Goal: Task Accomplishment & Management: Use online tool/utility

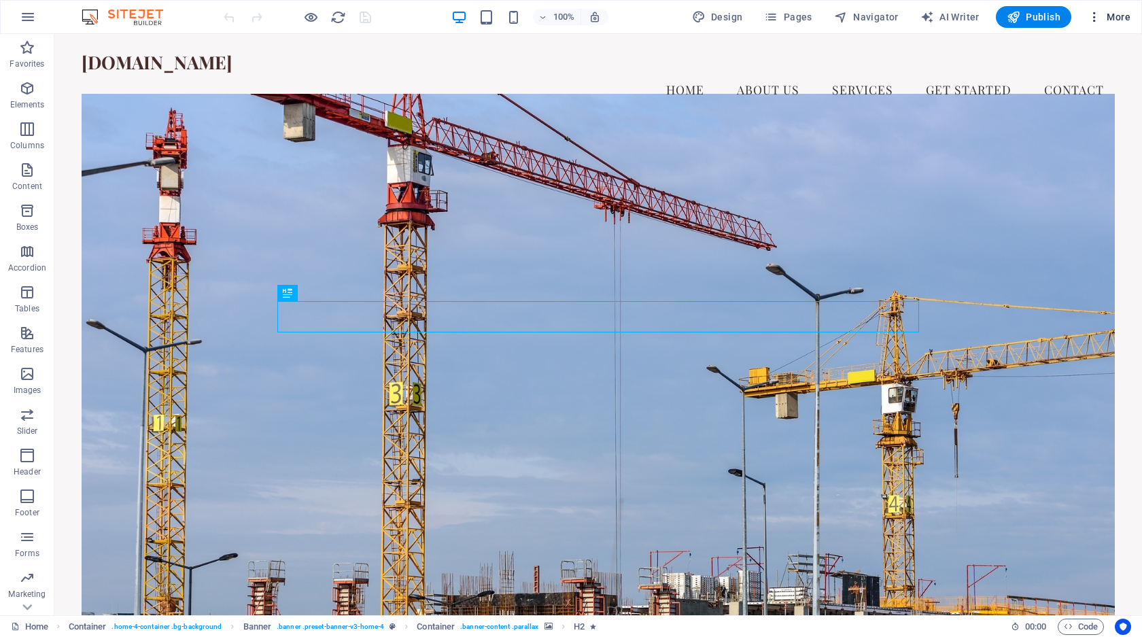
click at [1099, 14] on icon "button" at bounding box center [1095, 17] width 14 height 14
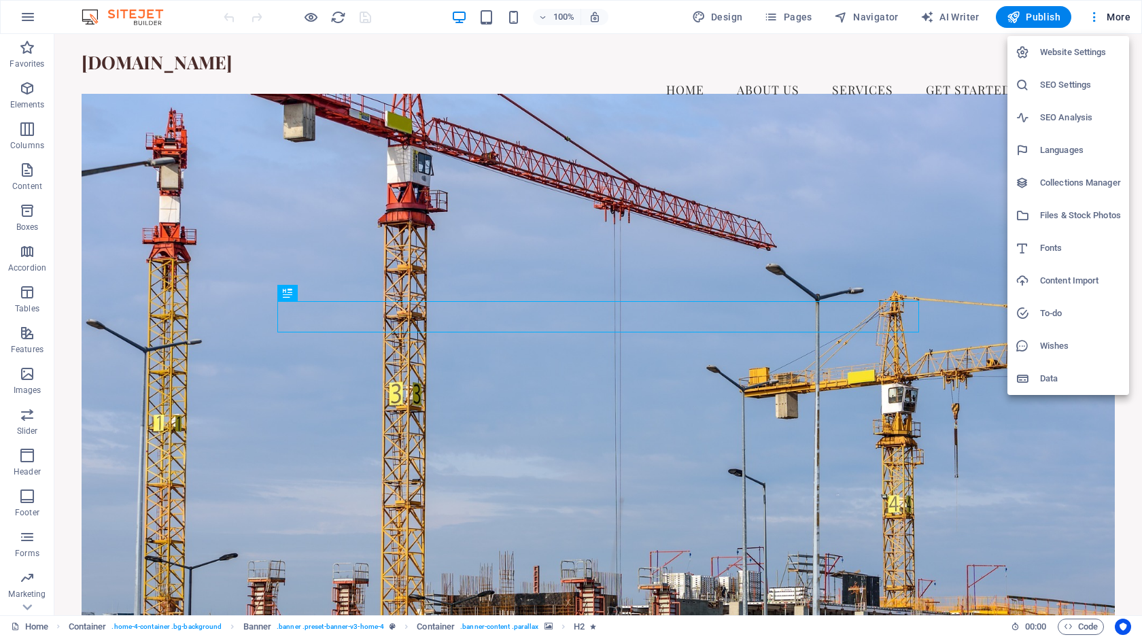
click at [1098, 13] on div at bounding box center [571, 318] width 1142 height 637
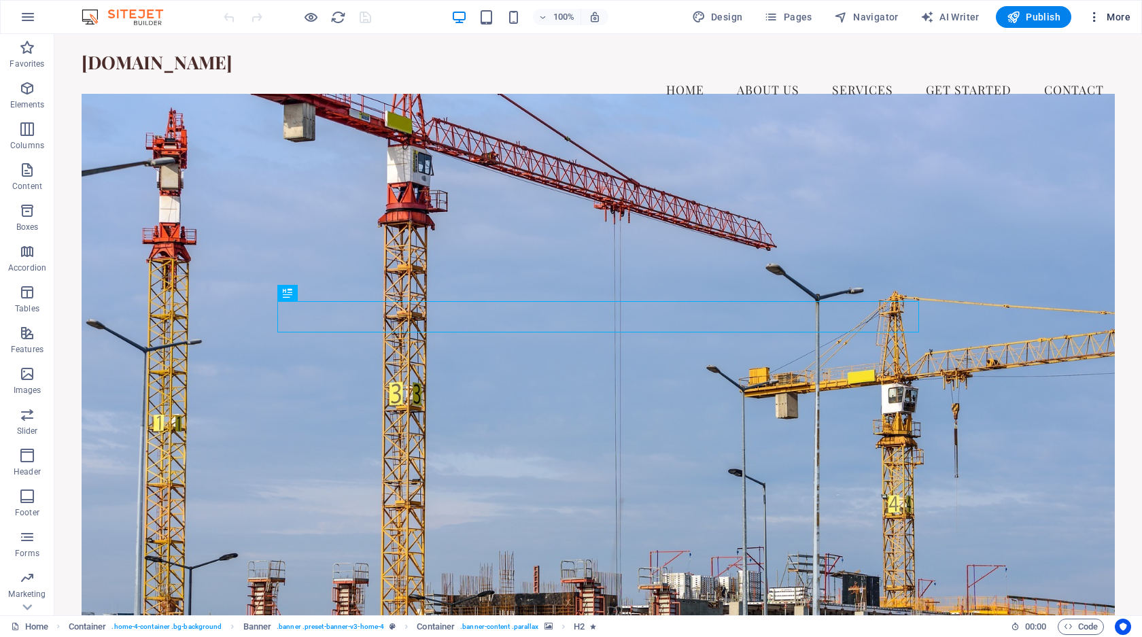
click at [1099, 11] on icon "button" at bounding box center [1095, 17] width 14 height 14
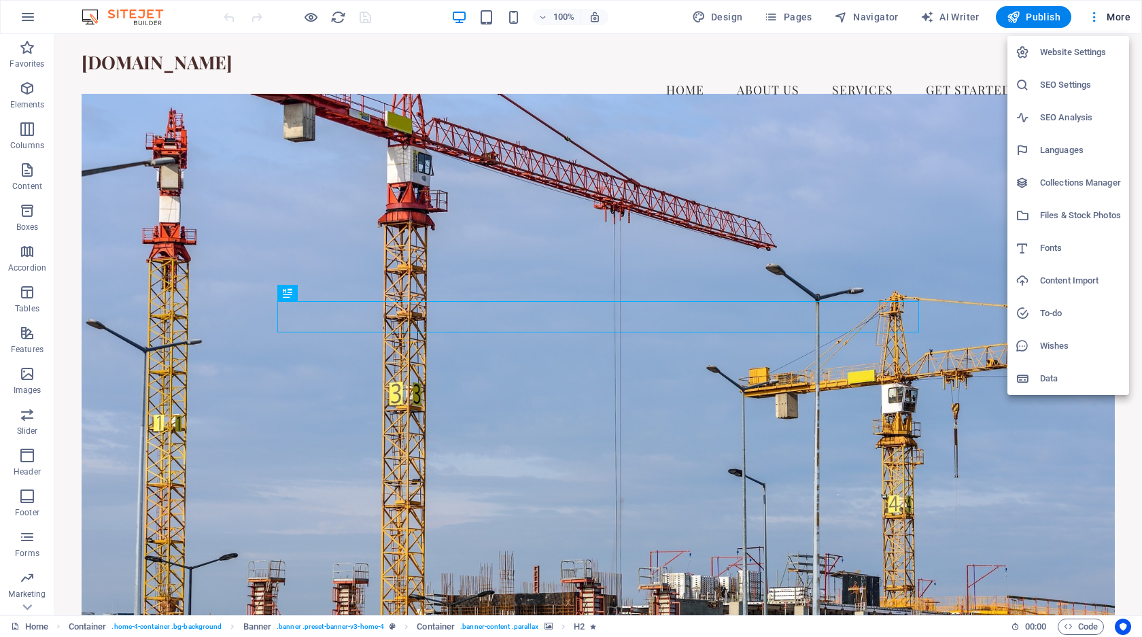
click at [906, 555] on div at bounding box center [571, 318] width 1142 height 637
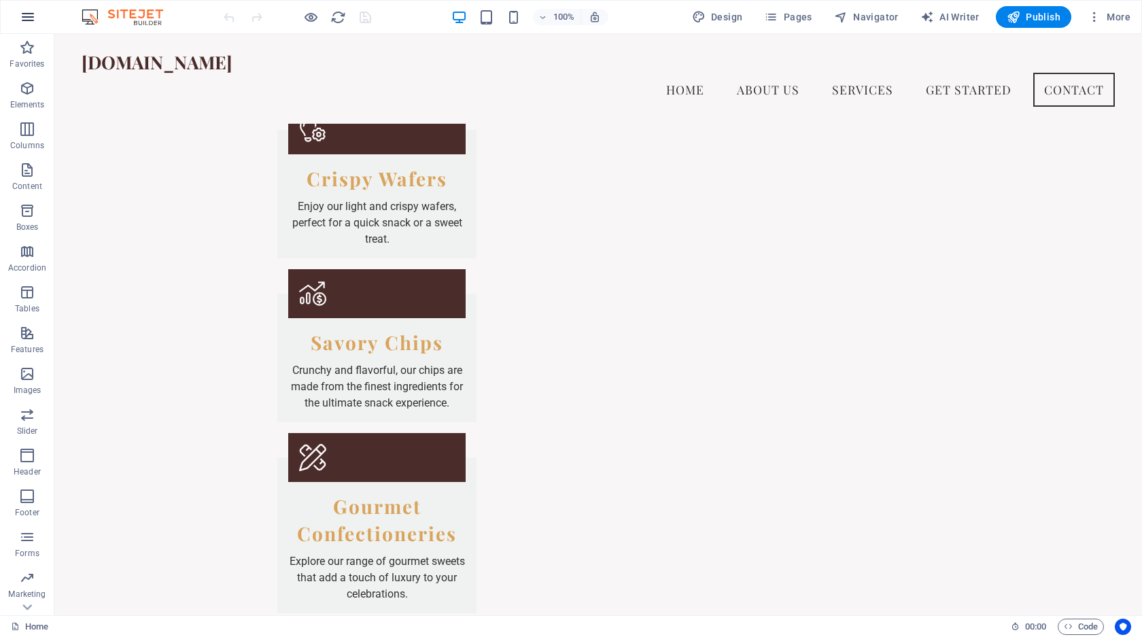
click at [22, 12] on icon "button" at bounding box center [28, 17] width 16 height 16
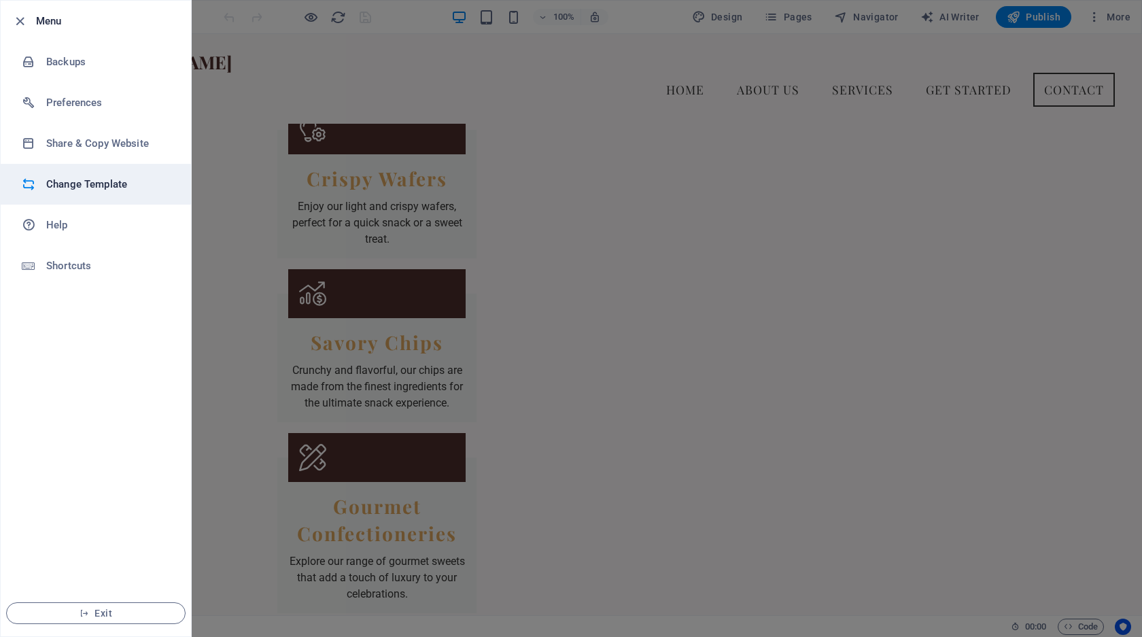
click at [122, 184] on h6 "Change Template" at bounding box center [109, 184] width 126 height 16
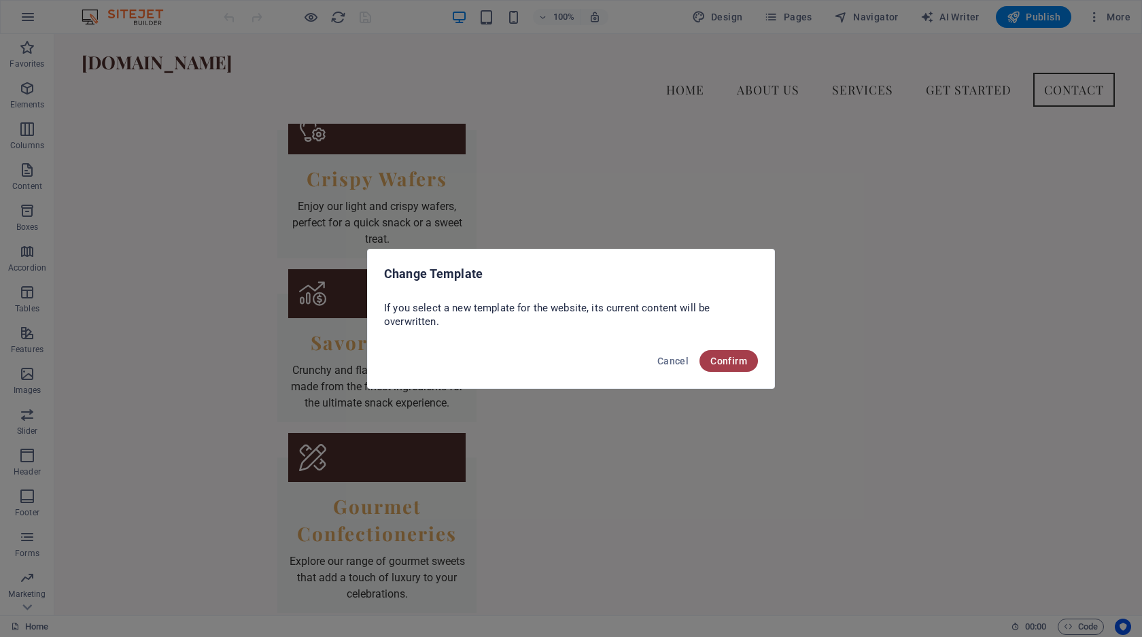
click at [727, 364] on span "Confirm" at bounding box center [728, 361] width 37 height 11
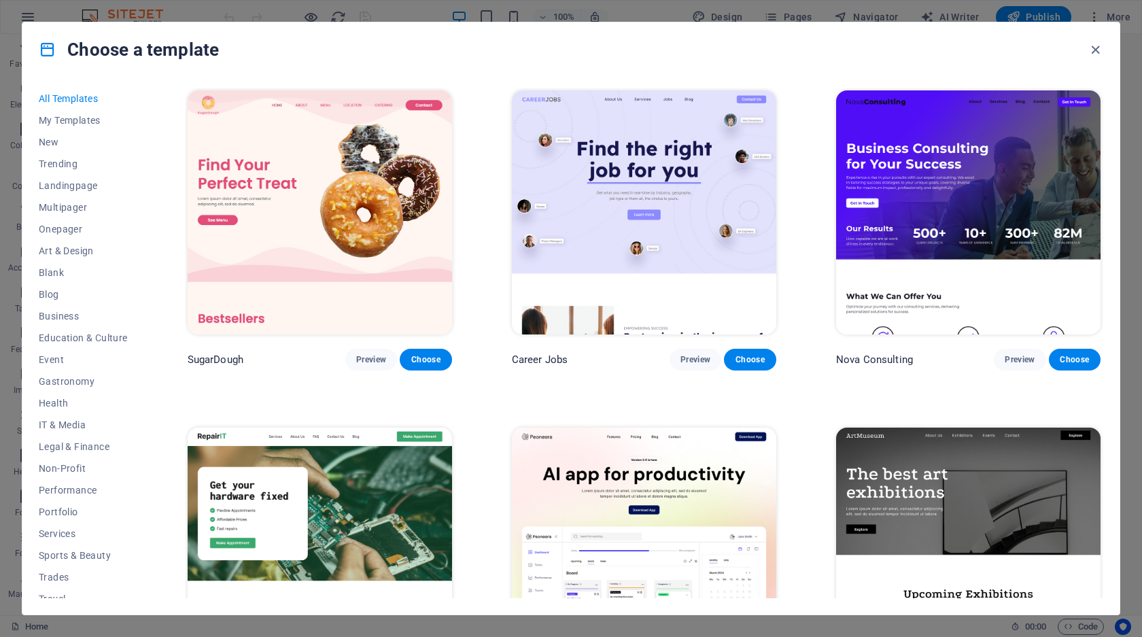
click at [283, 302] on img at bounding box center [320, 212] width 264 height 244
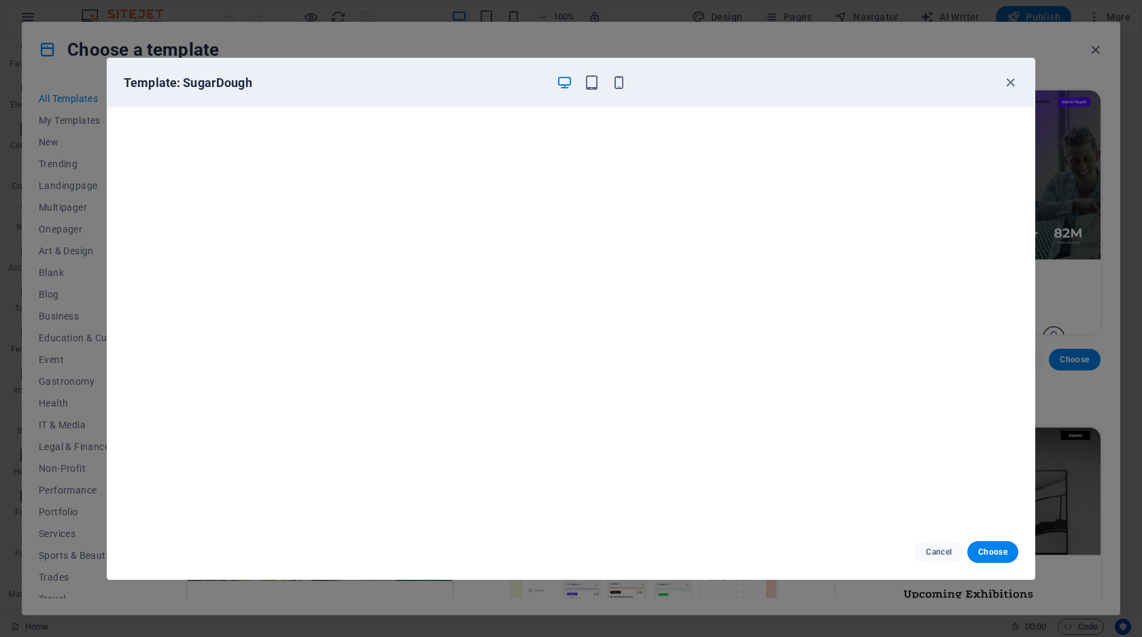
scroll to position [3, 0]
click at [1009, 80] on icon "button" at bounding box center [1011, 83] width 16 height 16
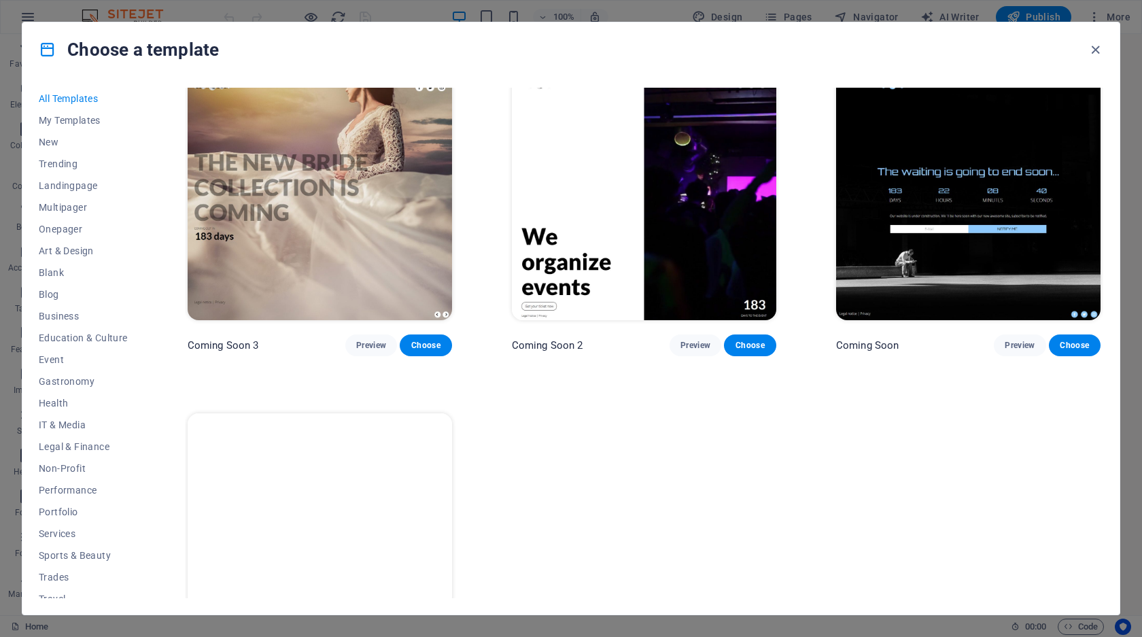
scroll to position [18201, 0]
click at [67, 120] on span "My Templates" at bounding box center [83, 120] width 89 height 11
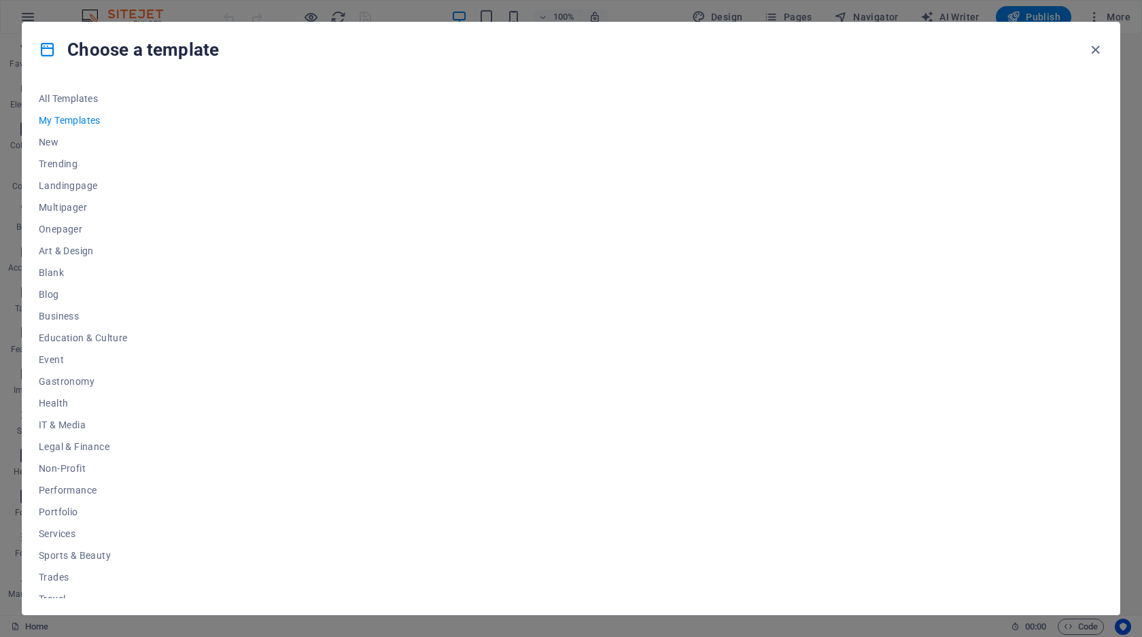
scroll to position [0, 0]
click at [84, 95] on span "All Templates" at bounding box center [83, 98] width 89 height 11
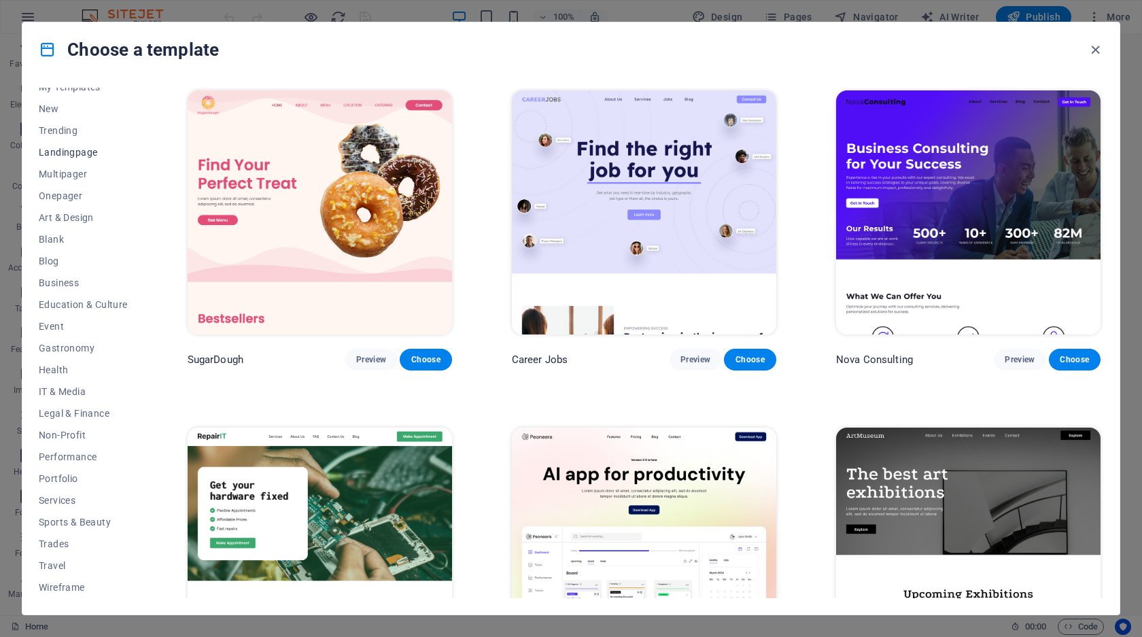
scroll to position [33, 0]
click at [65, 279] on span "Business" at bounding box center [83, 282] width 89 height 11
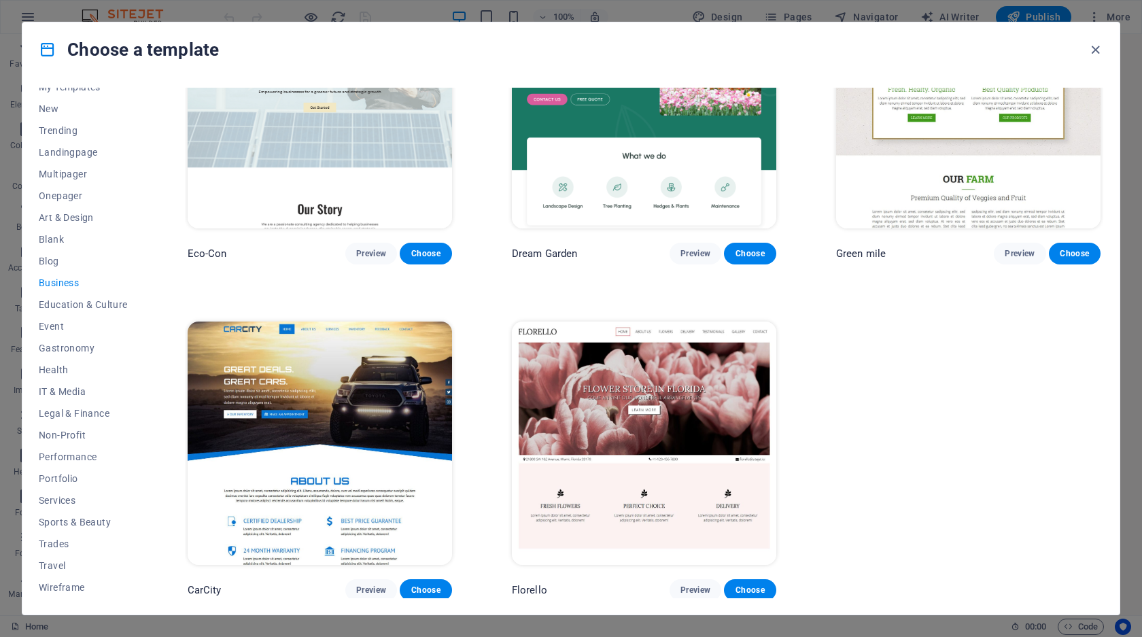
scroll to position [105, 0]
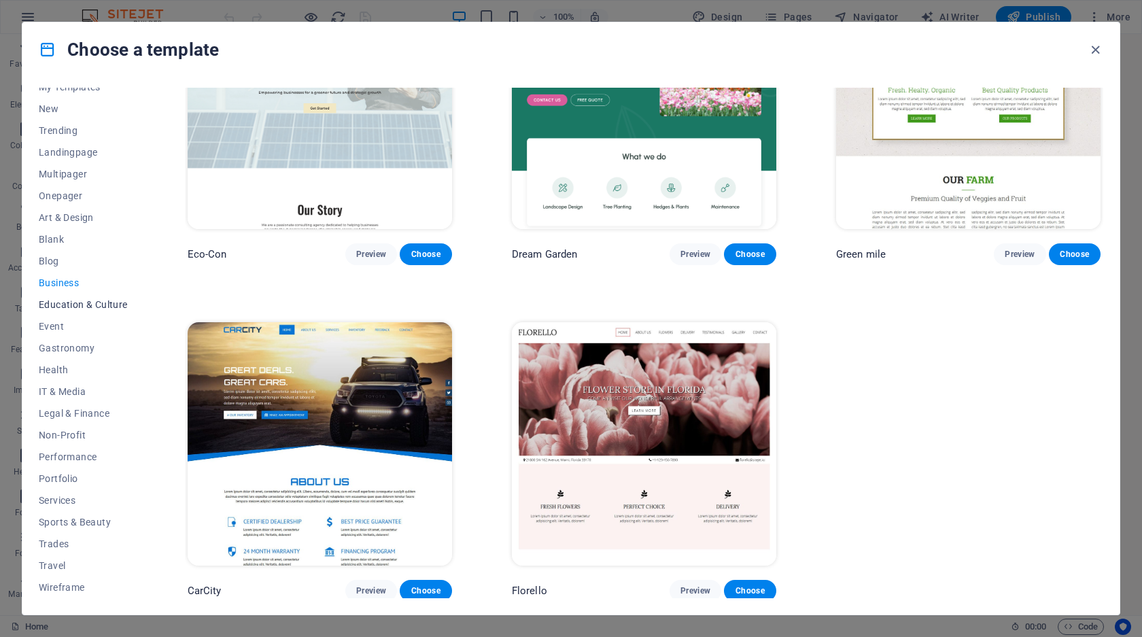
click at [63, 309] on span "Education & Culture" at bounding box center [83, 304] width 89 height 11
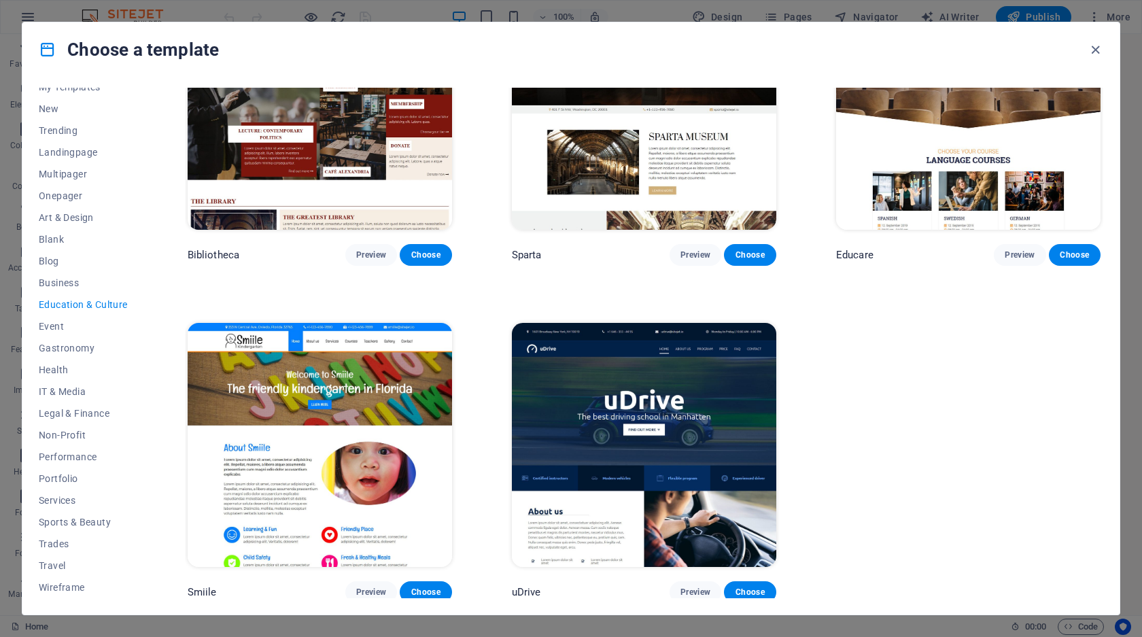
scroll to position [440, 0]
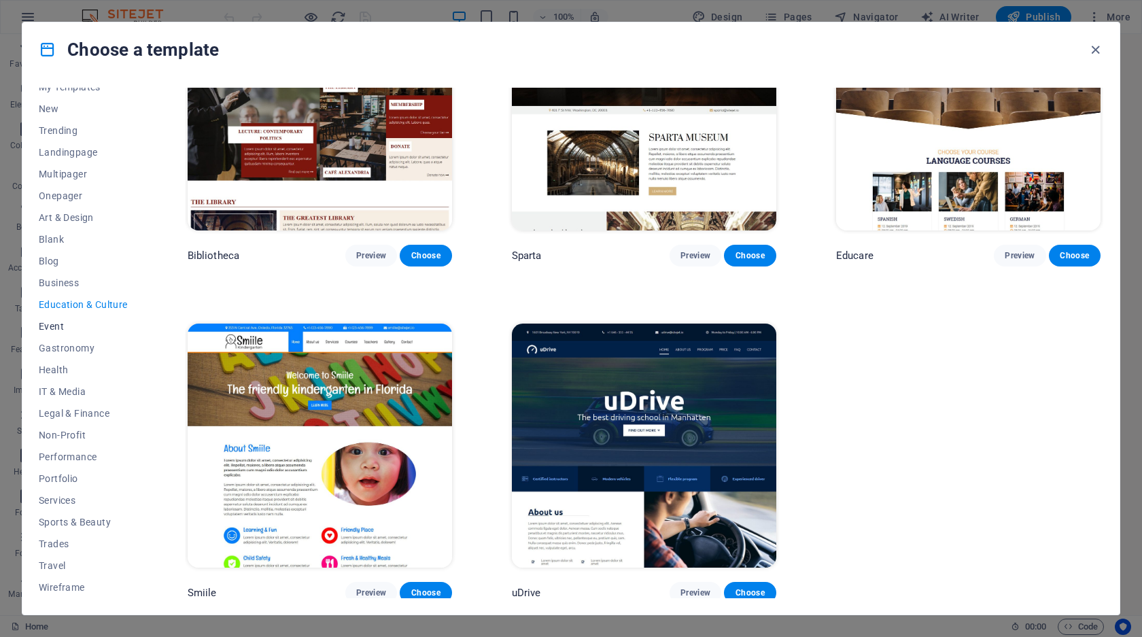
click at [65, 328] on span "Event" at bounding box center [83, 326] width 89 height 11
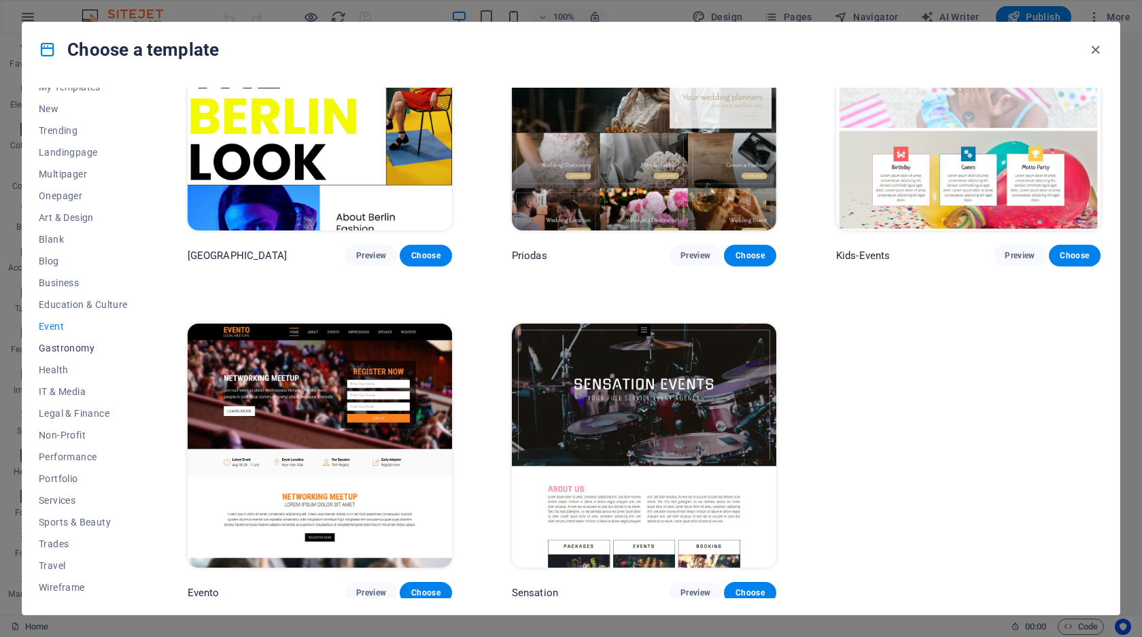
click at [66, 349] on span "Gastronomy" at bounding box center [83, 348] width 89 height 11
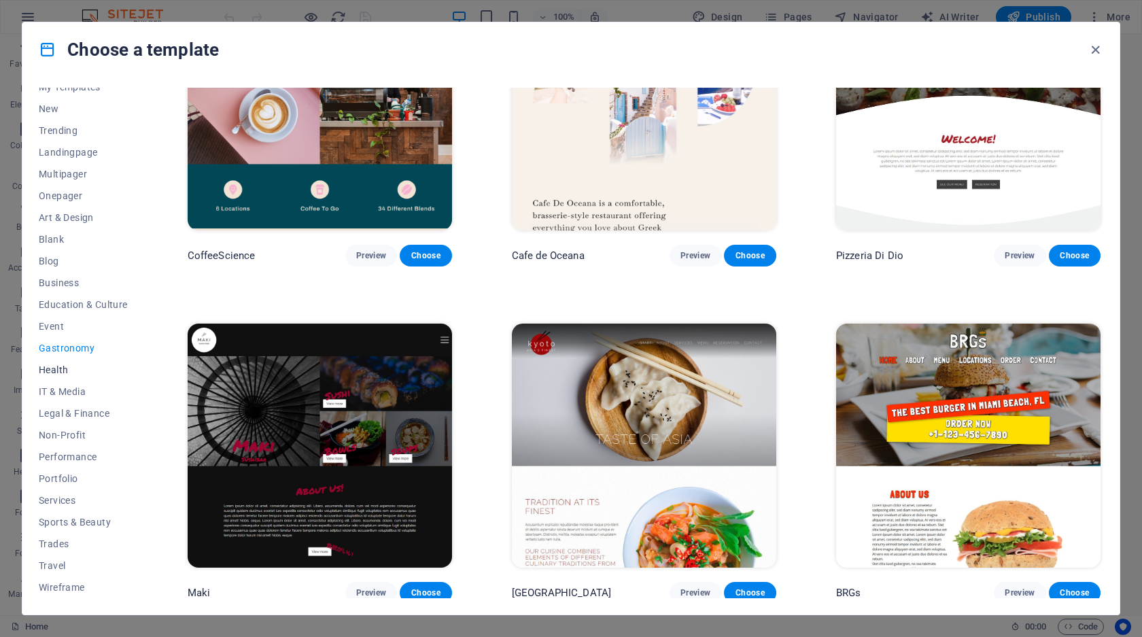
click at [65, 376] on button "Health" at bounding box center [83, 370] width 89 height 22
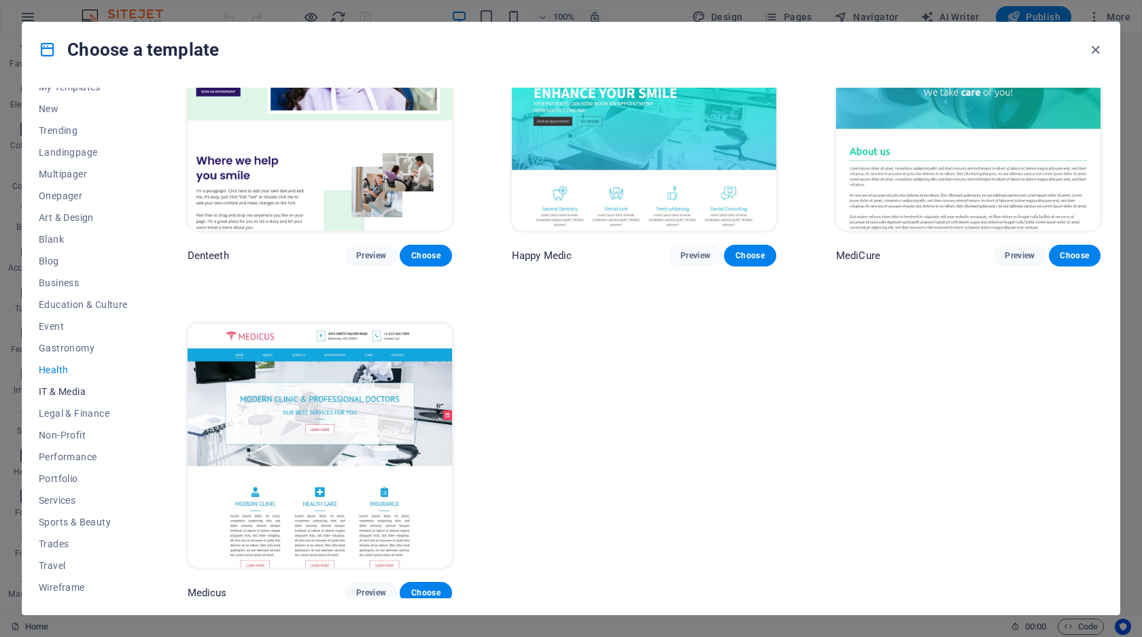
click at [74, 400] on button "IT & Media" at bounding box center [83, 392] width 89 height 22
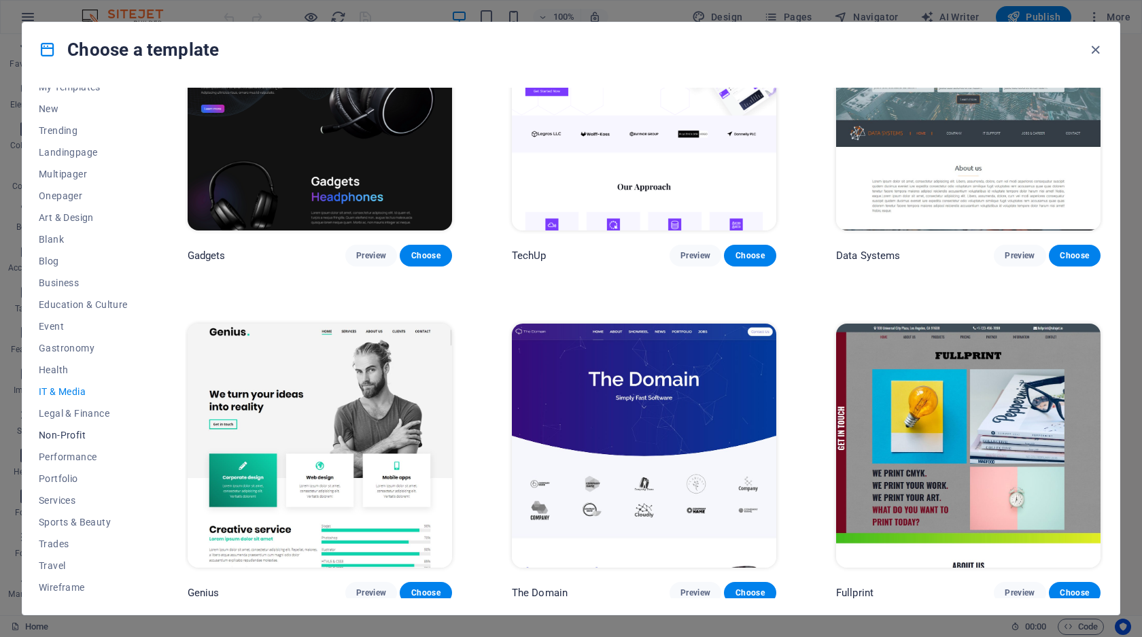
click at [78, 428] on button "Non-Profit" at bounding box center [83, 435] width 89 height 22
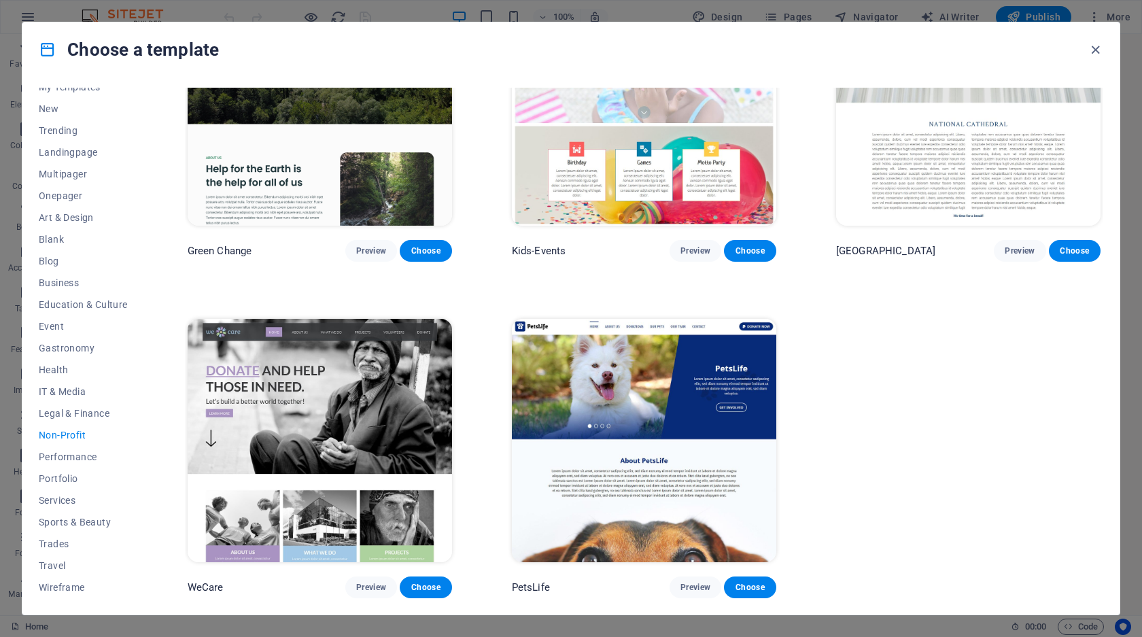
scroll to position [105, 0]
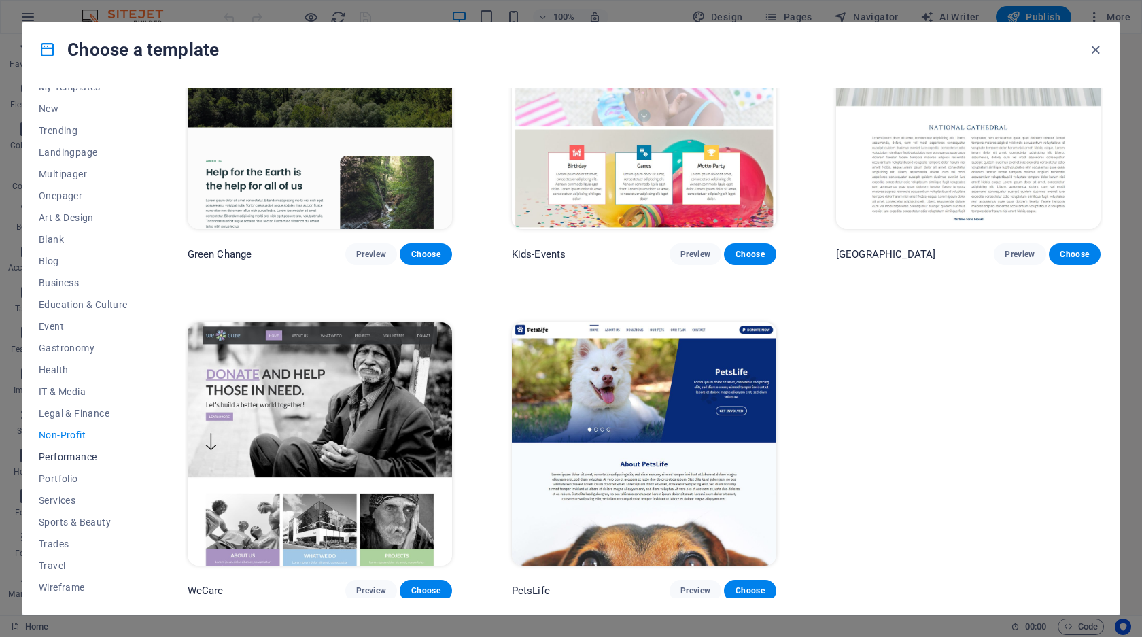
click at [87, 462] on span "Performance" at bounding box center [83, 456] width 89 height 11
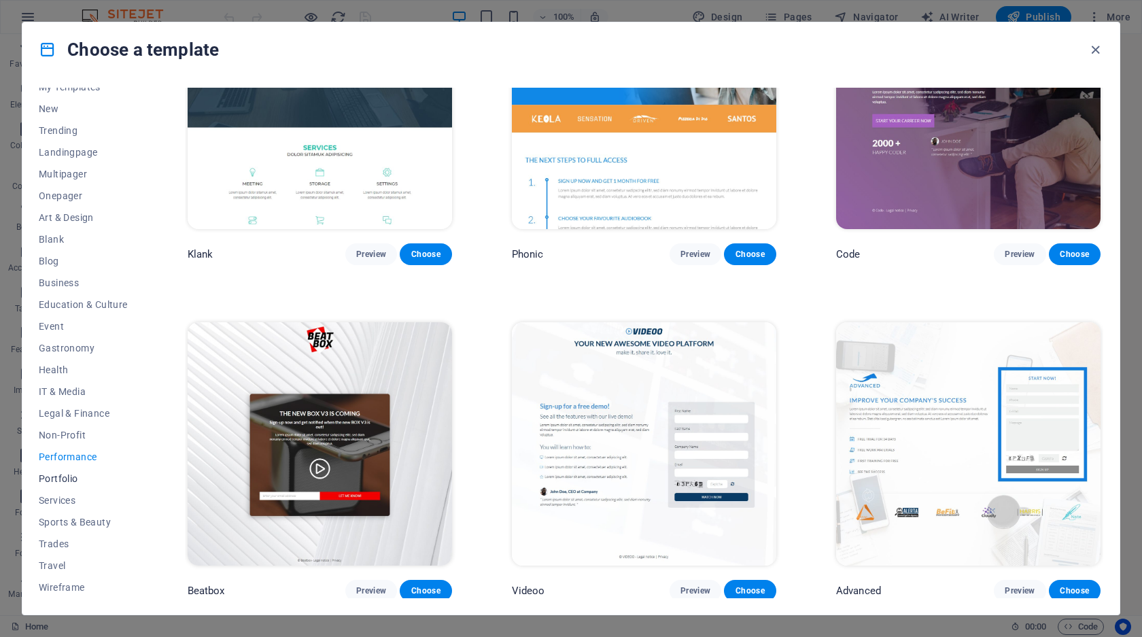
click at [82, 480] on span "Portfolio" at bounding box center [83, 478] width 89 height 11
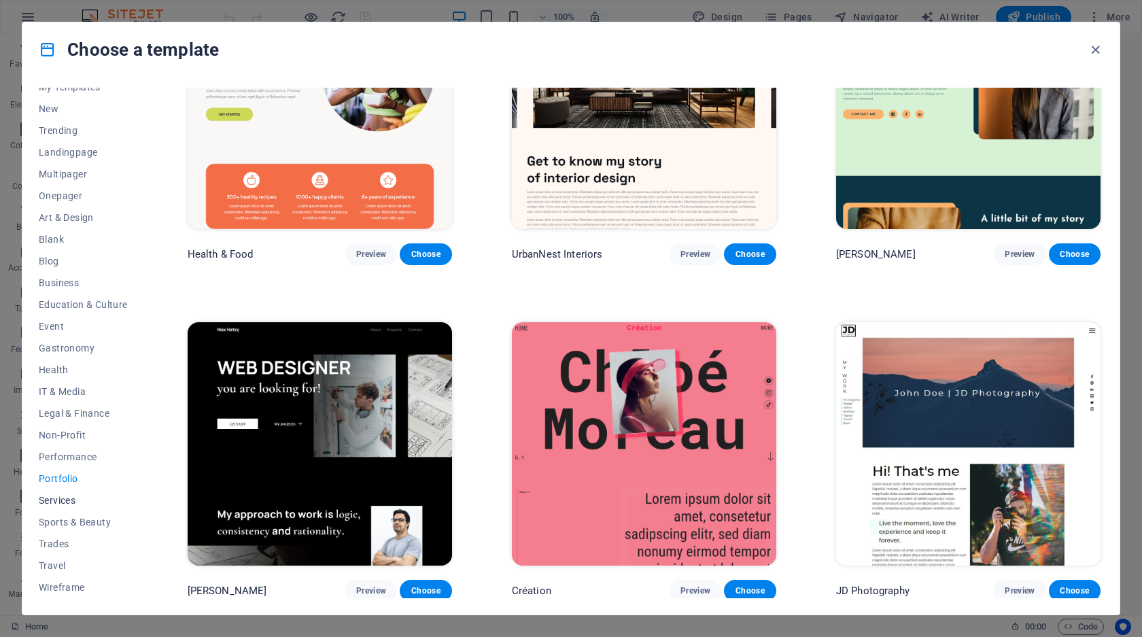
click at [76, 503] on span "Services" at bounding box center [83, 500] width 89 height 11
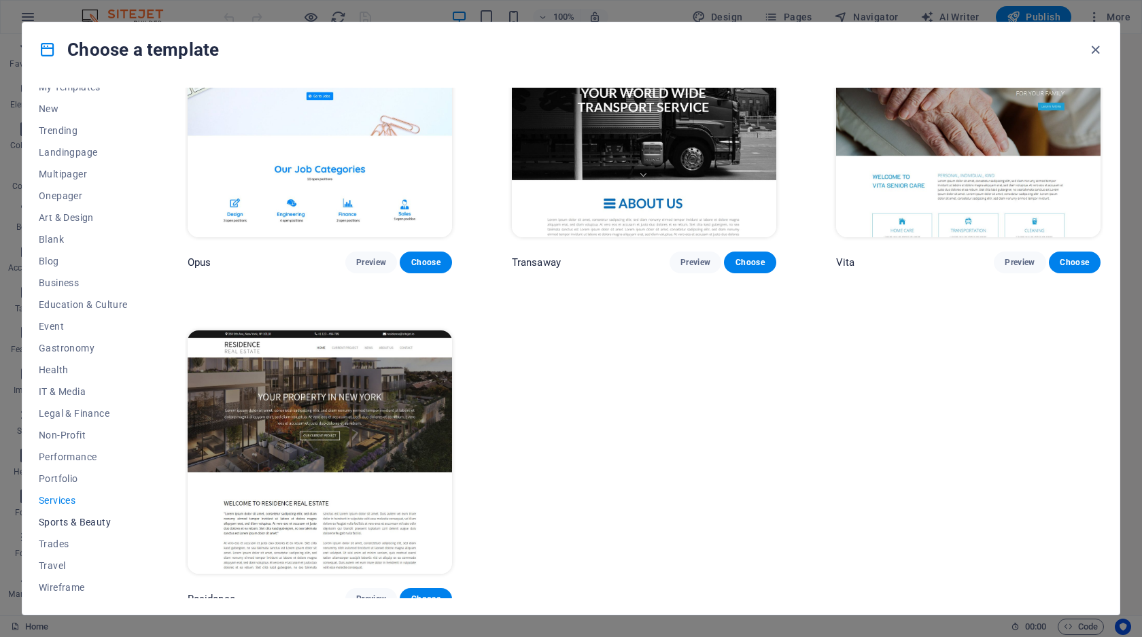
click at [61, 529] on button "Sports & Beauty" at bounding box center [83, 522] width 89 height 22
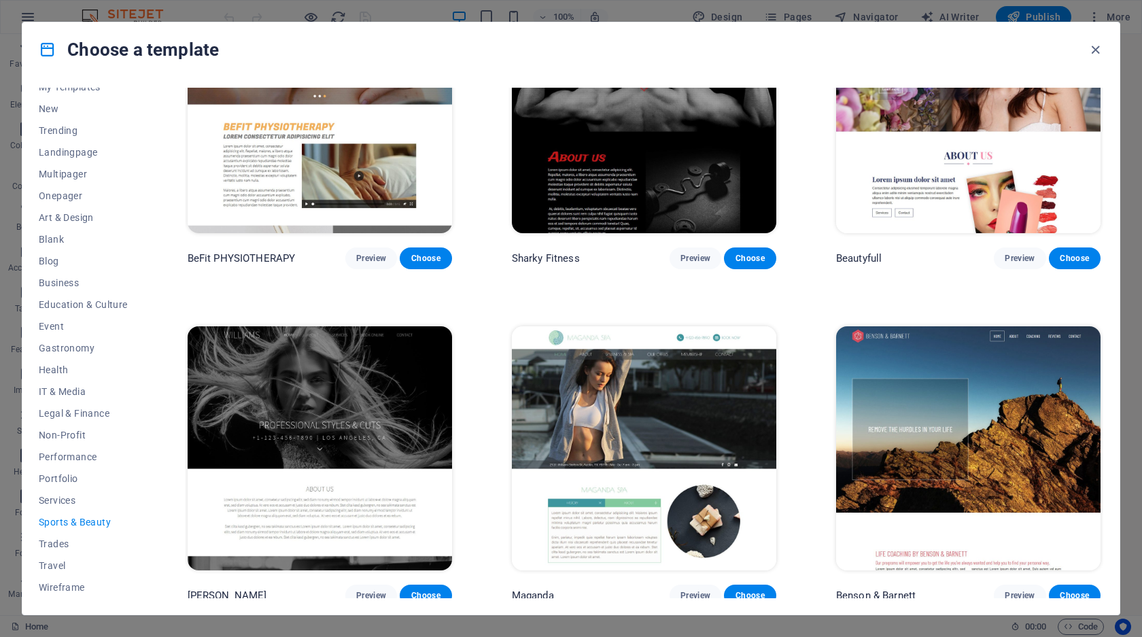
scroll to position [1111, 0]
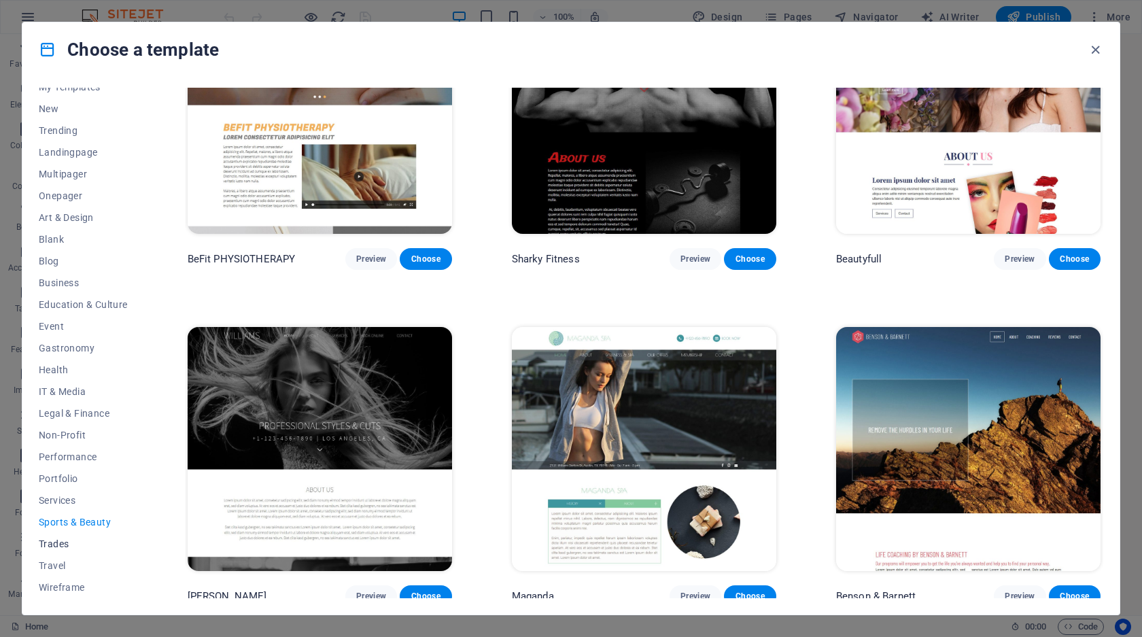
click at [58, 544] on span "Trades" at bounding box center [83, 543] width 89 height 11
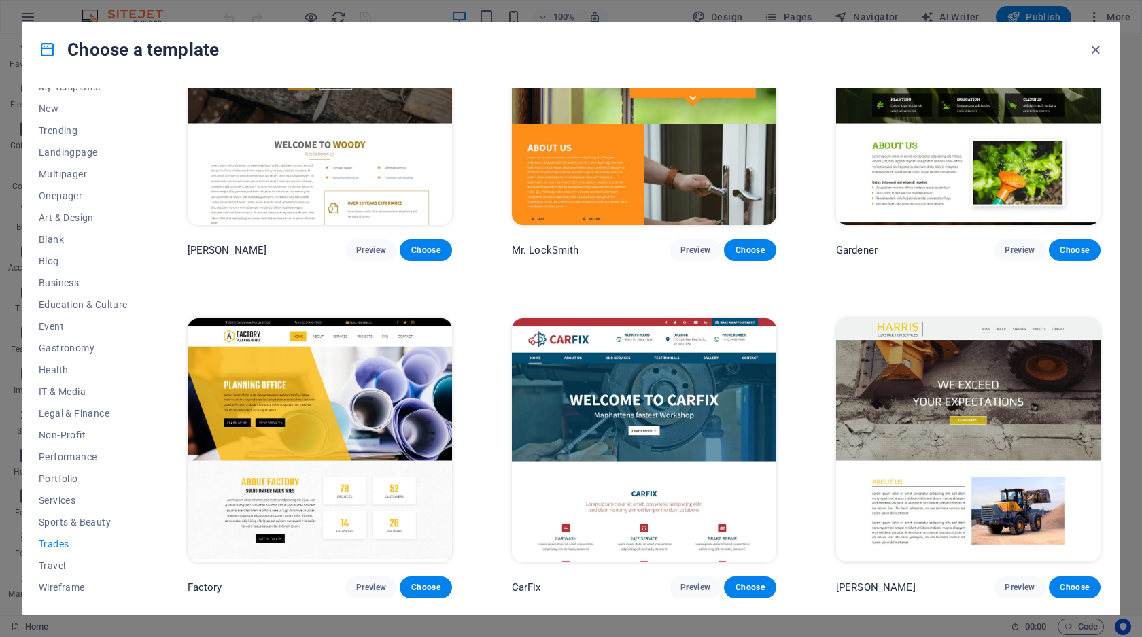
scroll to position [440, 0]
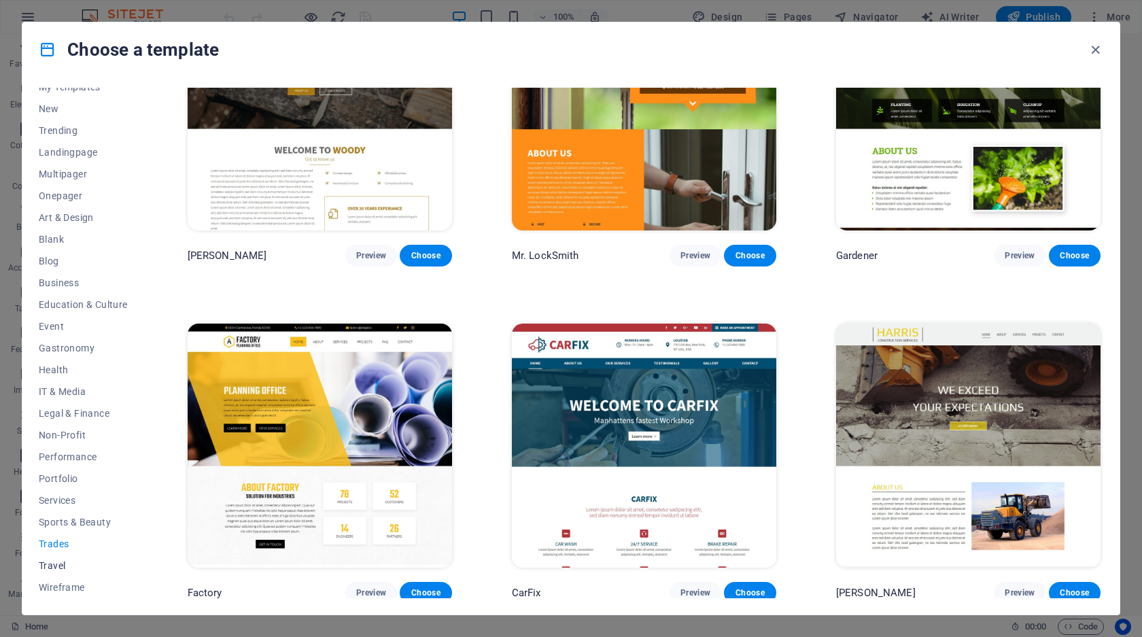
click at [55, 569] on span "Travel" at bounding box center [83, 565] width 89 height 11
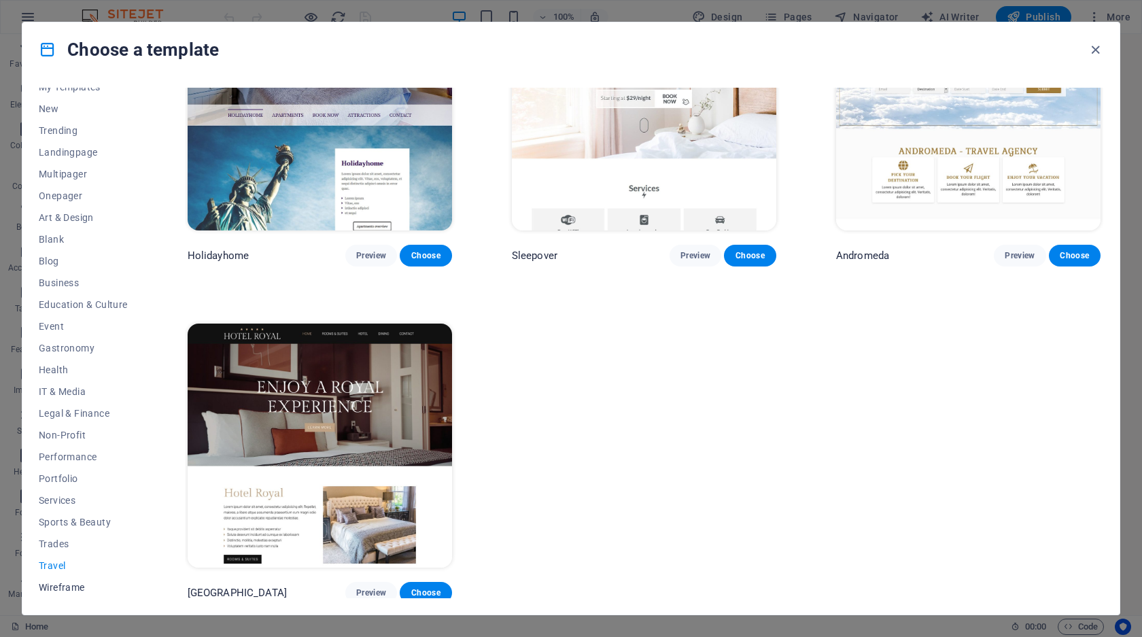
click at [67, 590] on span "Wireframe" at bounding box center [83, 587] width 89 height 11
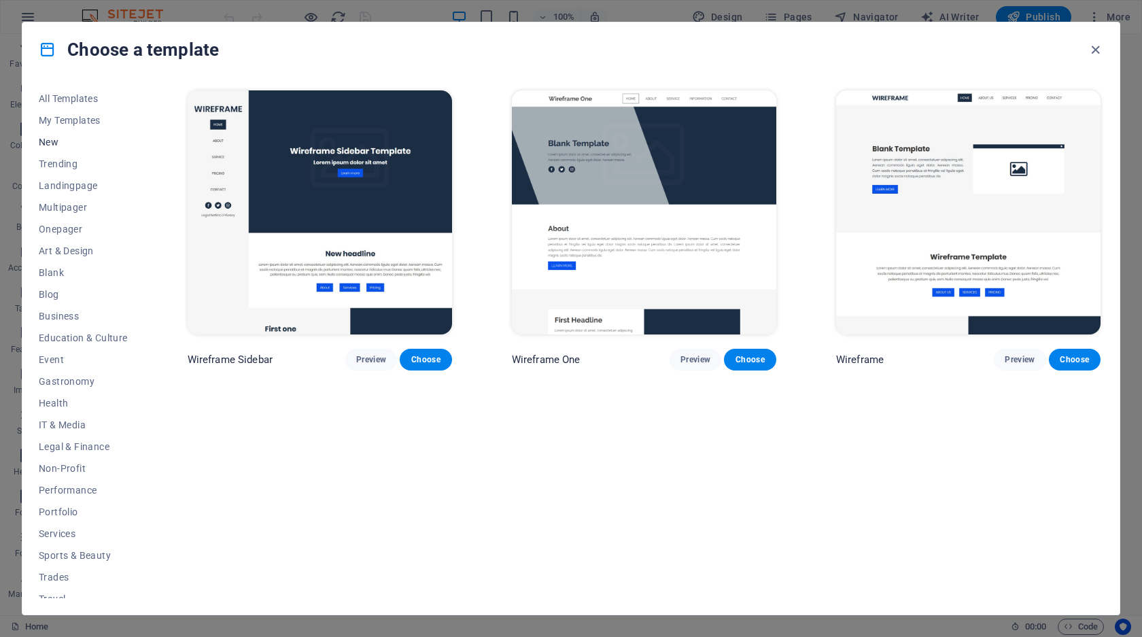
scroll to position [0, 0]
click at [71, 142] on span "New" at bounding box center [83, 142] width 89 height 11
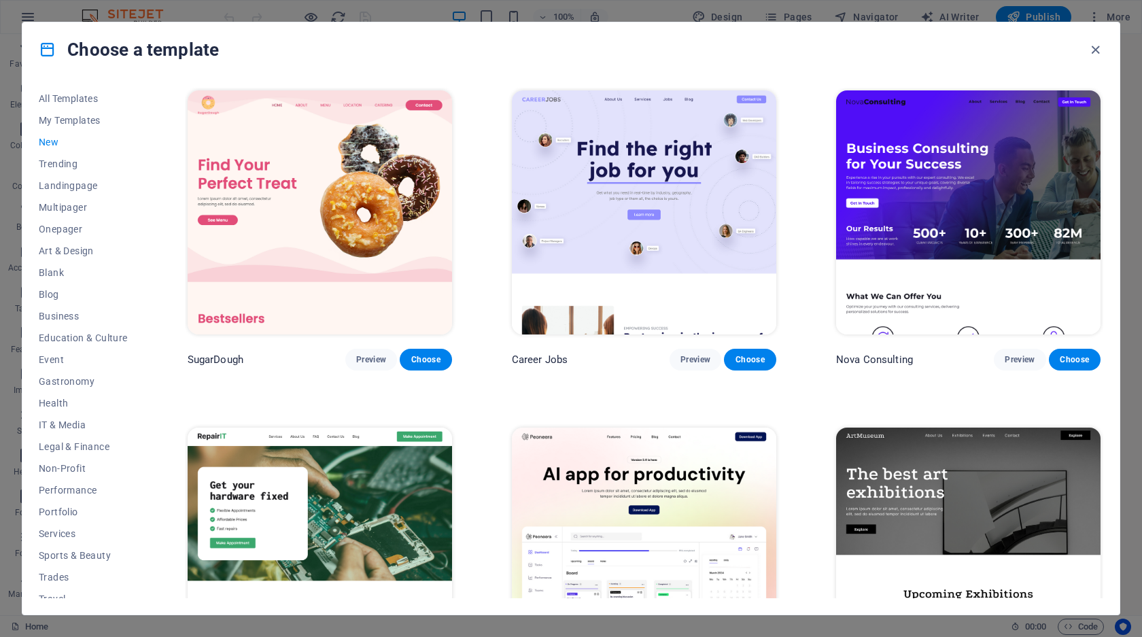
click at [384, 277] on img at bounding box center [320, 212] width 264 height 244
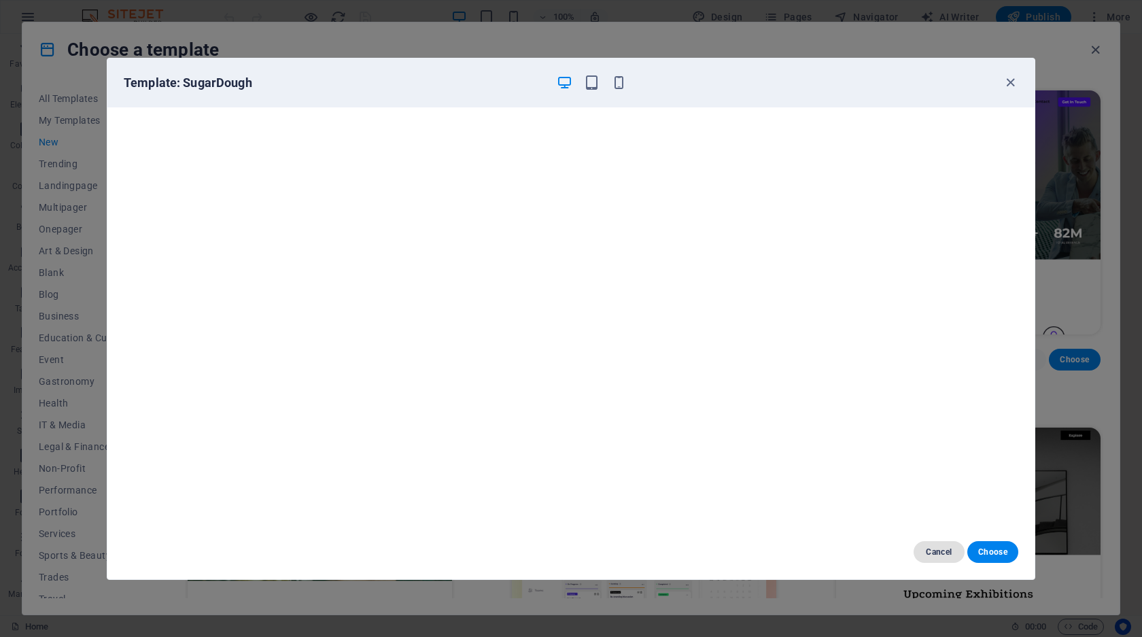
click at [924, 547] on button "Cancel" at bounding box center [939, 552] width 51 height 22
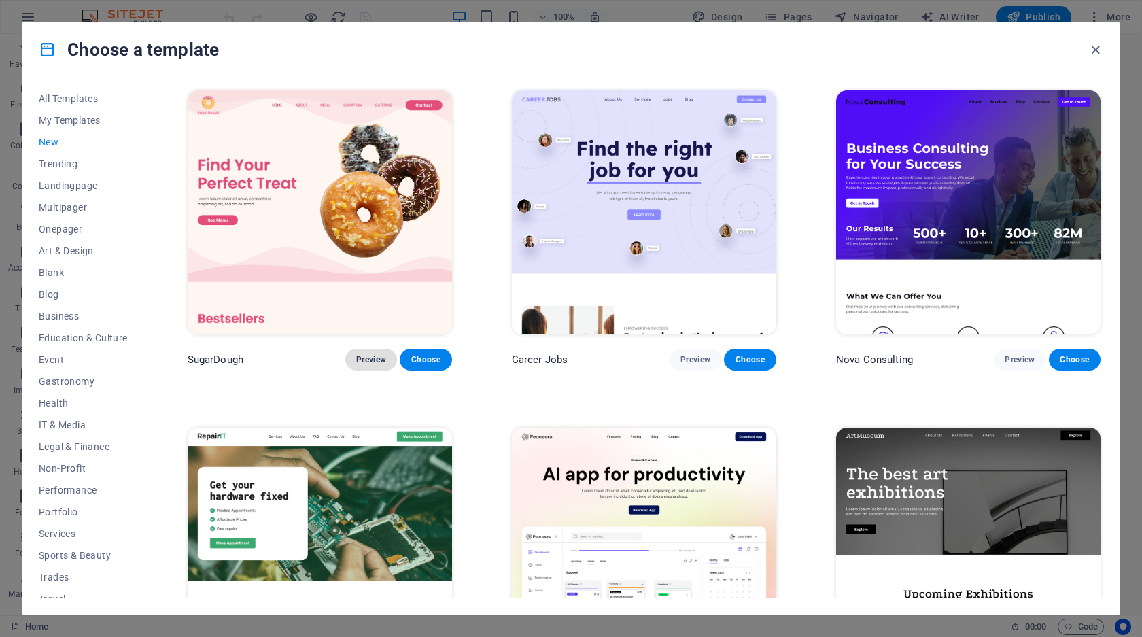
click at [366, 359] on span "Preview" at bounding box center [371, 359] width 30 height 11
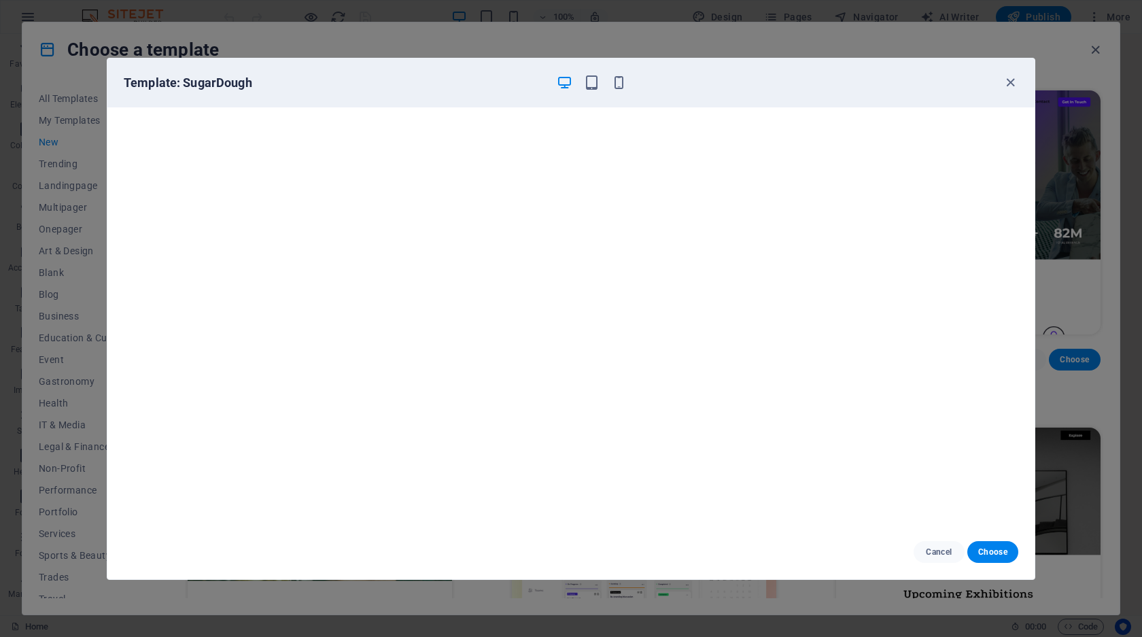
scroll to position [3, 0]
click at [991, 549] on span "Choose" at bounding box center [992, 552] width 29 height 11
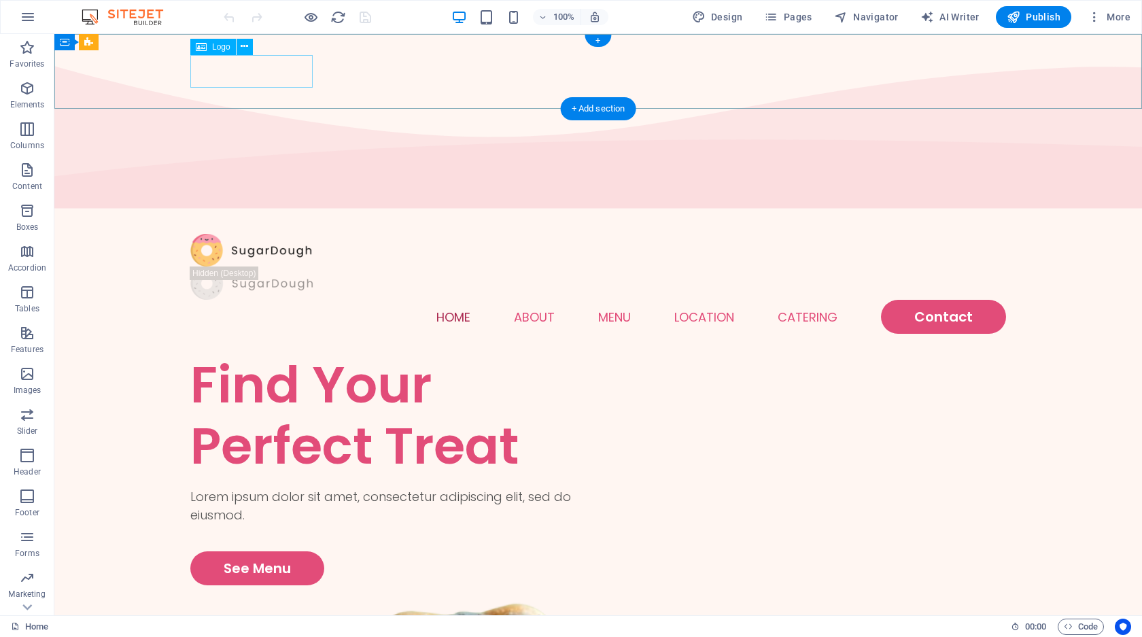
click at [271, 234] on div at bounding box center [598, 250] width 816 height 33
select select "px"
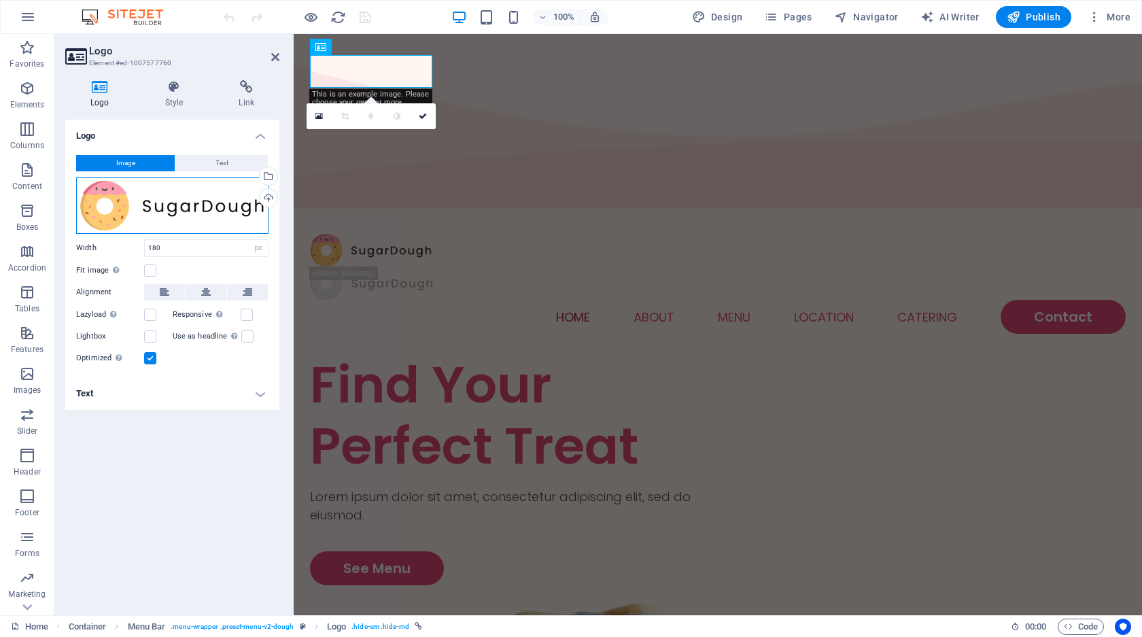
click at [179, 218] on div "Drag files here, click to choose files or select files from Files or our free s…" at bounding box center [172, 205] width 192 height 56
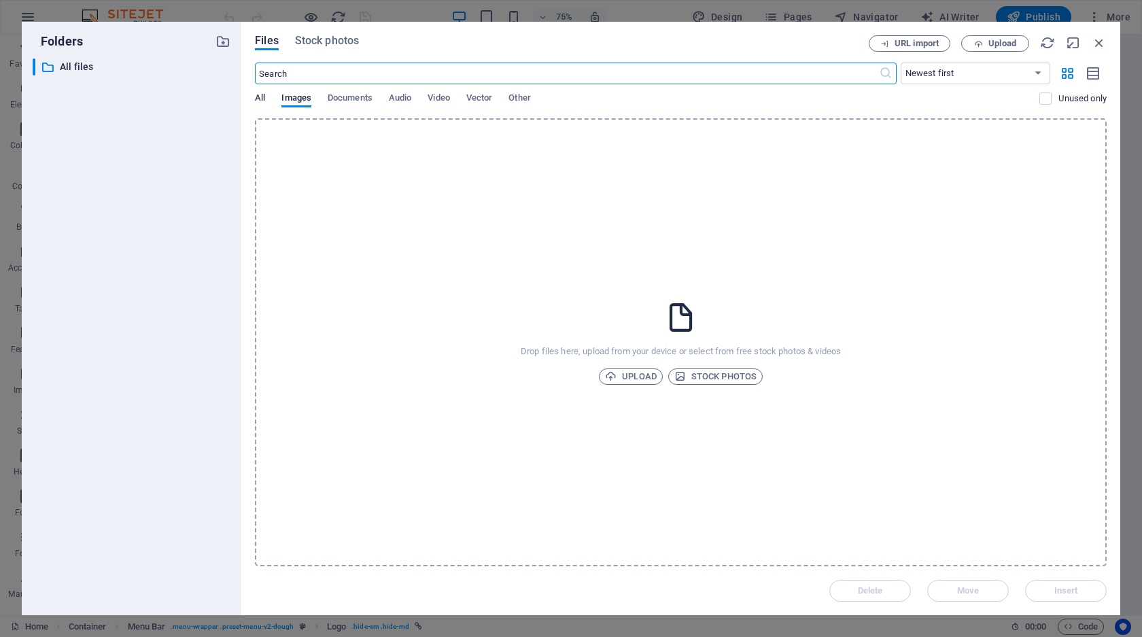
click at [261, 99] on span "All" at bounding box center [260, 99] width 10 height 19
click at [602, 273] on div "Drop files here, upload from your device or select from free stock photos & vid…" at bounding box center [681, 342] width 852 height 448
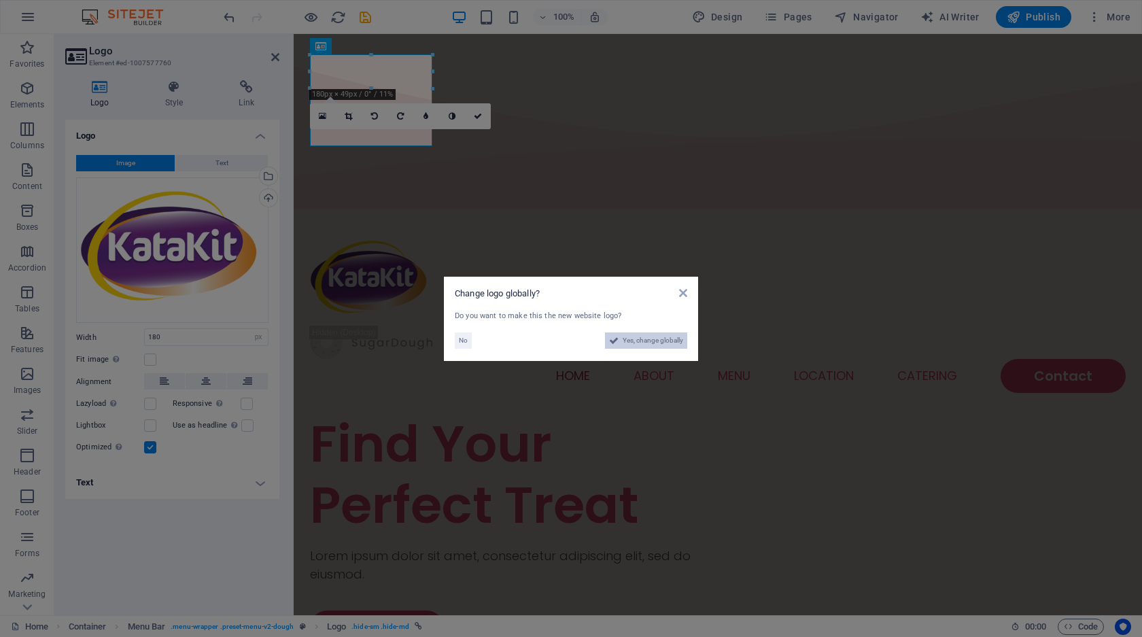
click at [661, 343] on span "Yes, change globally" at bounding box center [653, 340] width 60 height 16
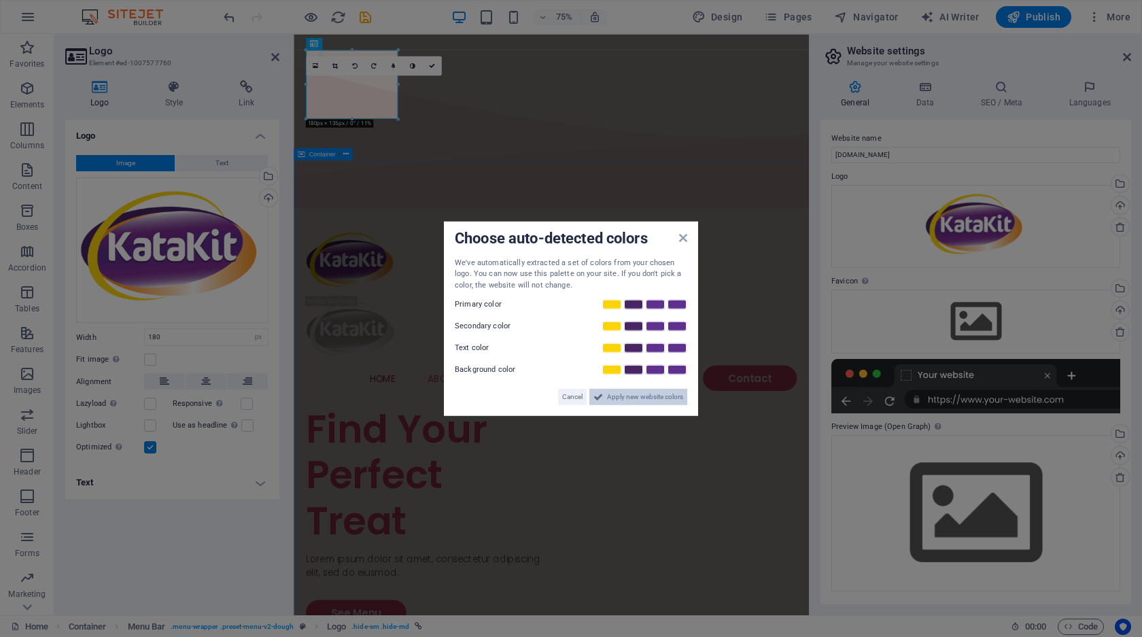
click at [636, 398] on span "Apply new website colors" at bounding box center [645, 397] width 76 height 16
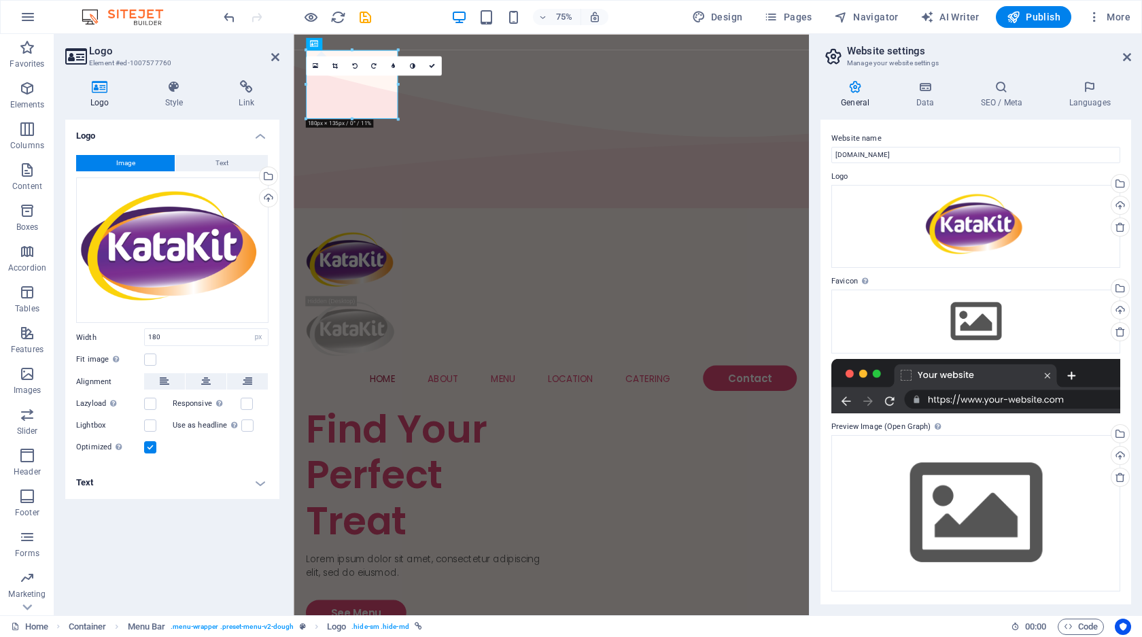
click at [281, 54] on aside "Logo Element #ed-1007577760 Logo Style Link Logo Image Text Drag files here, cl…" at bounding box center [173, 324] width 239 height 581
click at [971, 329] on div "Drag files here, click to choose files or select files from Files or our free s…" at bounding box center [975, 322] width 289 height 64
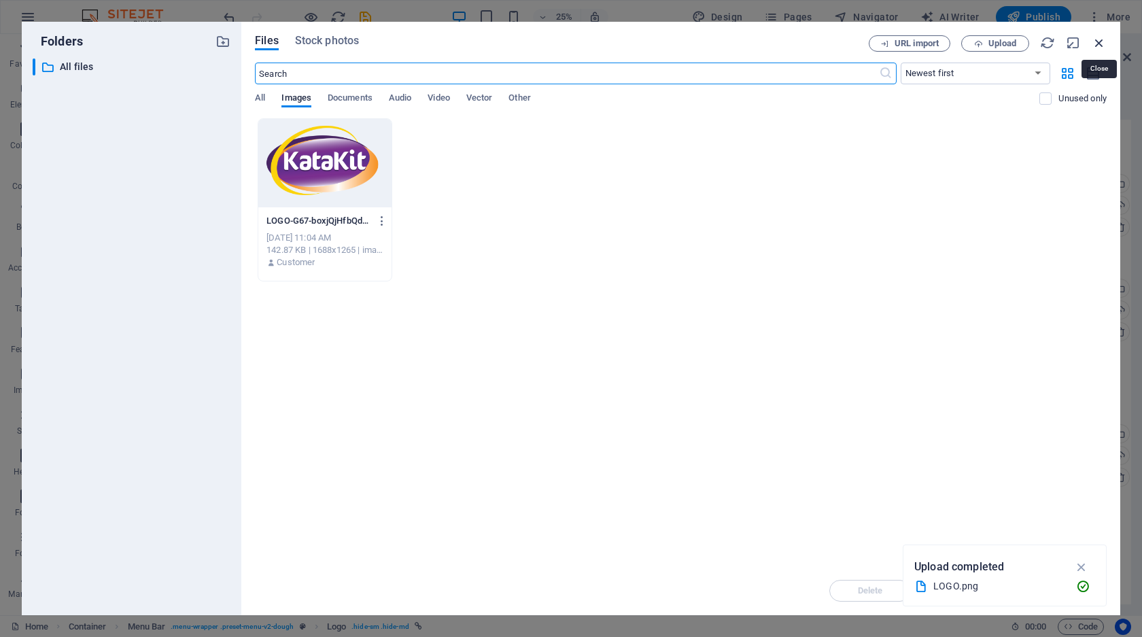
click at [1105, 41] on icon "button" at bounding box center [1099, 42] width 15 height 15
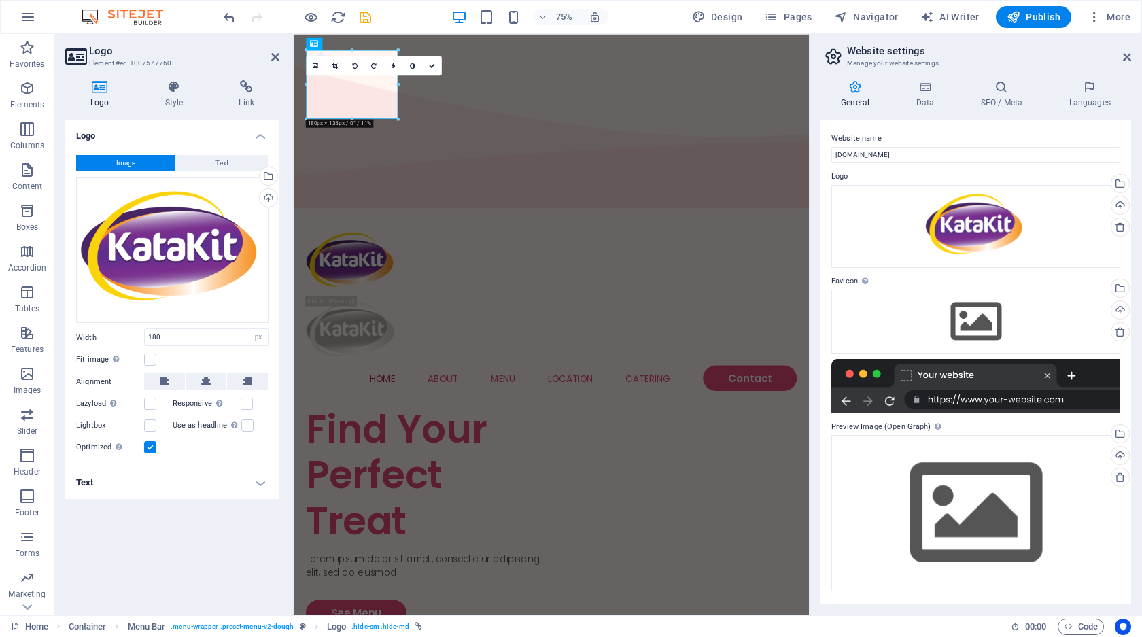
click at [1124, 50] on h2 "Website settings" at bounding box center [989, 51] width 284 height 12
click at [1124, 55] on icon at bounding box center [1127, 57] width 8 height 11
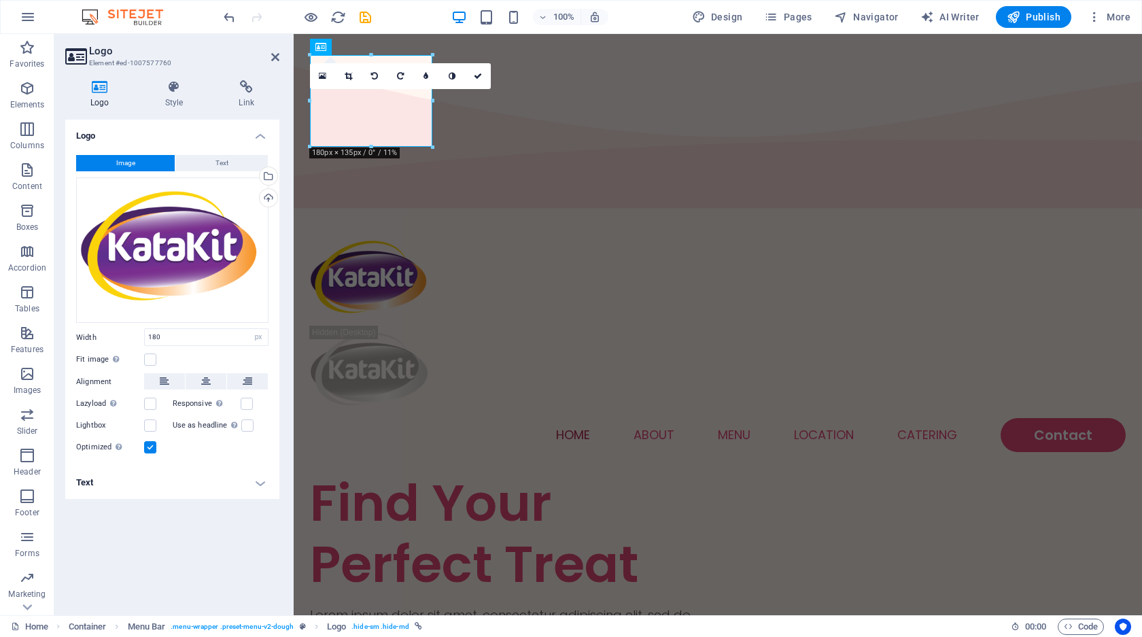
click at [281, 59] on aside "Logo Element #ed-1007577760 Logo Style Link Logo Image Text Drag files here, cl…" at bounding box center [173, 324] width 239 height 581
click at [277, 58] on icon at bounding box center [275, 57] width 8 height 11
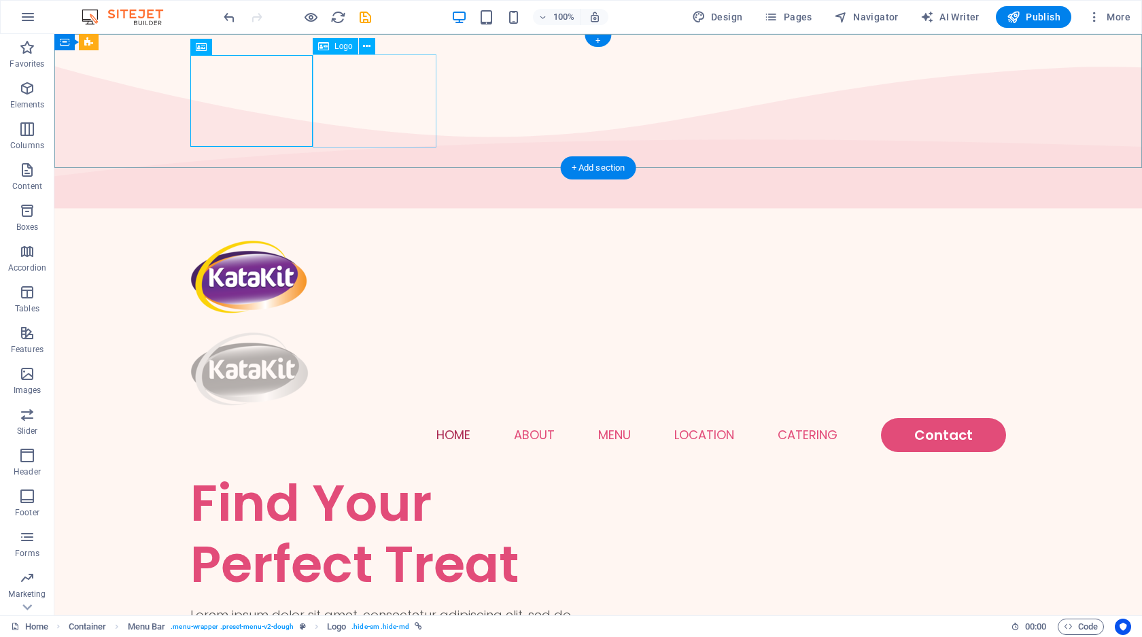
click at [389, 326] on div at bounding box center [598, 372] width 816 height 92
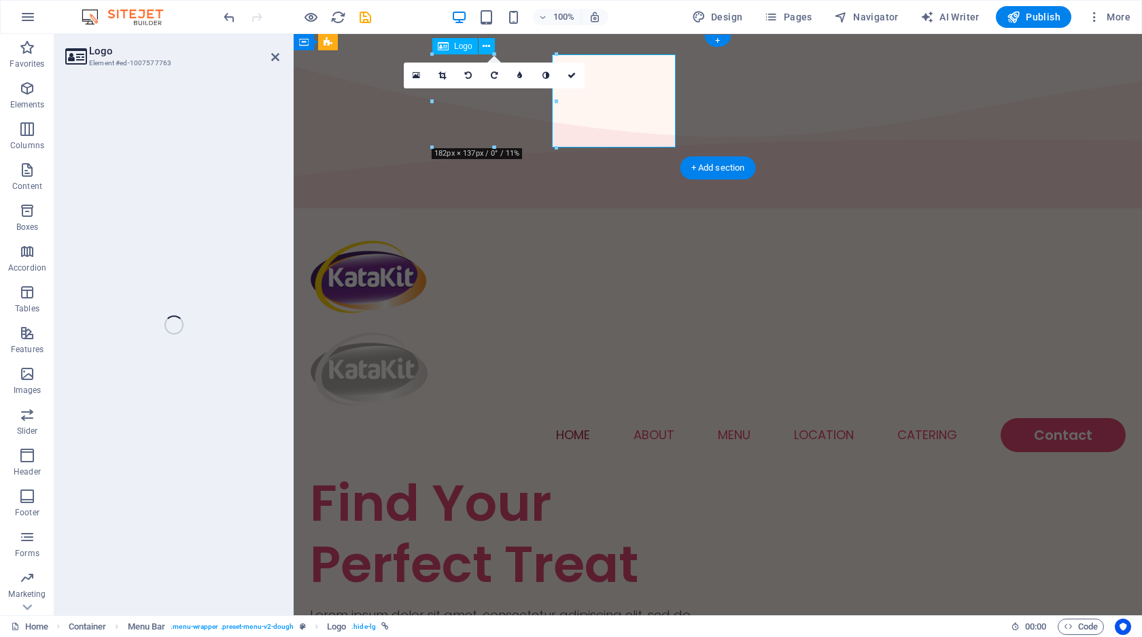
select select "px"
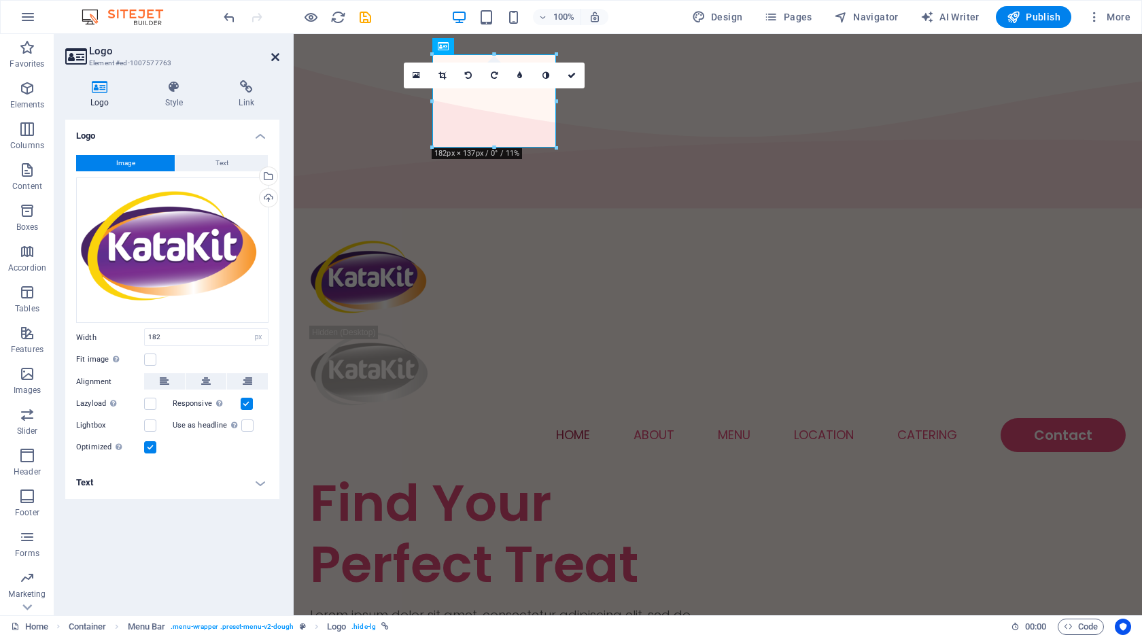
click at [273, 54] on icon at bounding box center [275, 57] width 8 height 11
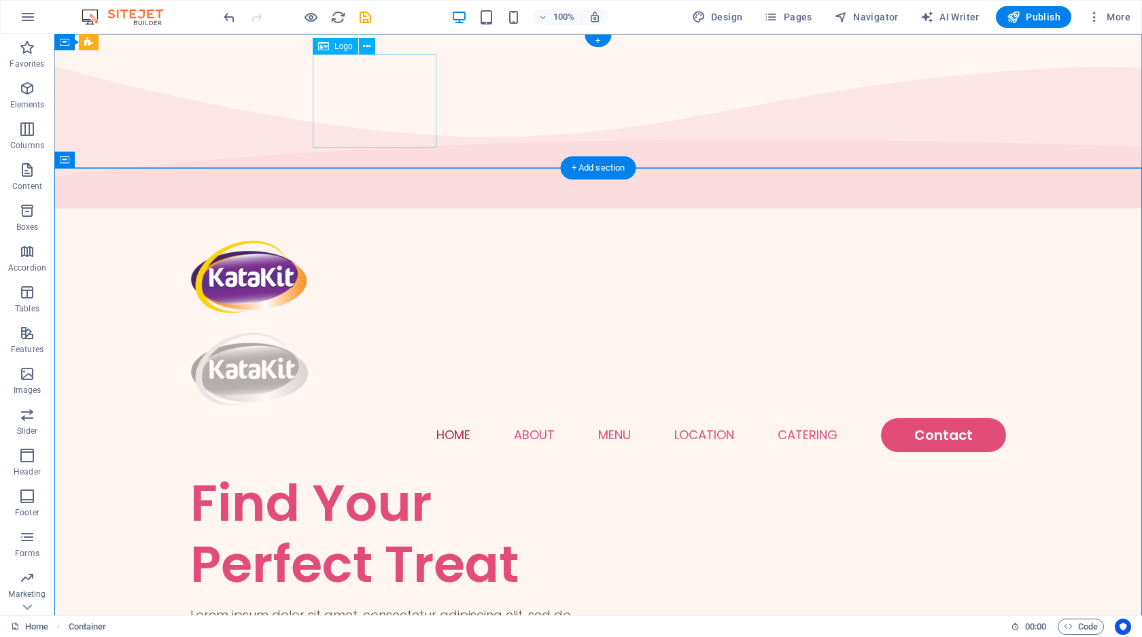
click at [375, 326] on div at bounding box center [598, 372] width 816 height 92
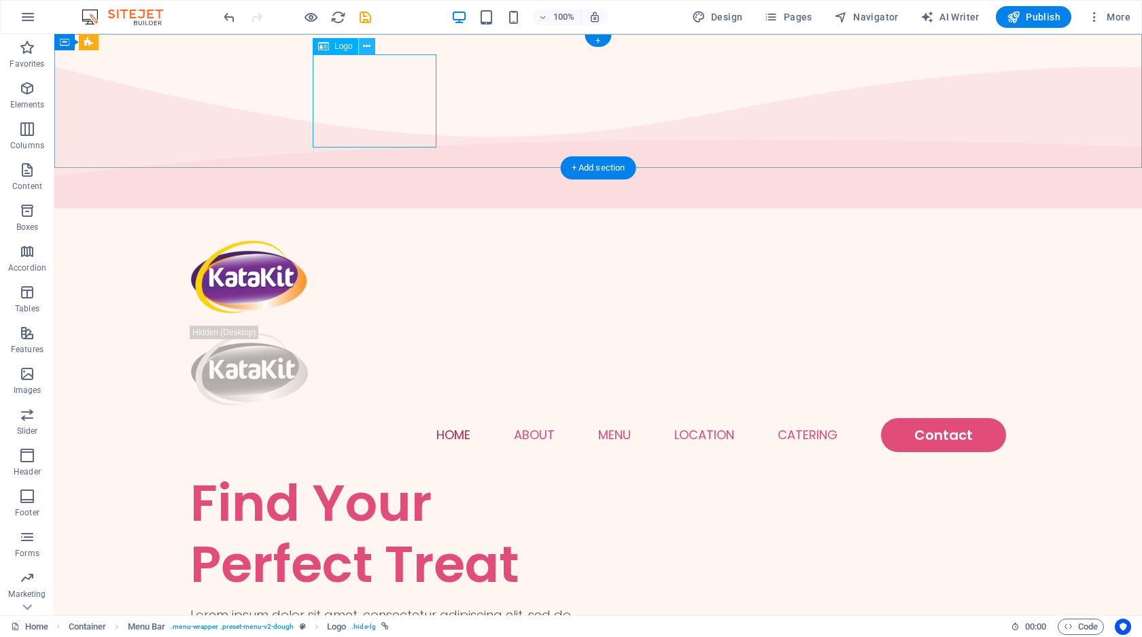
click at [366, 48] on icon at bounding box center [366, 46] width 7 height 14
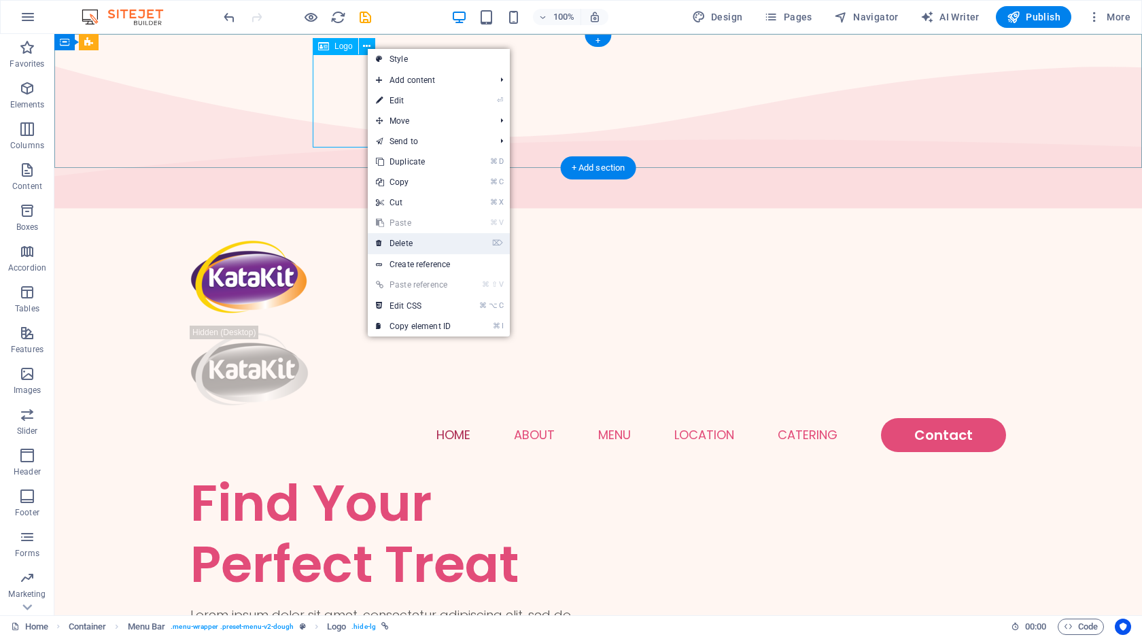
click at [419, 243] on link "⌦ Delete" at bounding box center [413, 243] width 91 height 20
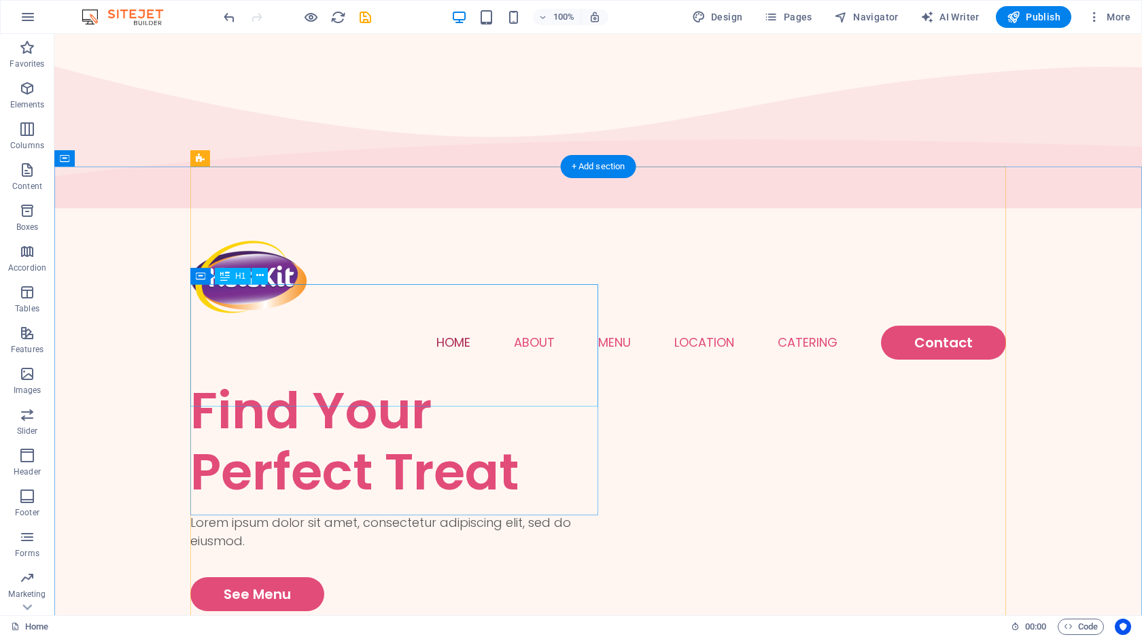
click at [346, 380] on div "Find Your Perfect Treat" at bounding box center [394, 441] width 408 height 122
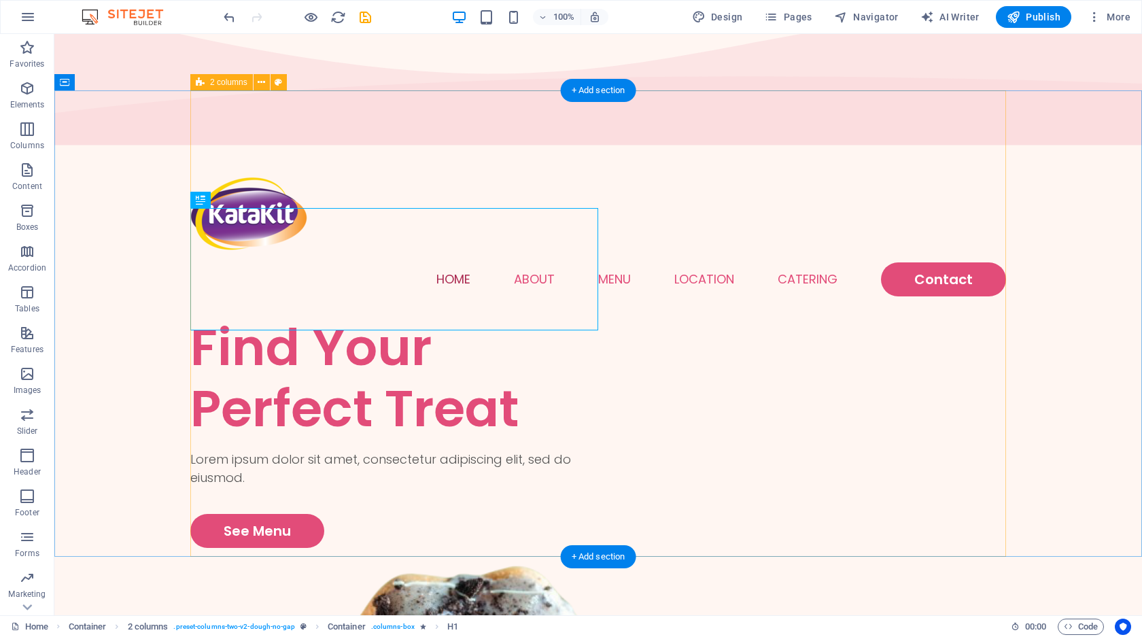
scroll to position [76, 0]
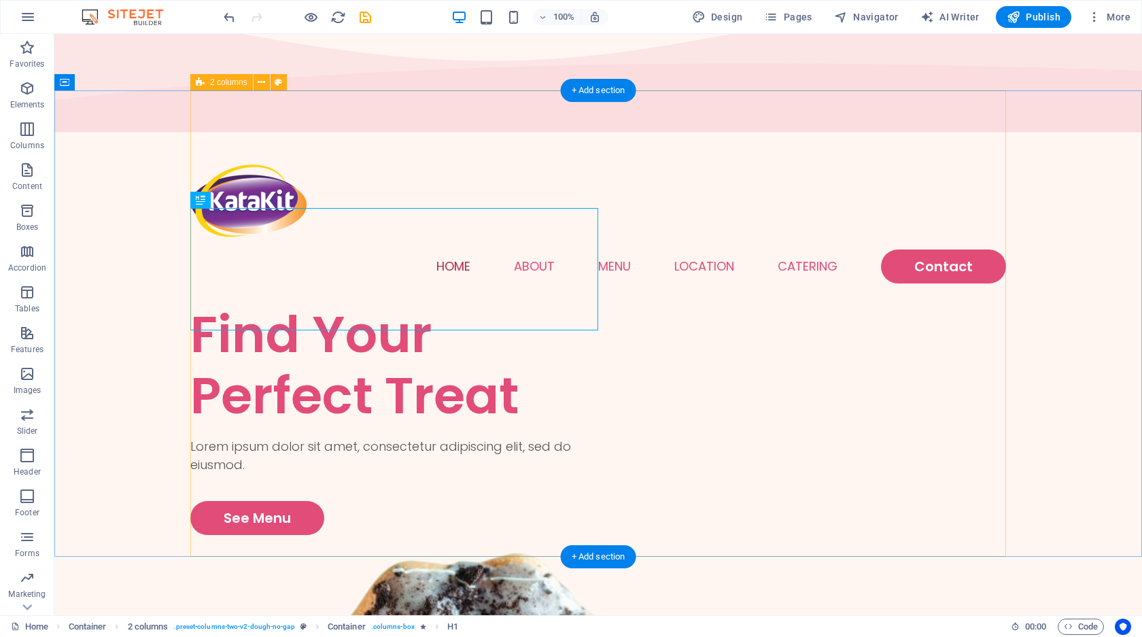
click at [350, 437] on div "Lorem ipsum dolor sit amet, consectetur adipiscing elit, sed do eiusmod." at bounding box center [394, 455] width 408 height 37
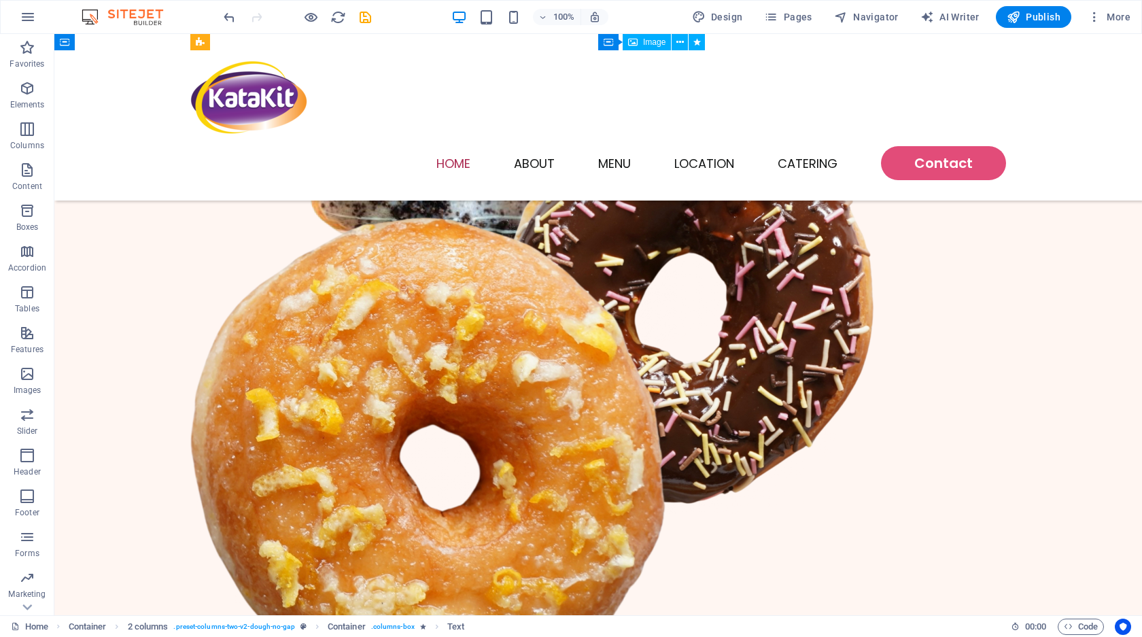
scroll to position [515, 0]
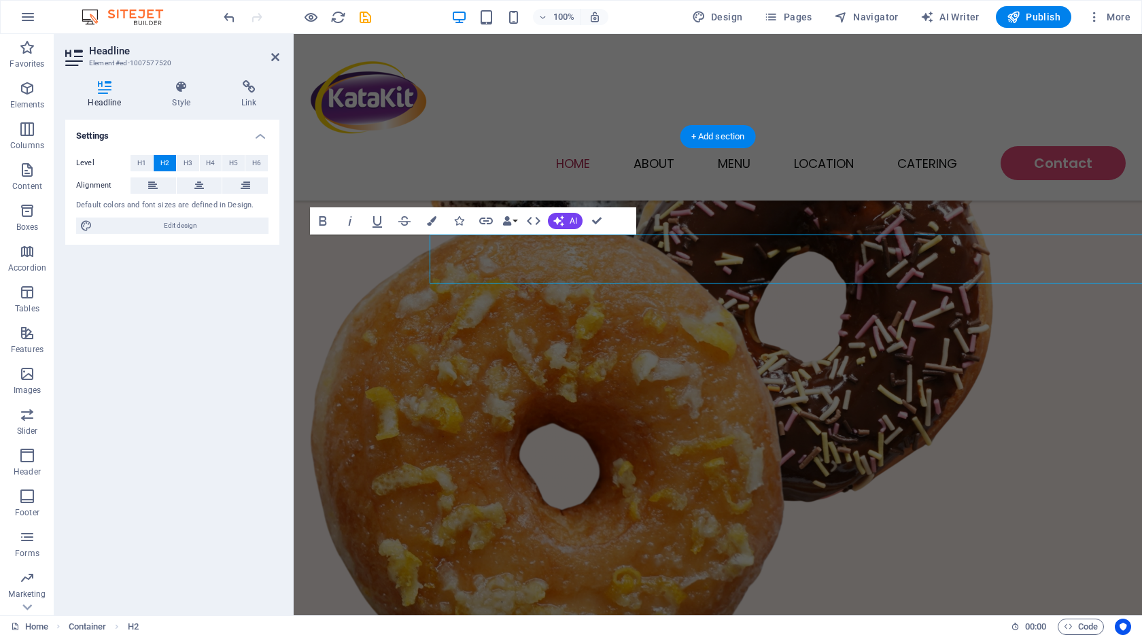
click at [266, 265] on div "Settings Level H1 H2 H3 H4 H5 H6 Alignment Default colors and font sizes are de…" at bounding box center [172, 362] width 214 height 485
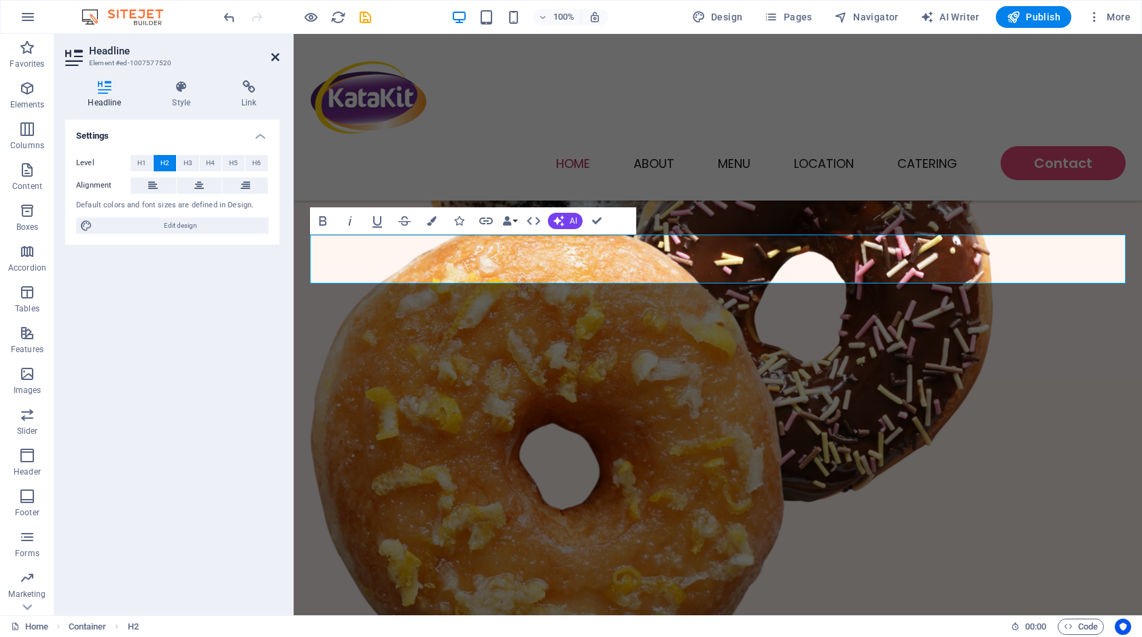
click at [272, 54] on icon at bounding box center [275, 57] width 8 height 11
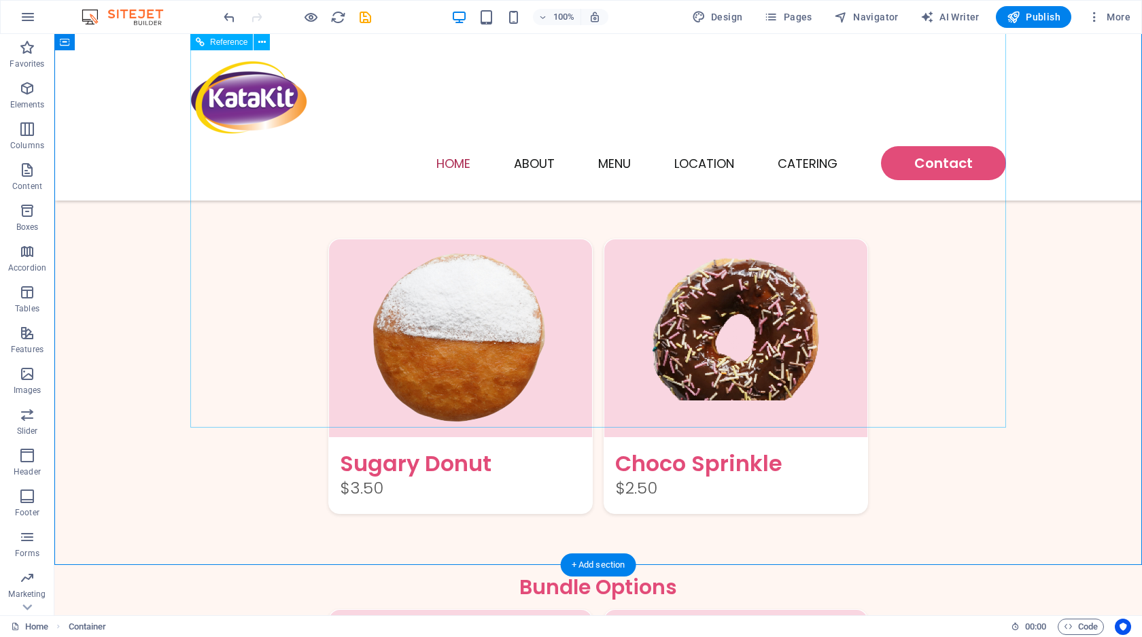
scroll to position [1519, 0]
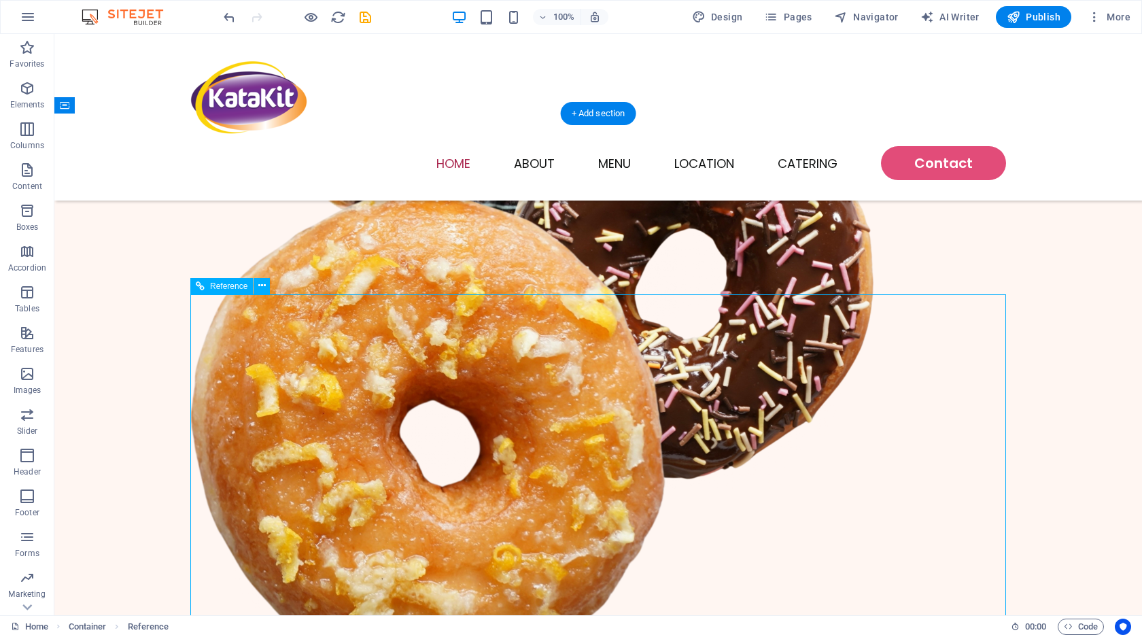
scroll to position [517, 0]
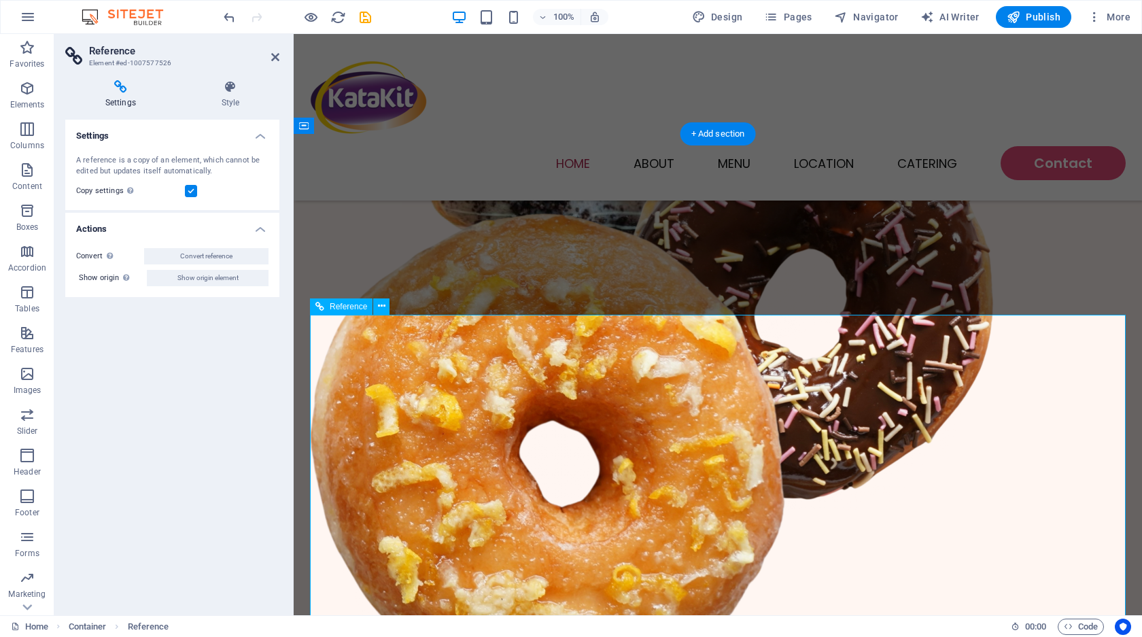
select select "px"
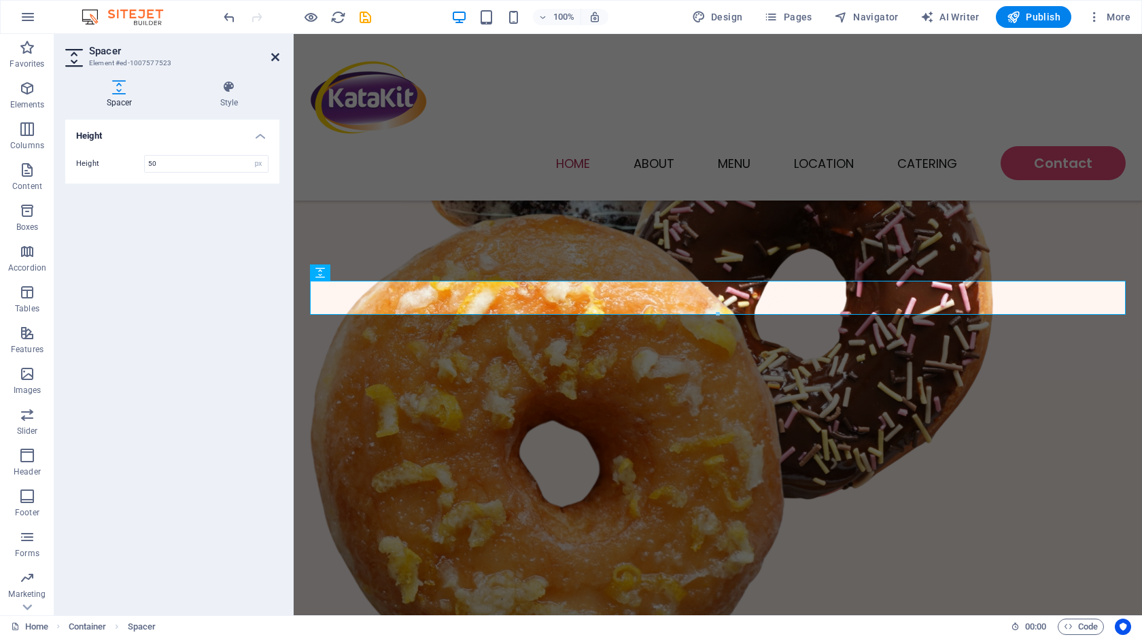
drag, startPoint x: 277, startPoint y: 59, endPoint x: 219, endPoint y: 22, distance: 68.5
click at [277, 59] on icon at bounding box center [275, 57] width 8 height 11
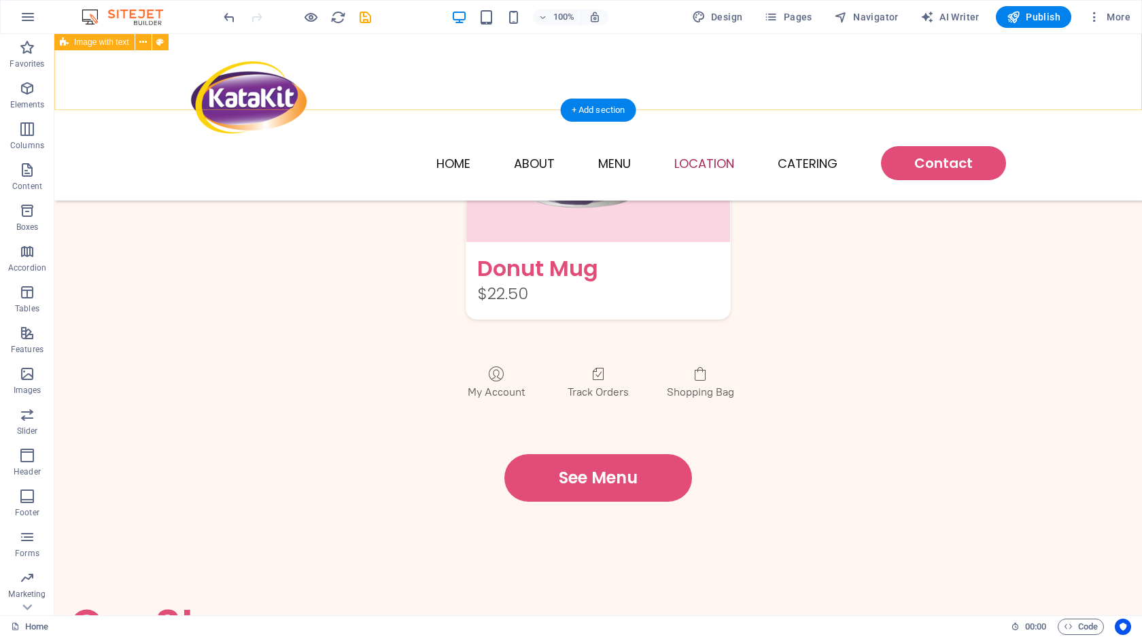
scroll to position [2459, 0]
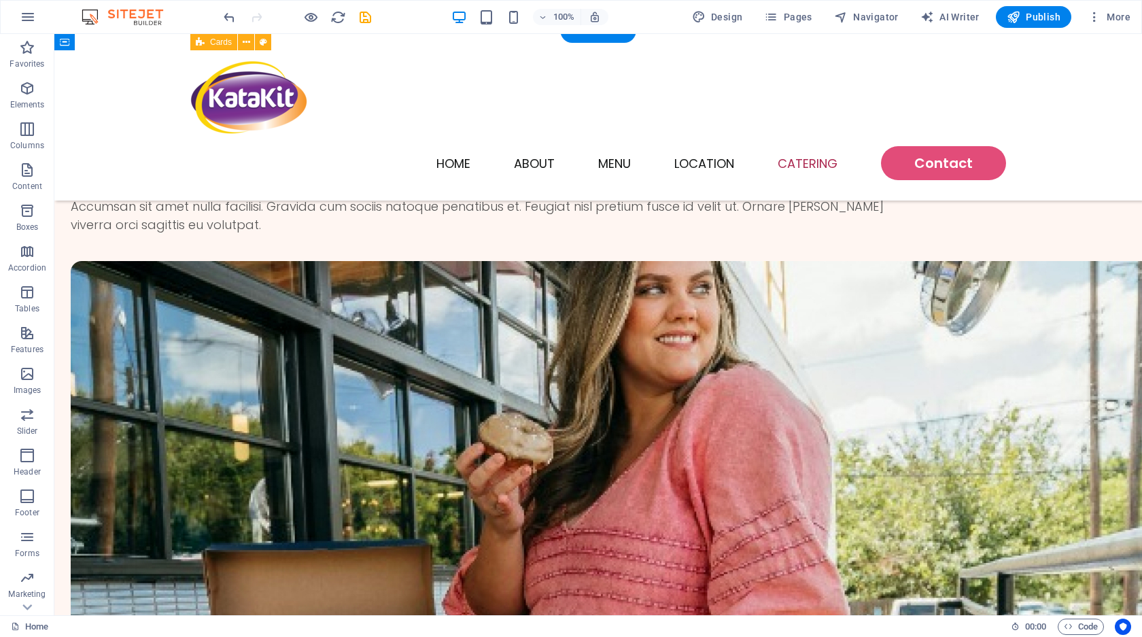
scroll to position [3168, 0]
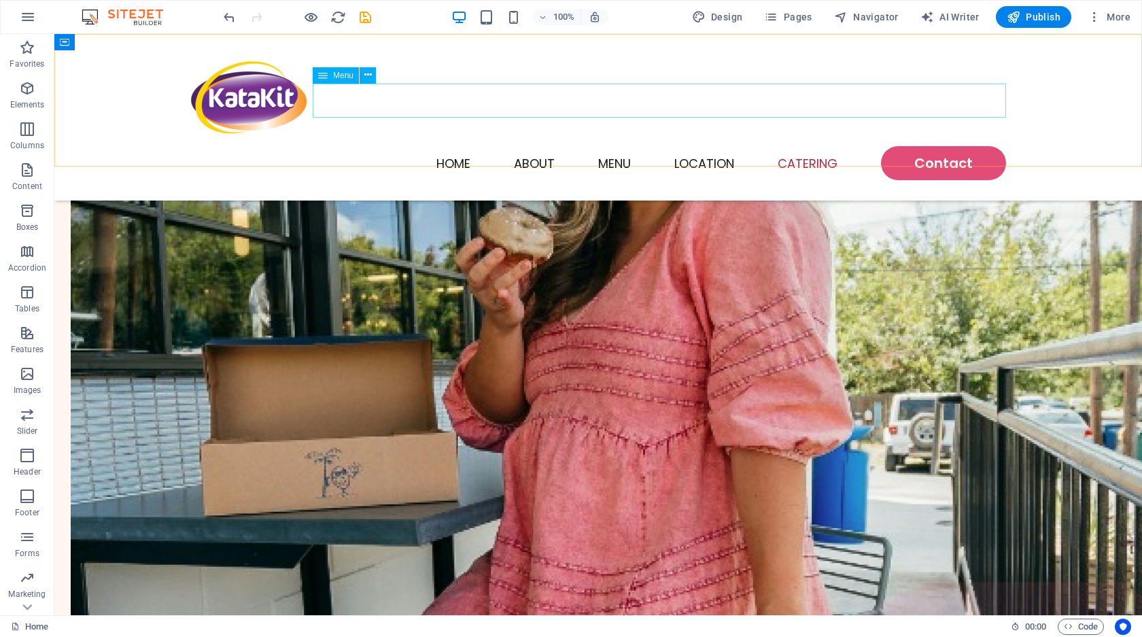
click at [619, 146] on nav "Home About Menu Location Catering Contact" at bounding box center [598, 163] width 816 height 34
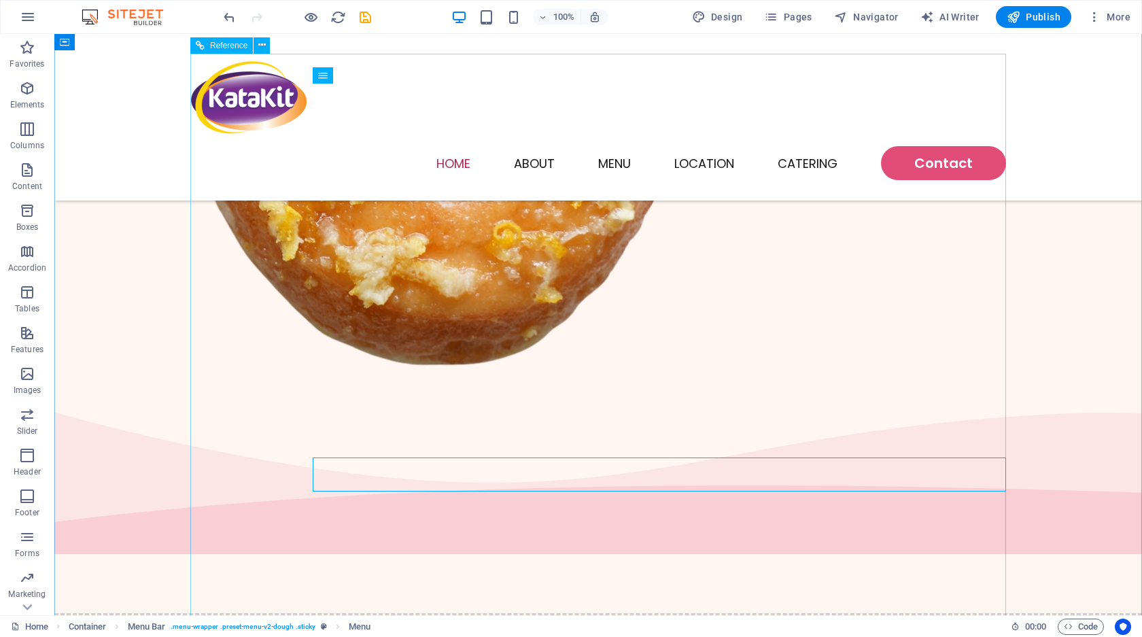
scroll to position [778, 0]
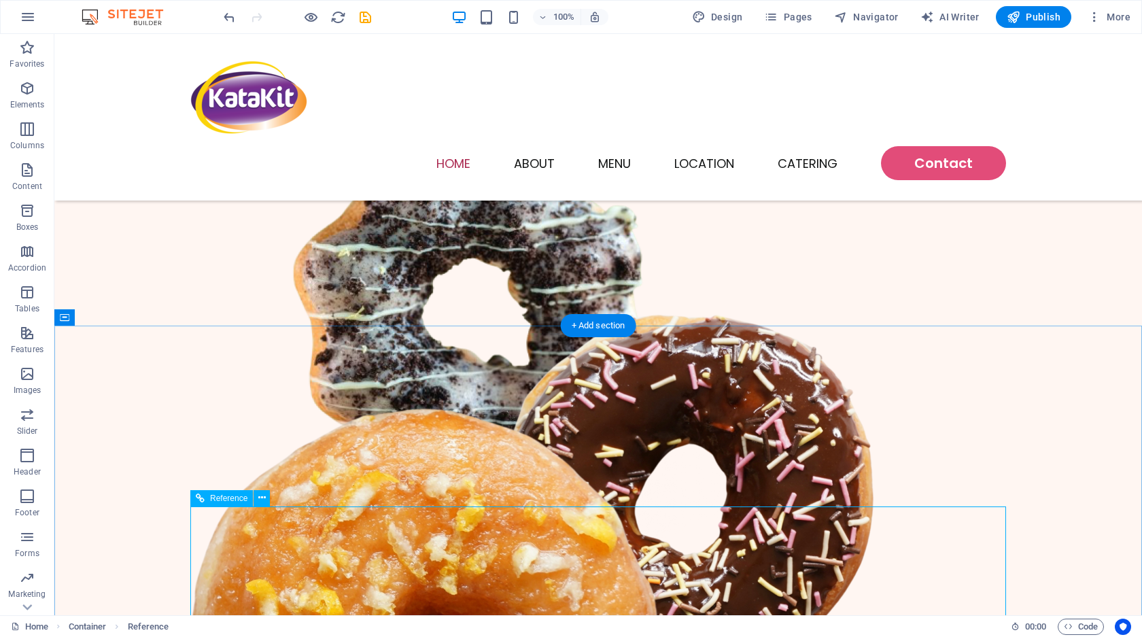
scroll to position [322, 0]
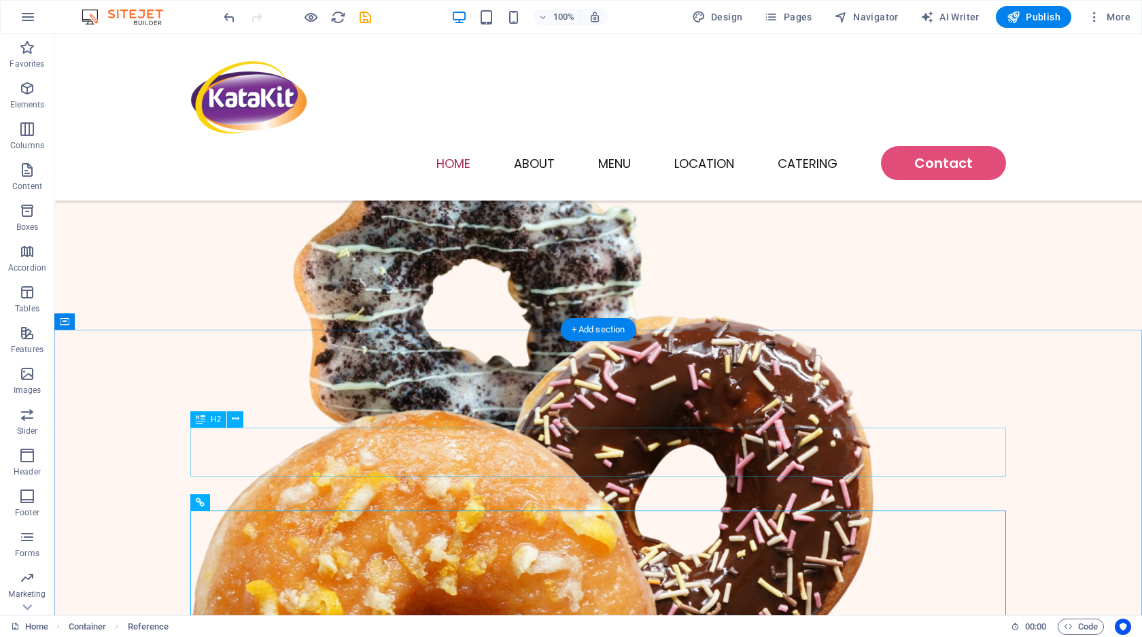
click at [240, 504] on span "Reference" at bounding box center [228, 502] width 37 height 8
click at [262, 505] on icon at bounding box center [261, 502] width 7 height 14
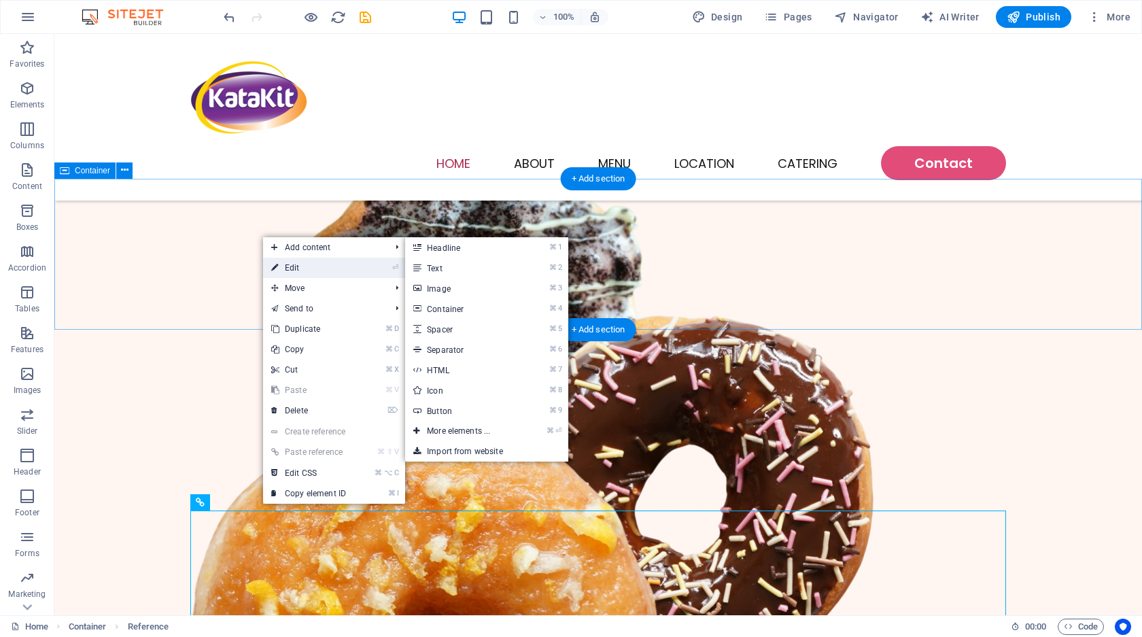
click at [313, 266] on link "⏎ Edit" at bounding box center [308, 268] width 91 height 20
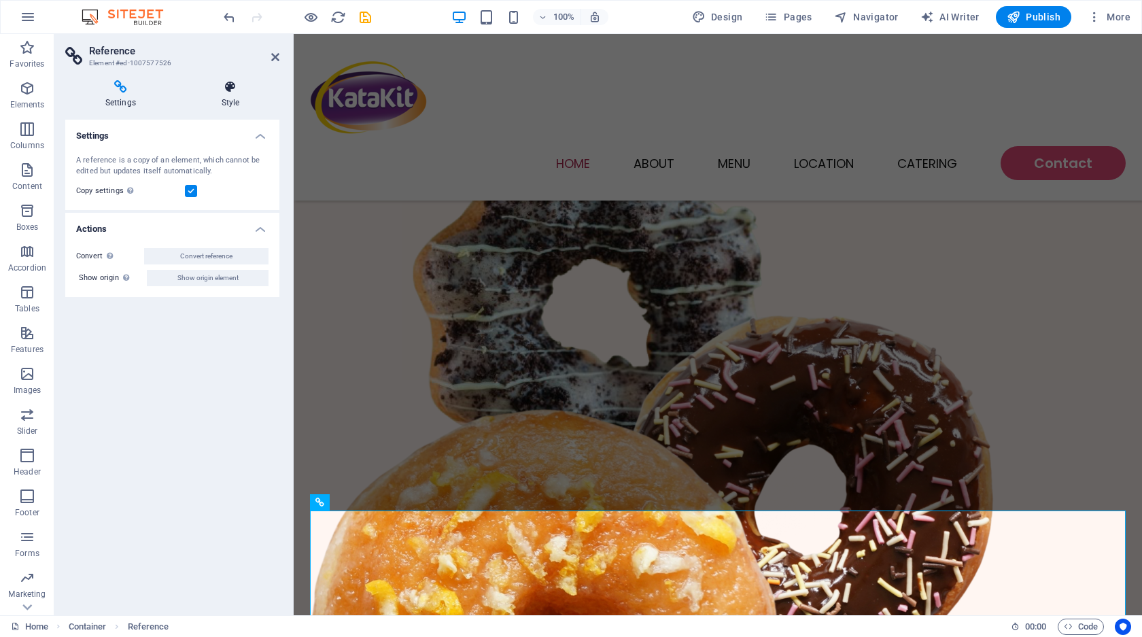
click at [230, 80] on icon at bounding box center [230, 87] width 98 height 14
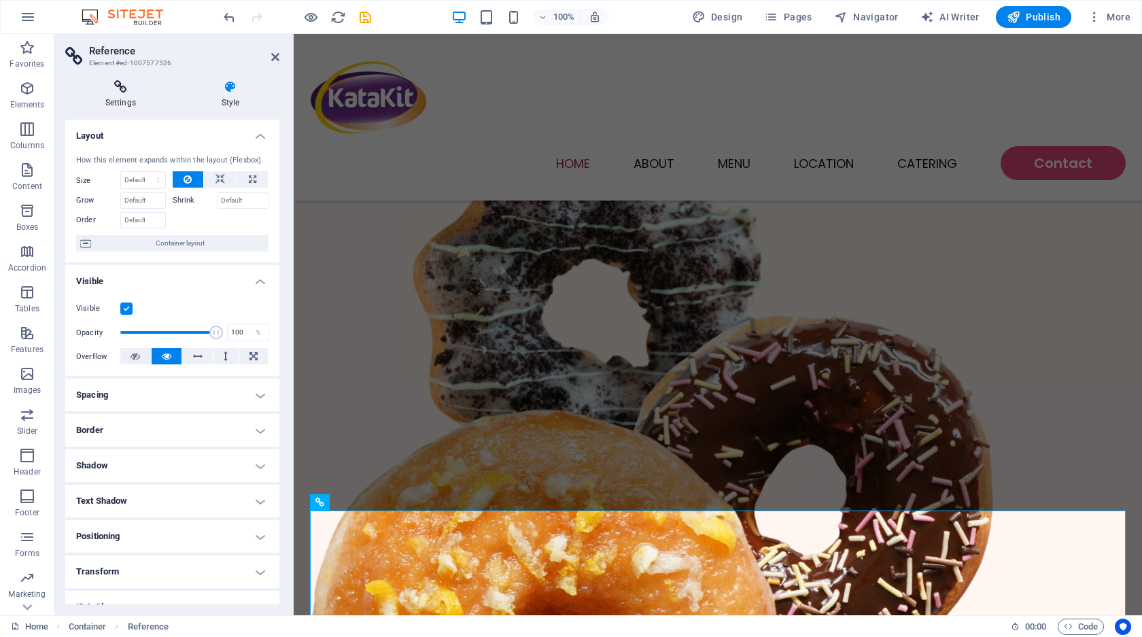
click at [112, 92] on icon at bounding box center [120, 87] width 111 height 14
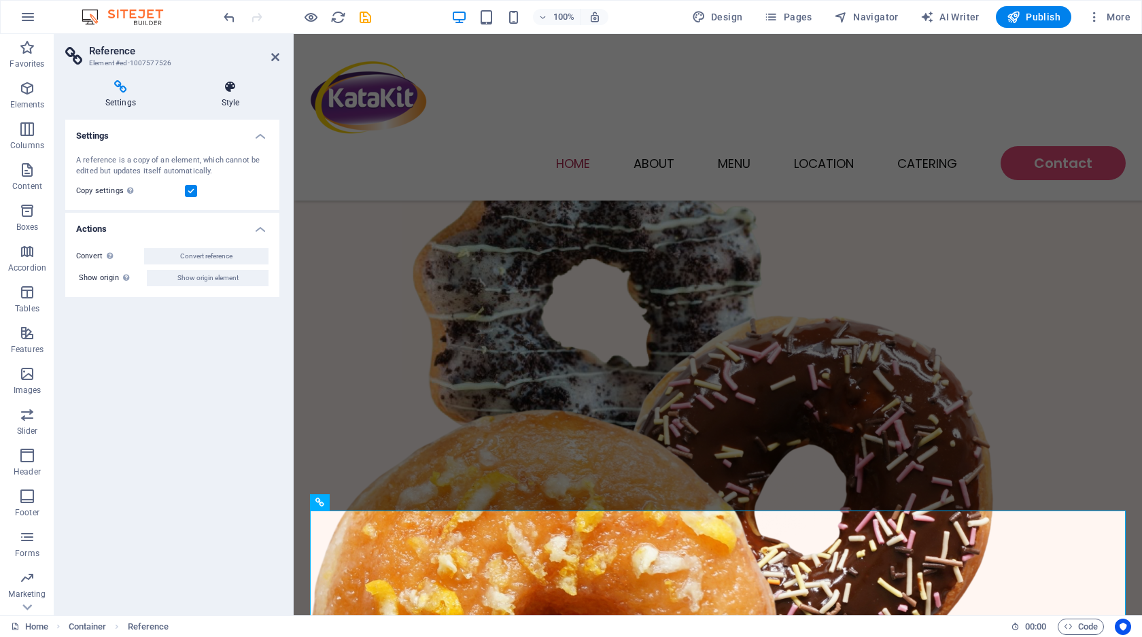
click at [237, 88] on icon at bounding box center [230, 87] width 98 height 14
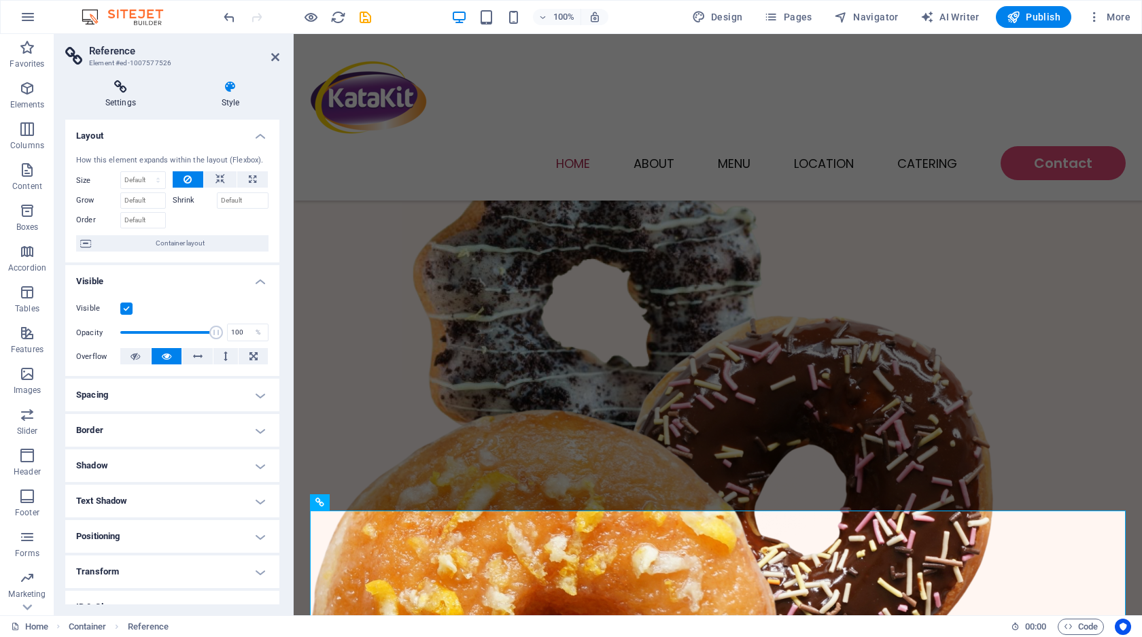
click at [124, 88] on icon at bounding box center [120, 87] width 111 height 14
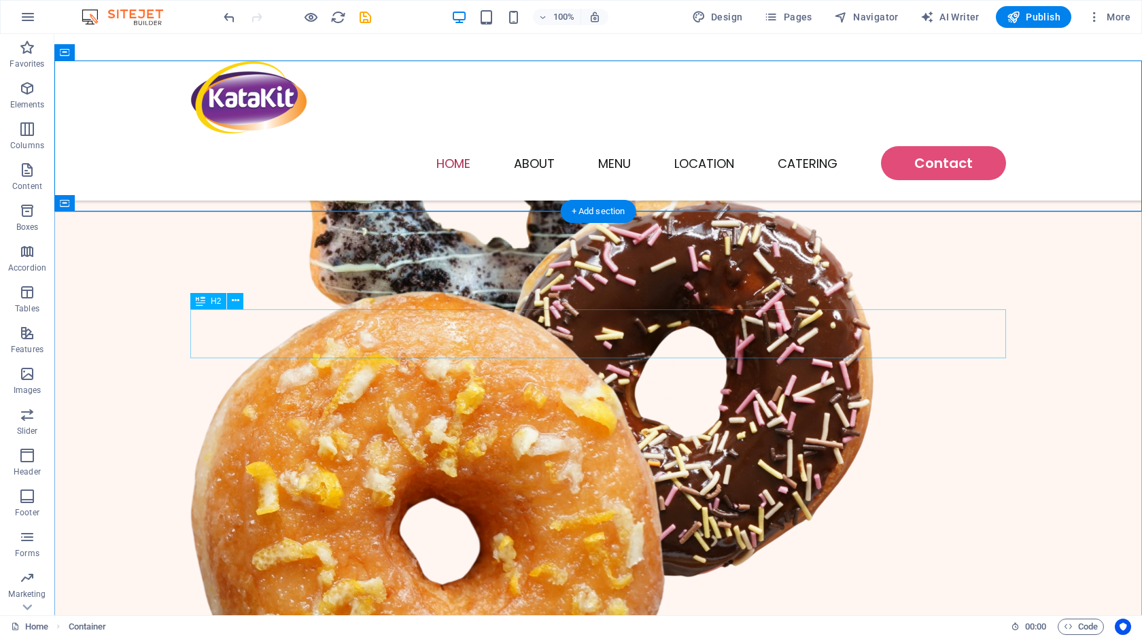
scroll to position [540, 0]
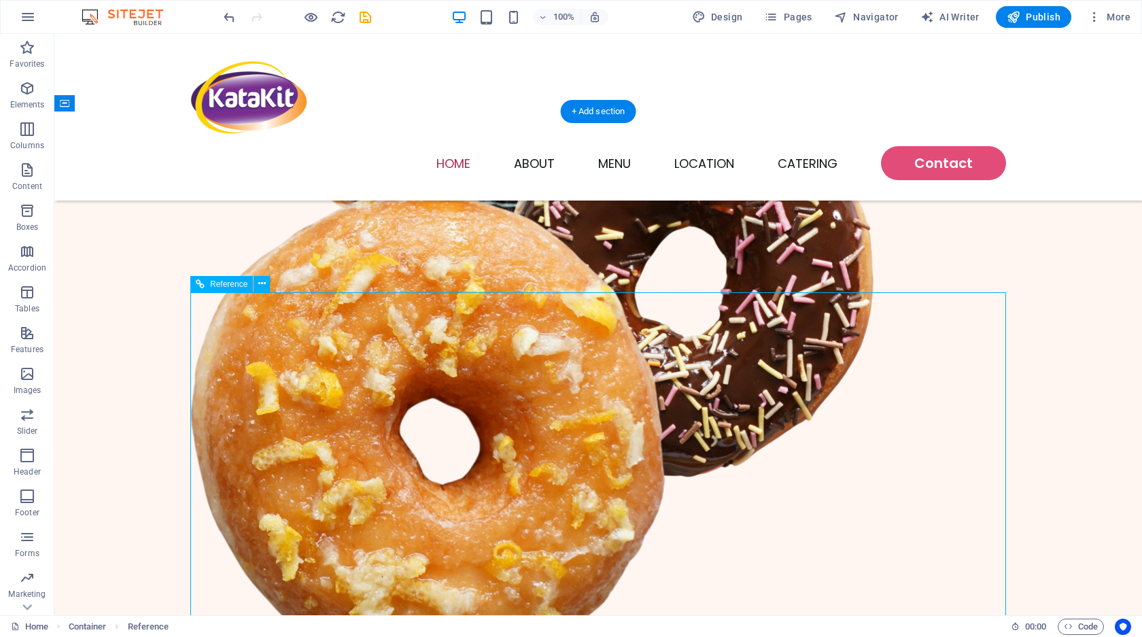
click at [27, 168] on icon "button" at bounding box center [27, 170] width 16 height 16
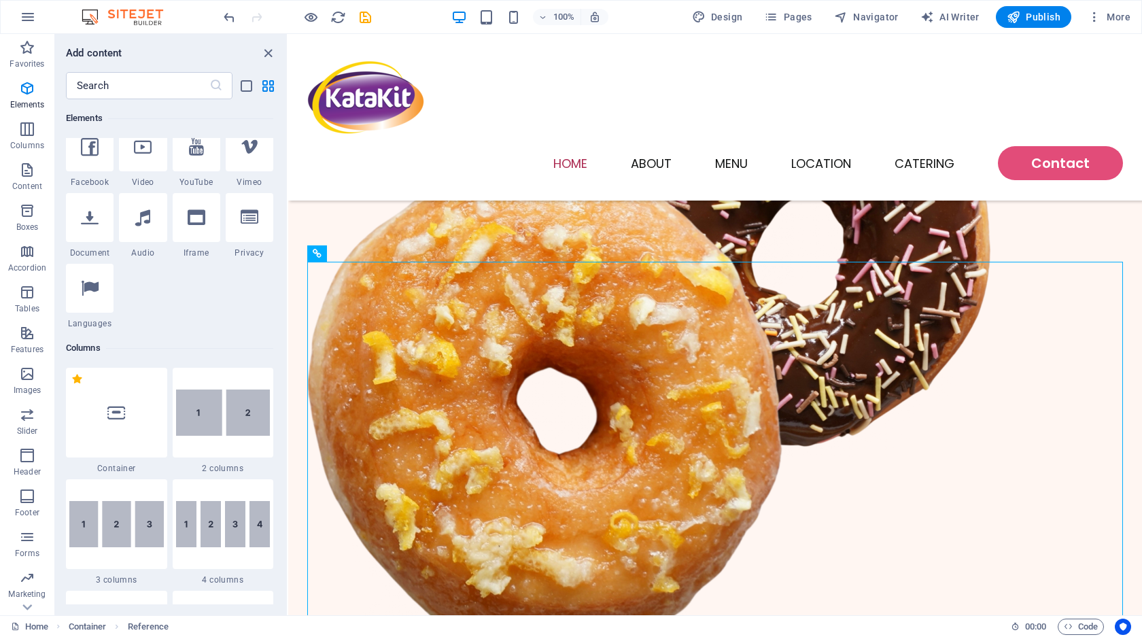
scroll to position [129, 0]
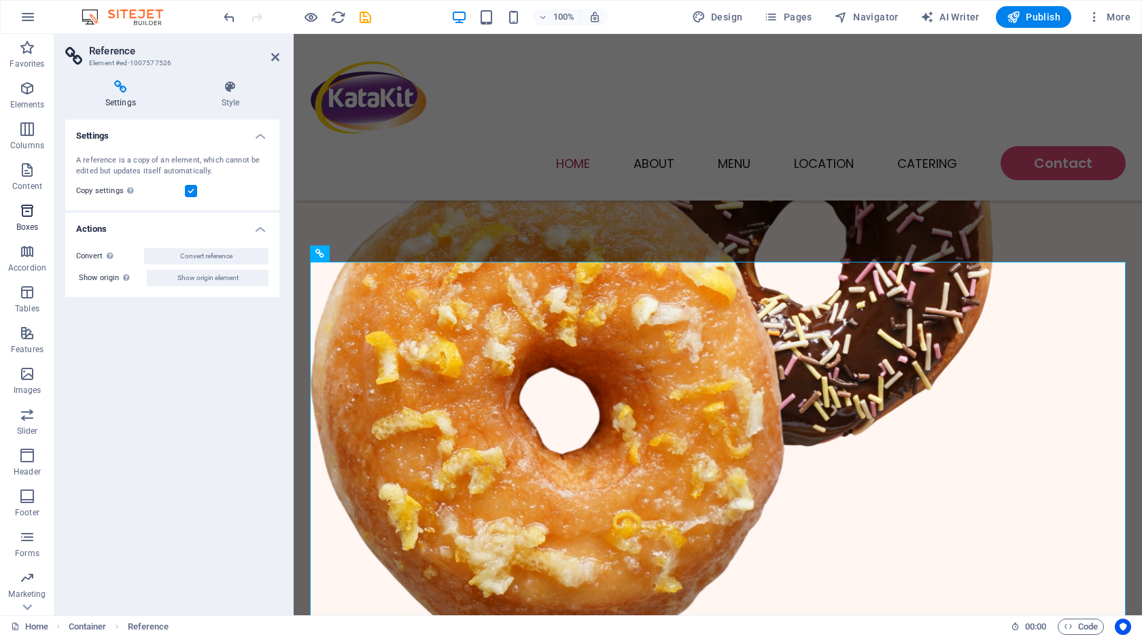
click at [19, 215] on icon "button" at bounding box center [27, 211] width 16 height 16
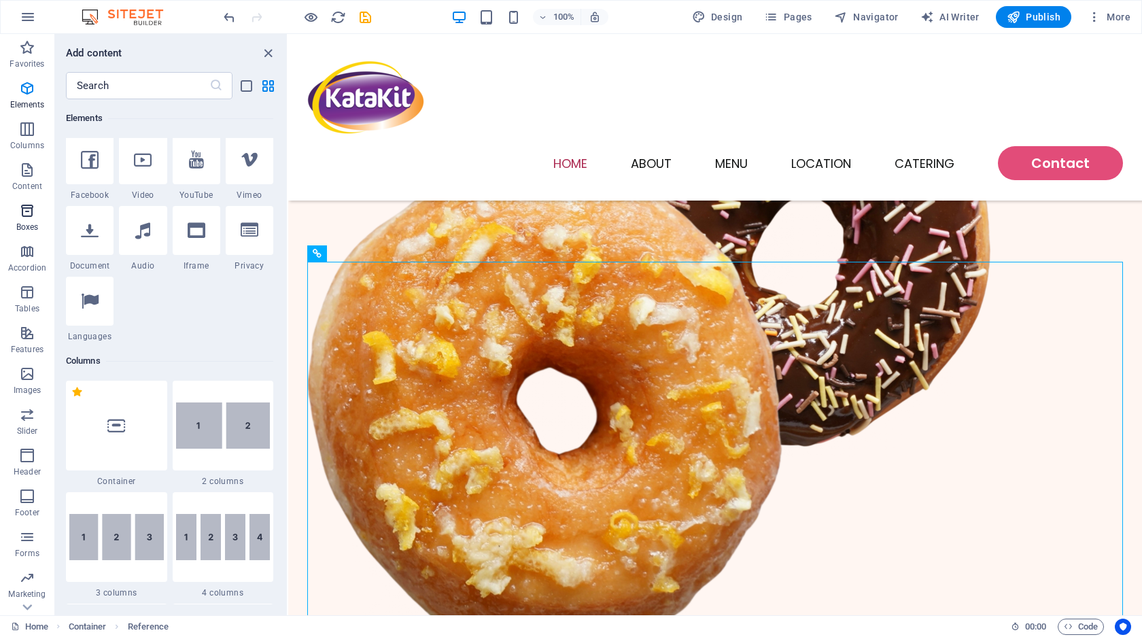
click at [29, 213] on icon "button" at bounding box center [27, 211] width 16 height 16
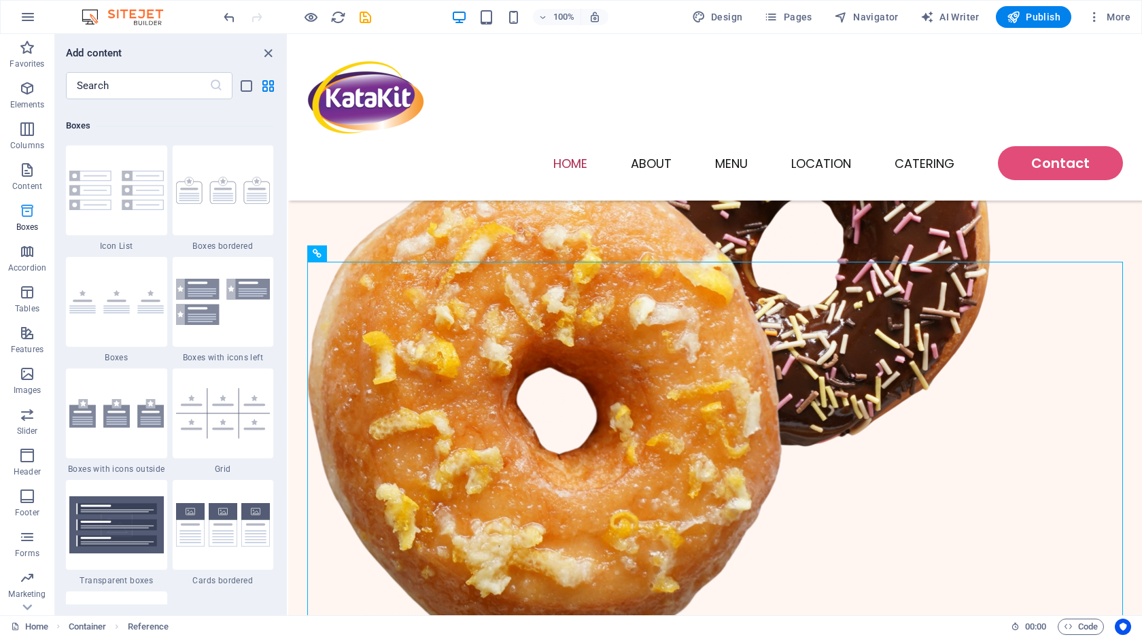
scroll to position [3749, 0]
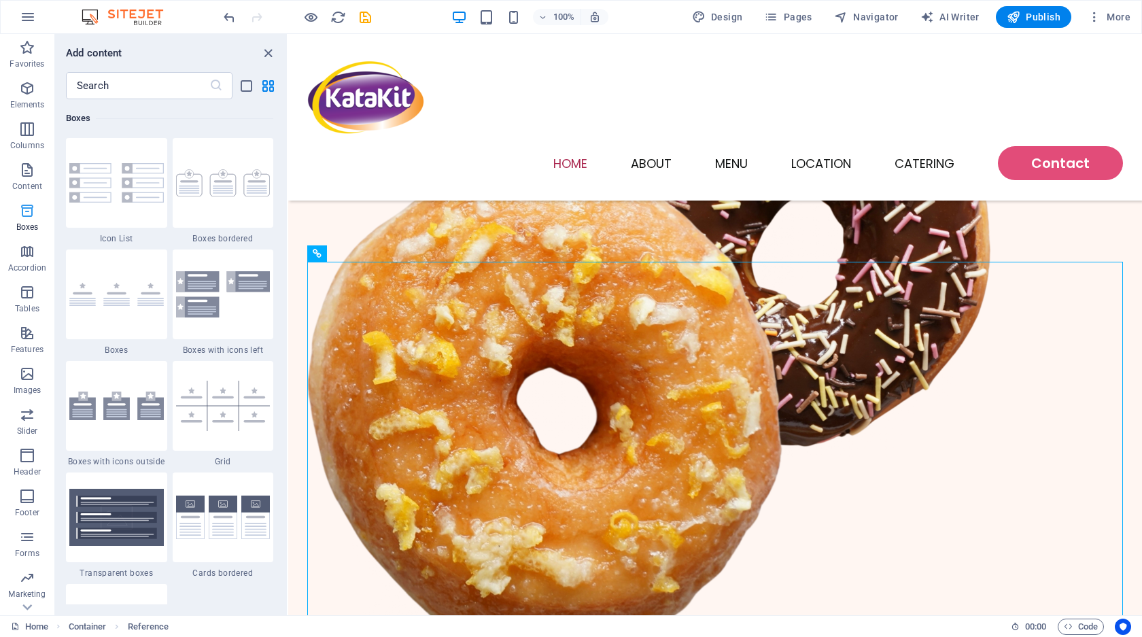
click at [29, 213] on icon "button" at bounding box center [27, 211] width 16 height 16
click at [30, 319] on p "Features" at bounding box center [27, 318] width 33 height 11
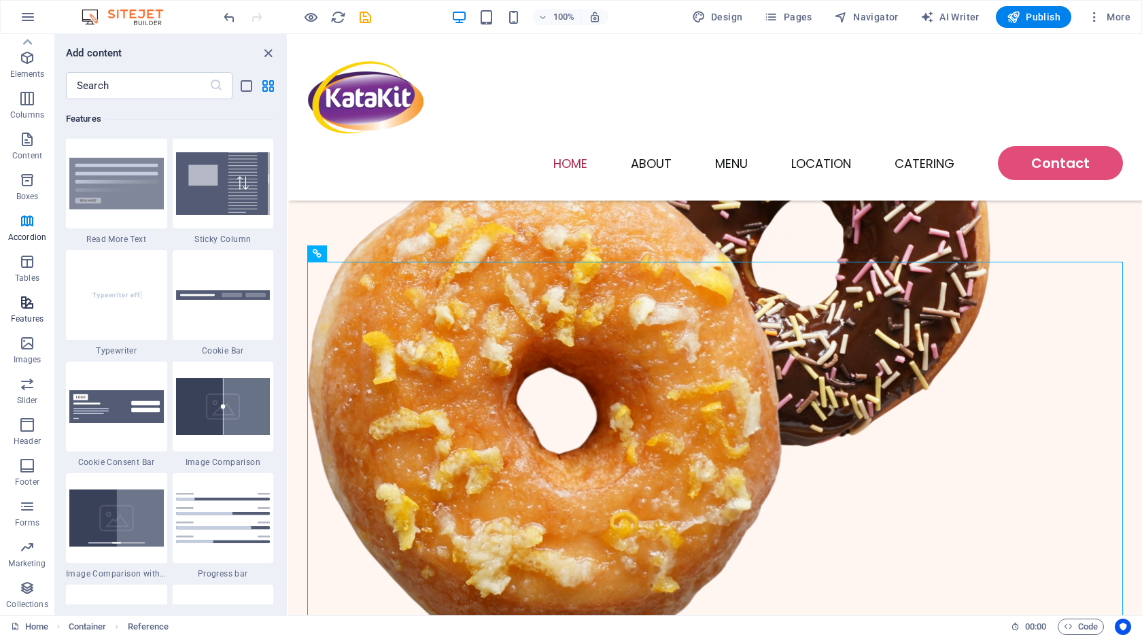
scroll to position [5299, 0]
click at [29, 370] on button "Images" at bounding box center [27, 350] width 54 height 41
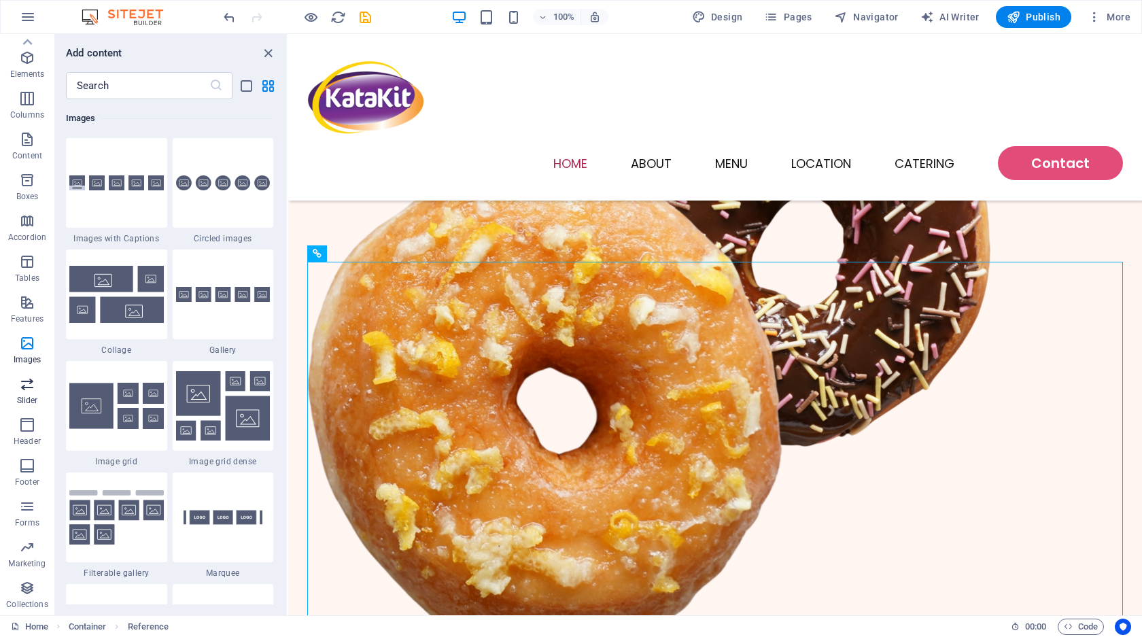
scroll to position [6893, 0]
click at [21, 397] on p "Slider" at bounding box center [27, 400] width 21 height 11
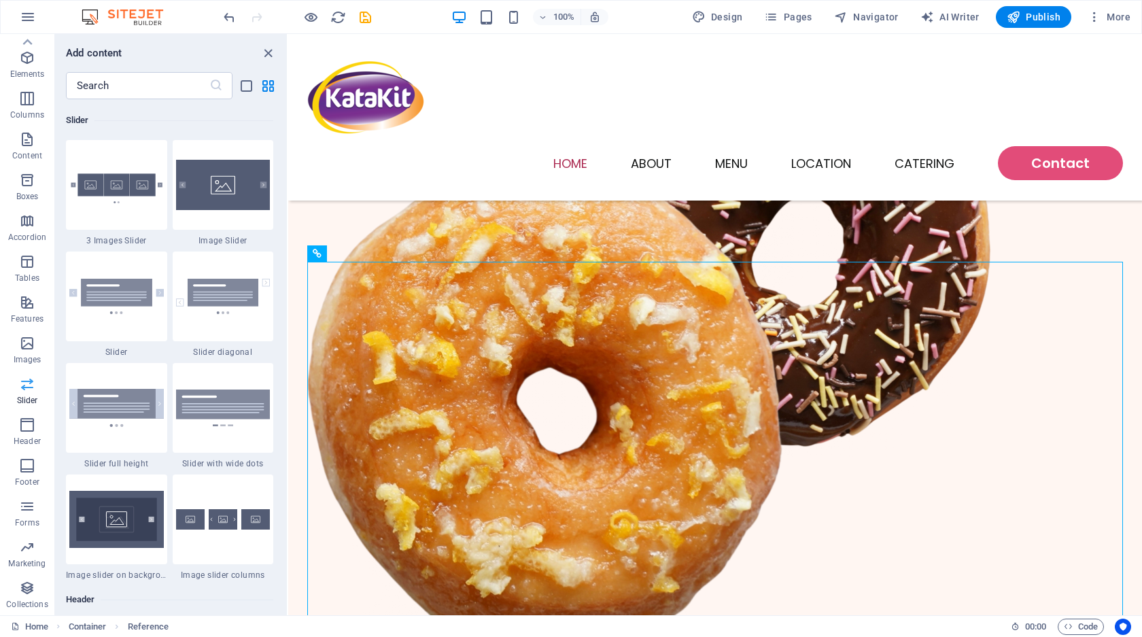
scroll to position [7706, 0]
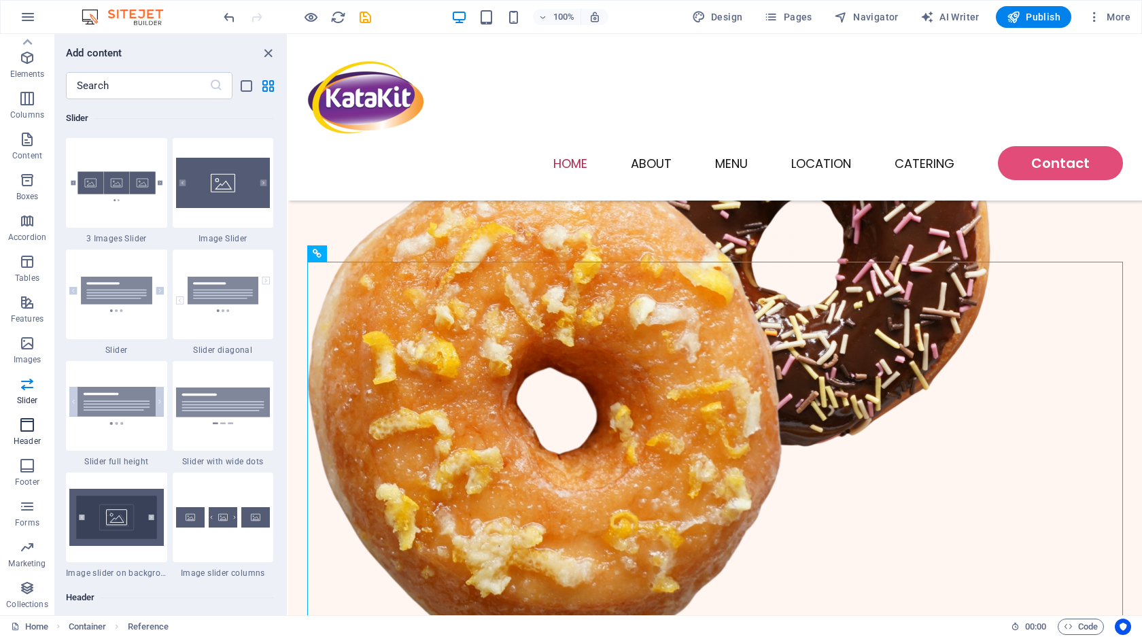
click at [22, 417] on icon "button" at bounding box center [27, 425] width 16 height 16
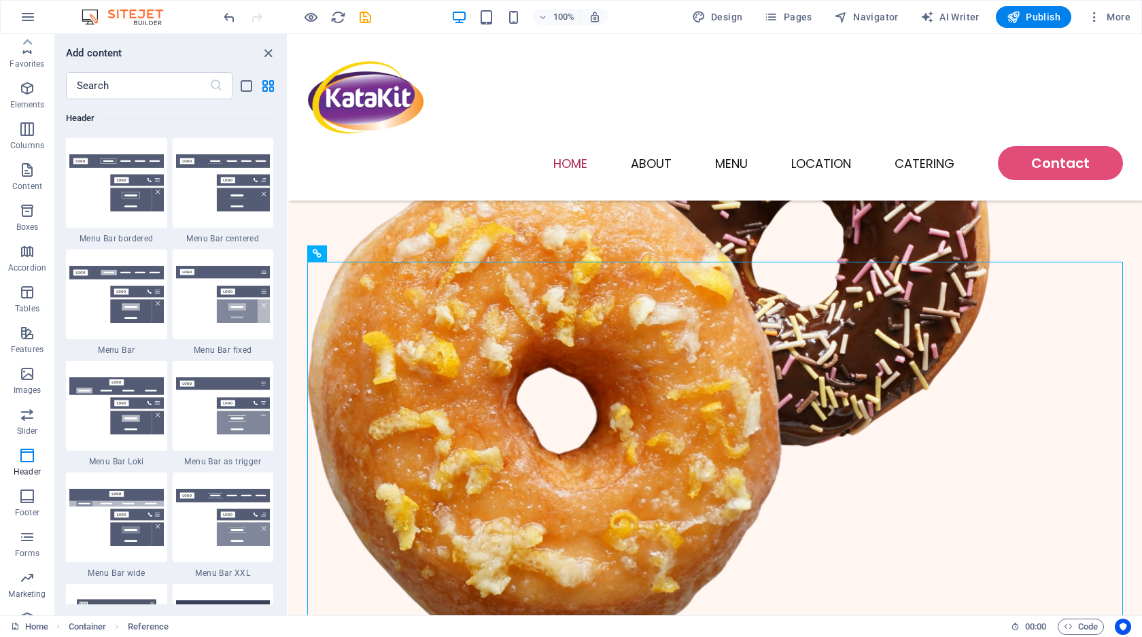
scroll to position [0, 0]
click at [33, 101] on p "Elements" at bounding box center [27, 104] width 35 height 11
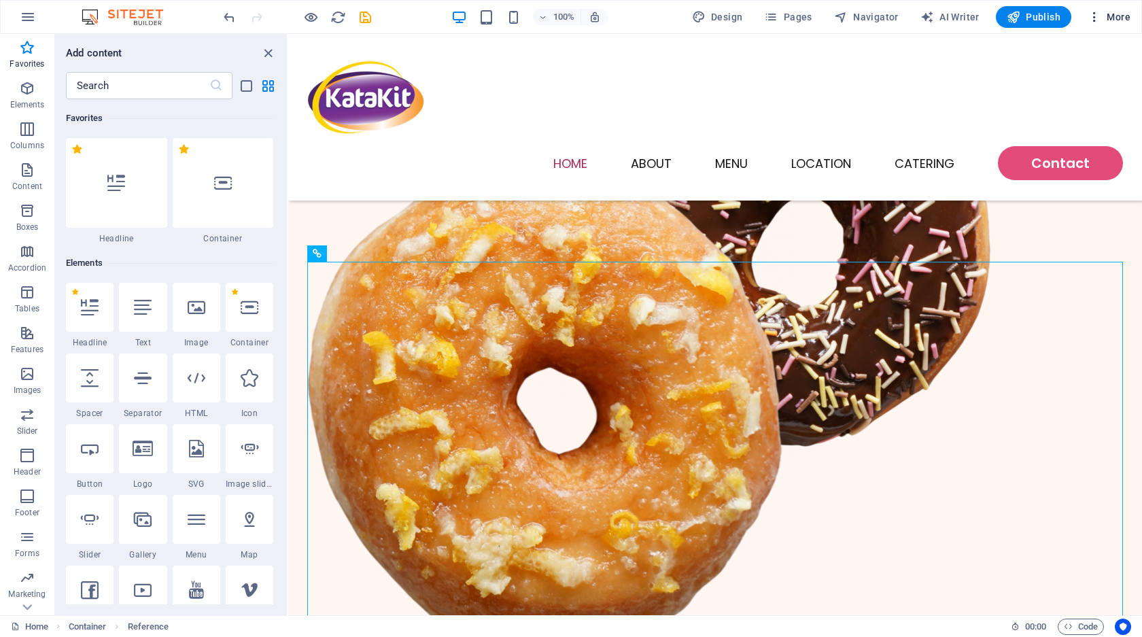
click at [22, 14] on icon "button" at bounding box center [28, 17] width 16 height 16
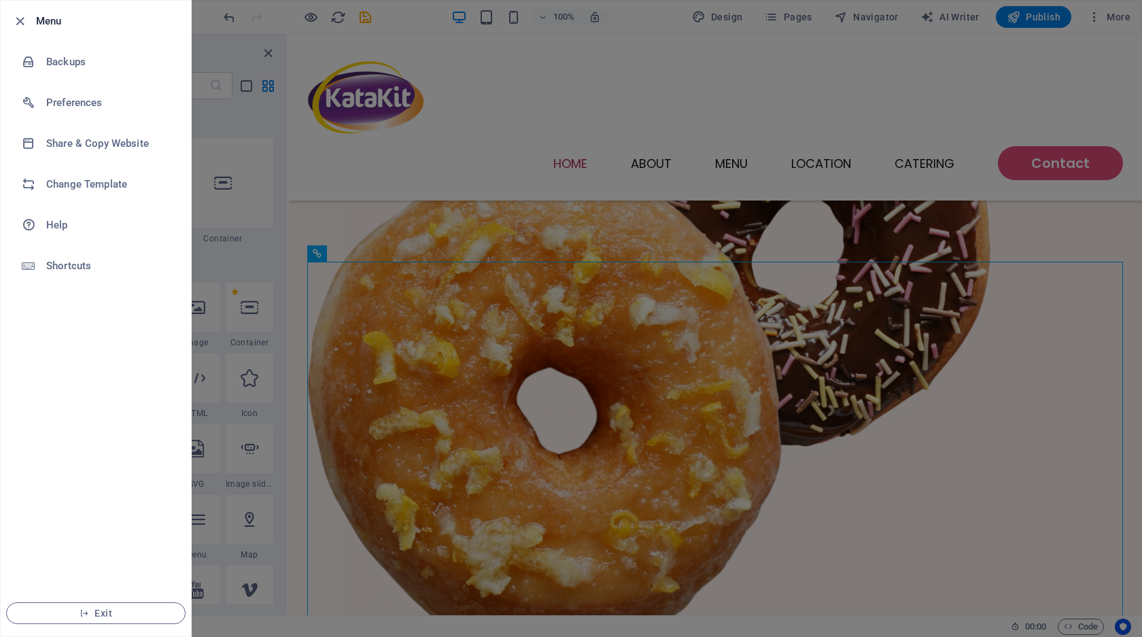
click at [467, 155] on div at bounding box center [571, 318] width 1142 height 637
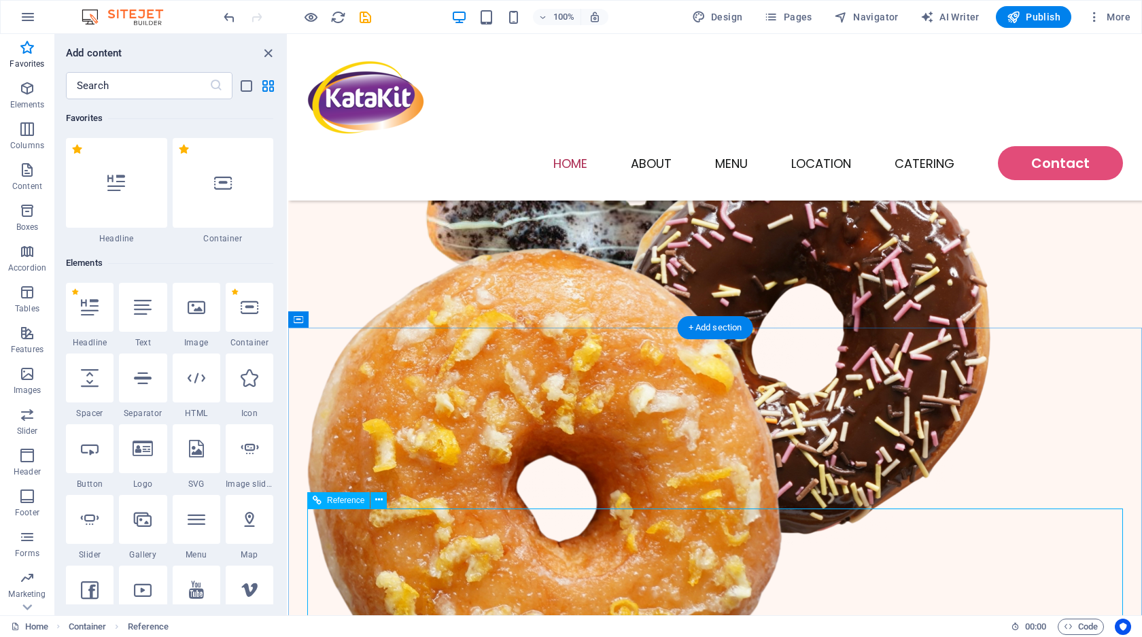
scroll to position [302, 0]
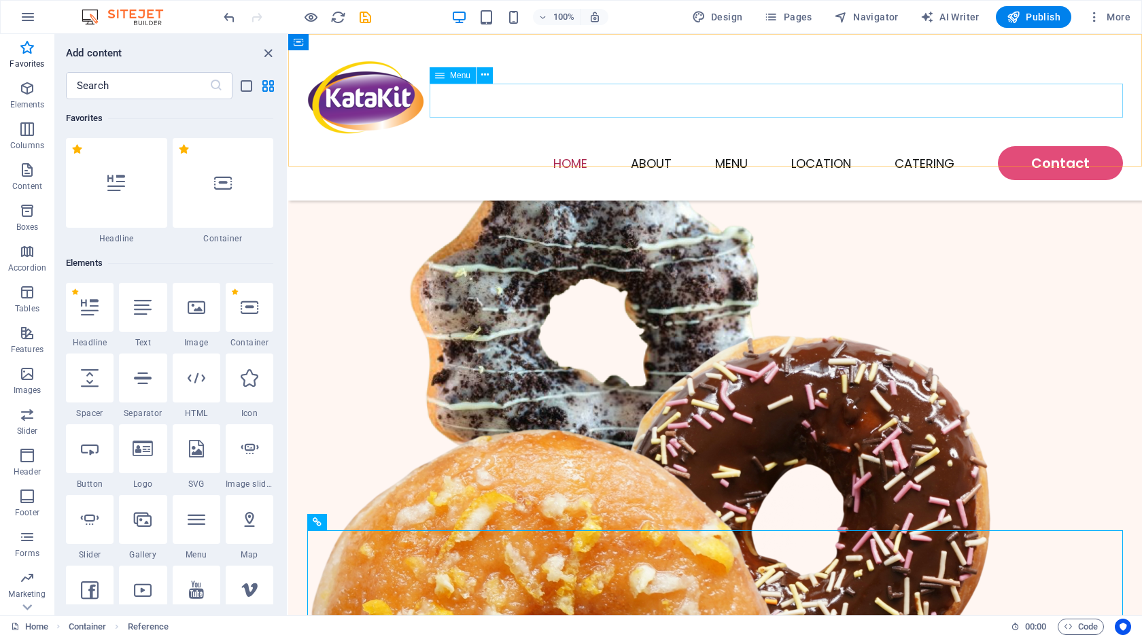
click at [646, 146] on nav "Home About Menu Location Catering Contact" at bounding box center [715, 163] width 816 height 34
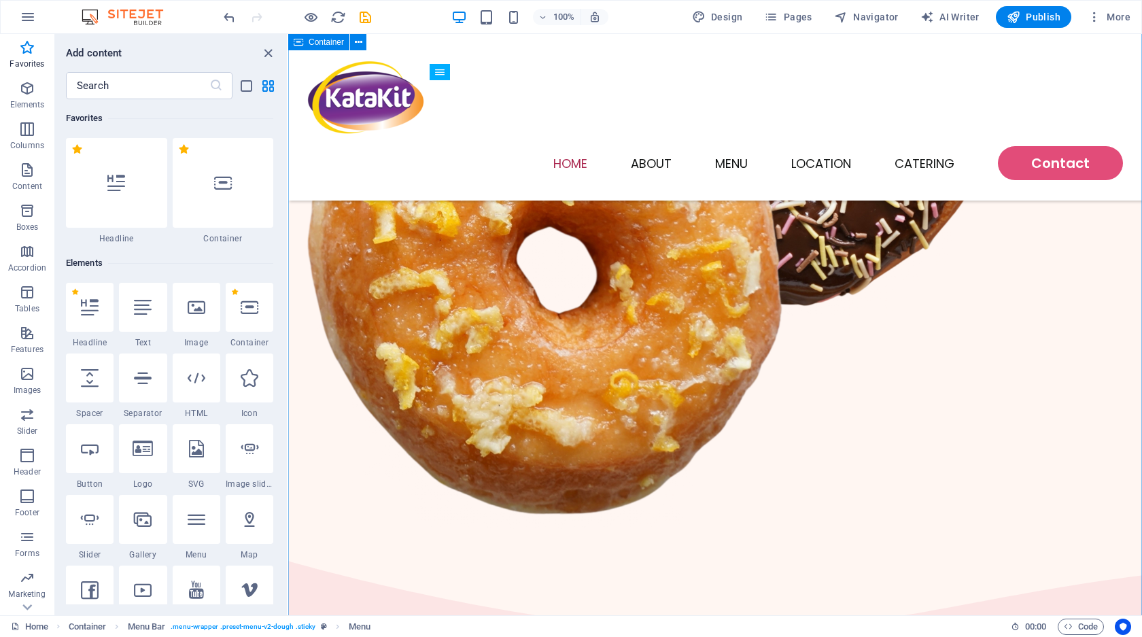
scroll to position [715, 0]
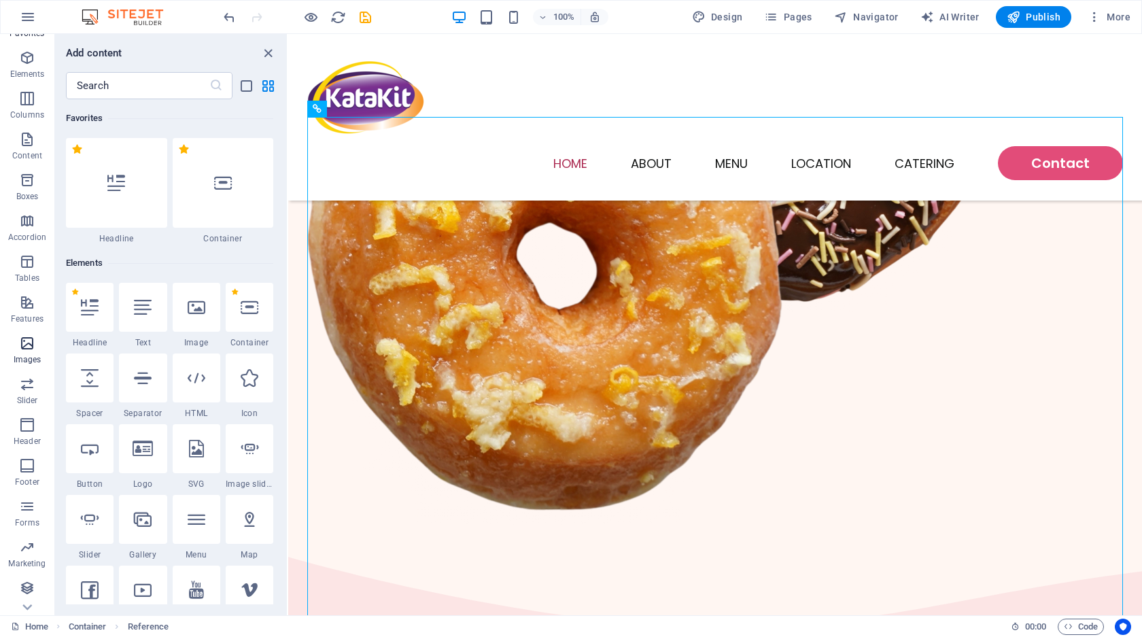
scroll to position [31, 0]
click at [1093, 19] on icon "button" at bounding box center [1095, 17] width 14 height 14
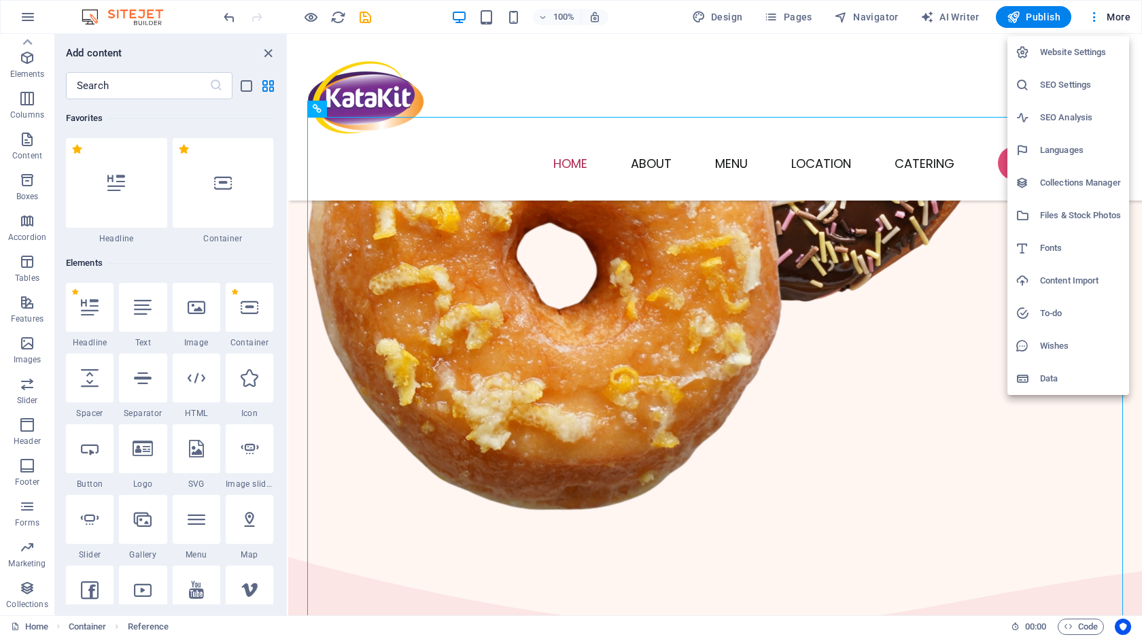
click at [830, 507] on div at bounding box center [571, 318] width 1142 height 637
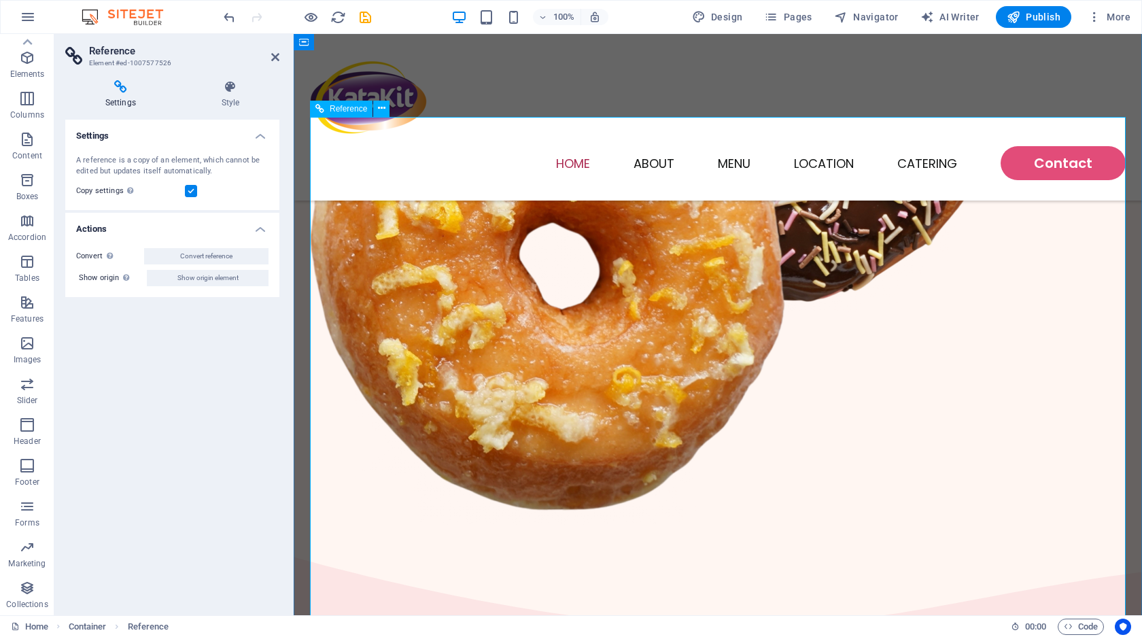
click at [317, 114] on icon at bounding box center [319, 109] width 9 height 16
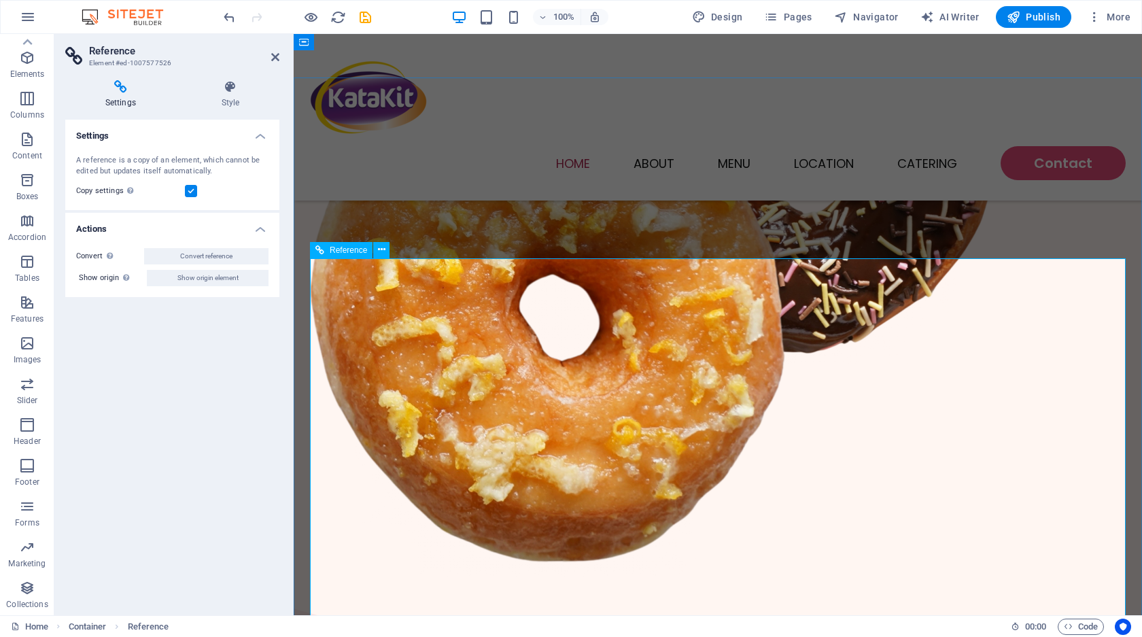
scroll to position [530, 0]
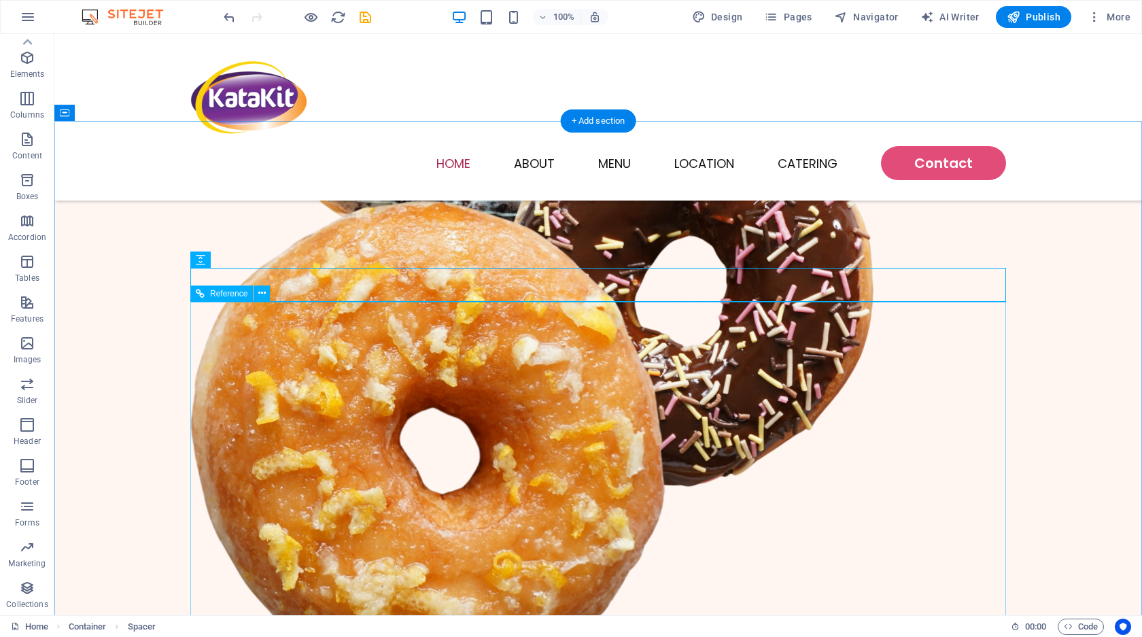
click at [266, 297] on button at bounding box center [262, 293] width 16 height 16
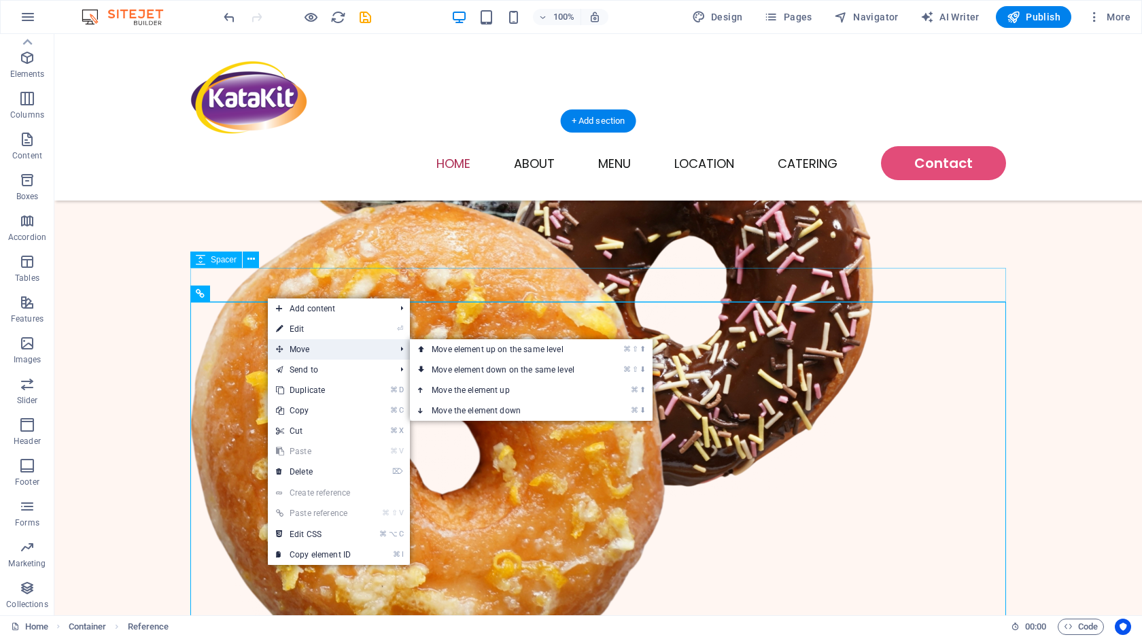
drag, startPoint x: 333, startPoint y: 330, endPoint x: 336, endPoint y: 349, distance: 19.2
click at [336, 349] on ul "Add content ⌘ 1 Headline ⌘ 2 Text ⌘ 3 Image ⌘ 4 Container ⌘ 5 Spacer ⌘ 6 Separa…" at bounding box center [339, 431] width 142 height 266
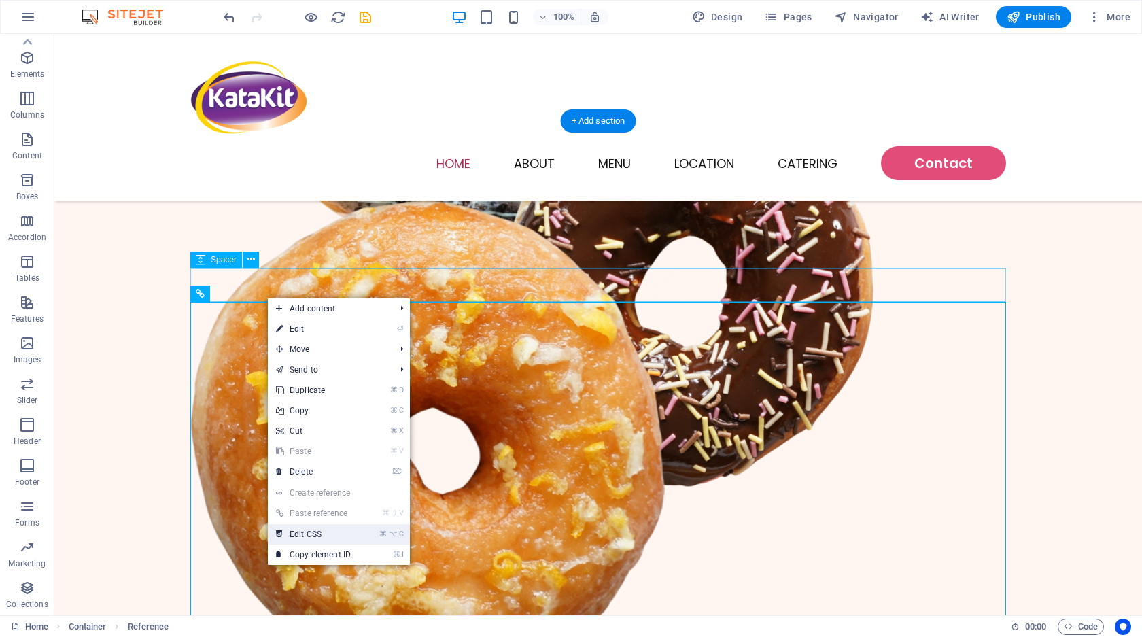
click at [336, 537] on link "⌘ ⌥ C Edit CSS" at bounding box center [313, 534] width 91 height 20
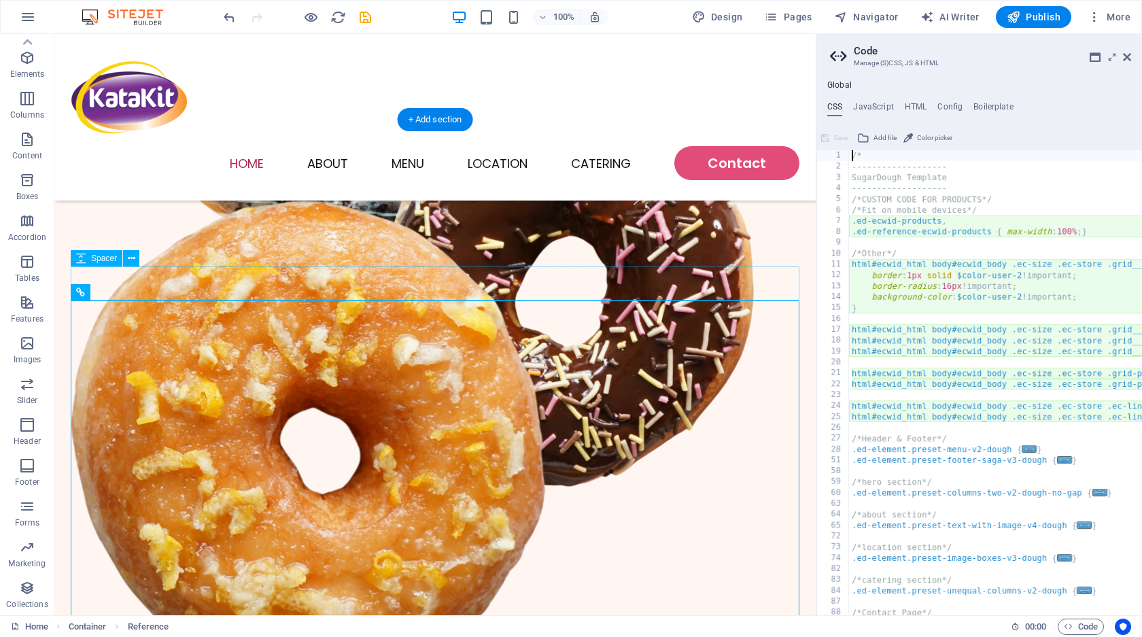
type textarea ".ed-reference-ecwid-products { max-width: 100%; }"
click at [1128, 61] on icon at bounding box center [1127, 57] width 8 height 11
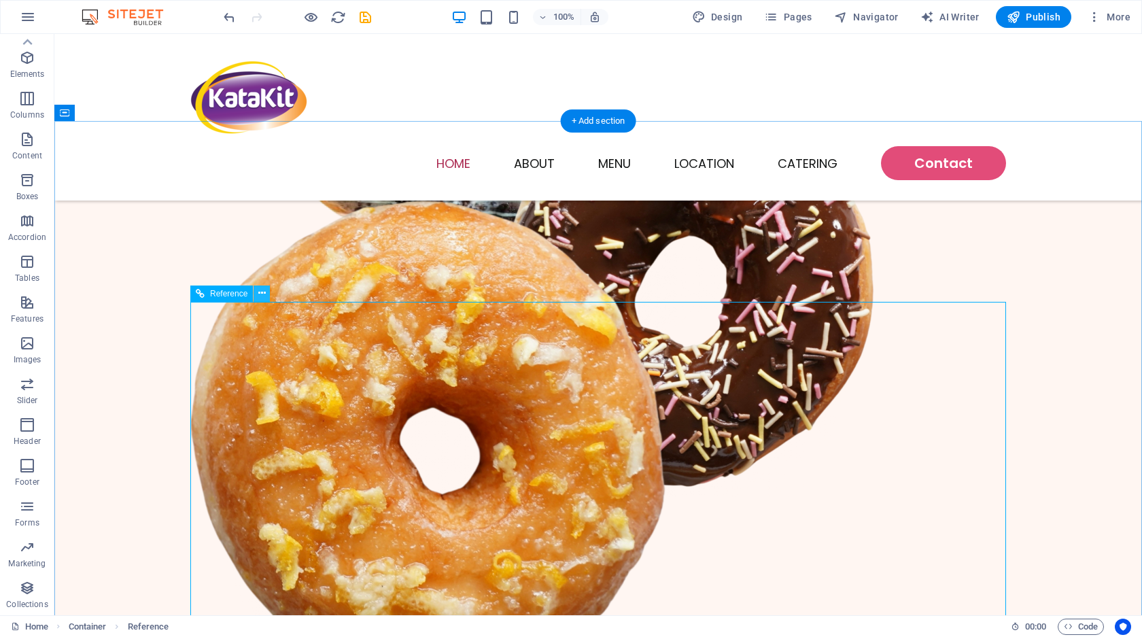
click at [262, 299] on icon at bounding box center [261, 293] width 7 height 14
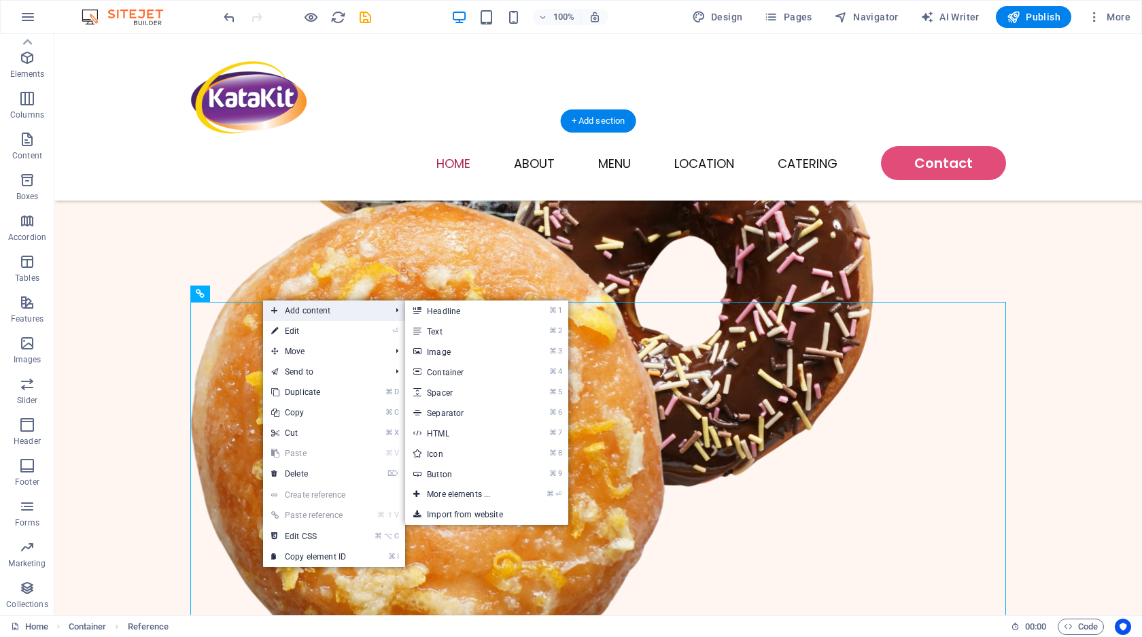
click at [271, 307] on span "Add content" at bounding box center [324, 310] width 122 height 20
click at [271, 309] on span "Add content" at bounding box center [324, 310] width 122 height 20
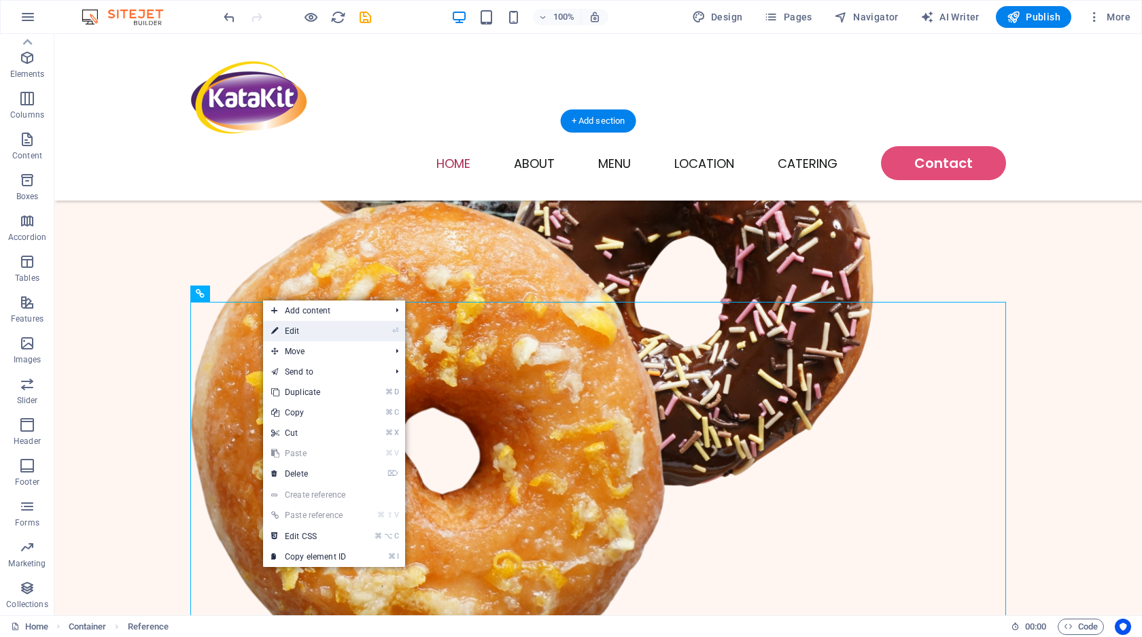
click at [300, 332] on link "⏎ Edit" at bounding box center [308, 331] width 91 height 20
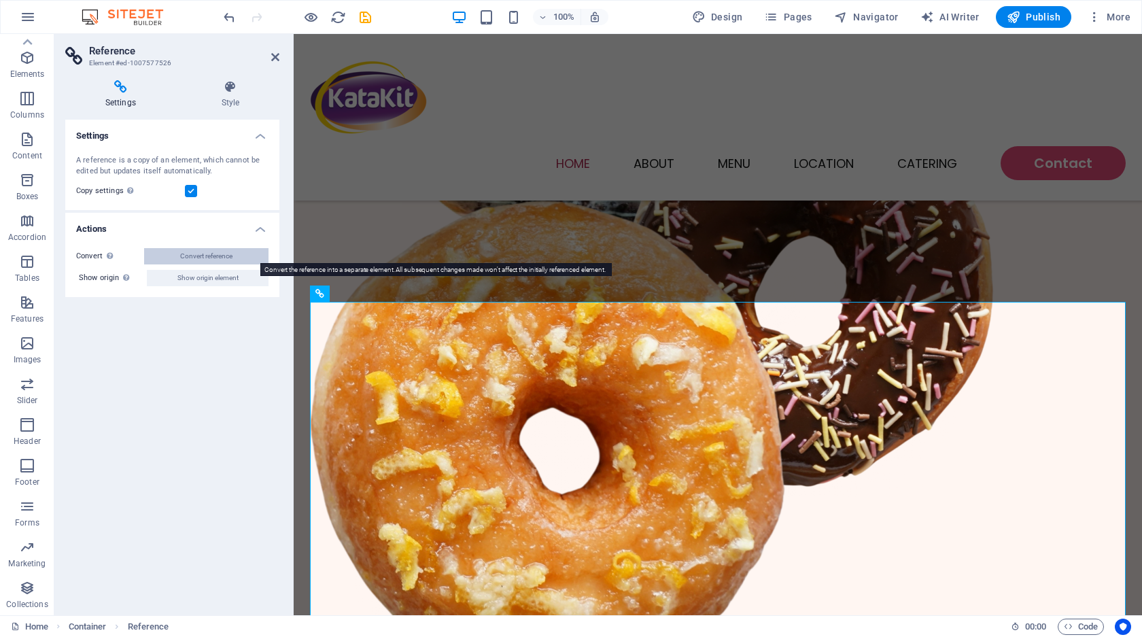
click at [182, 256] on span "Convert reference" at bounding box center [206, 256] width 52 height 16
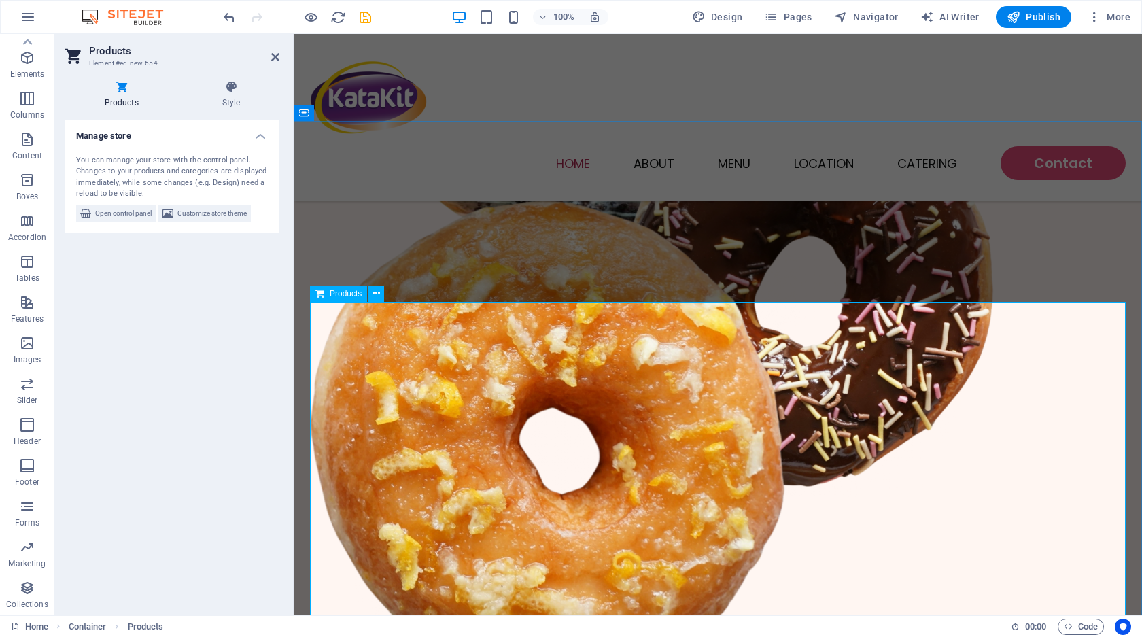
click at [342, 294] on span "Products" at bounding box center [346, 294] width 32 height 8
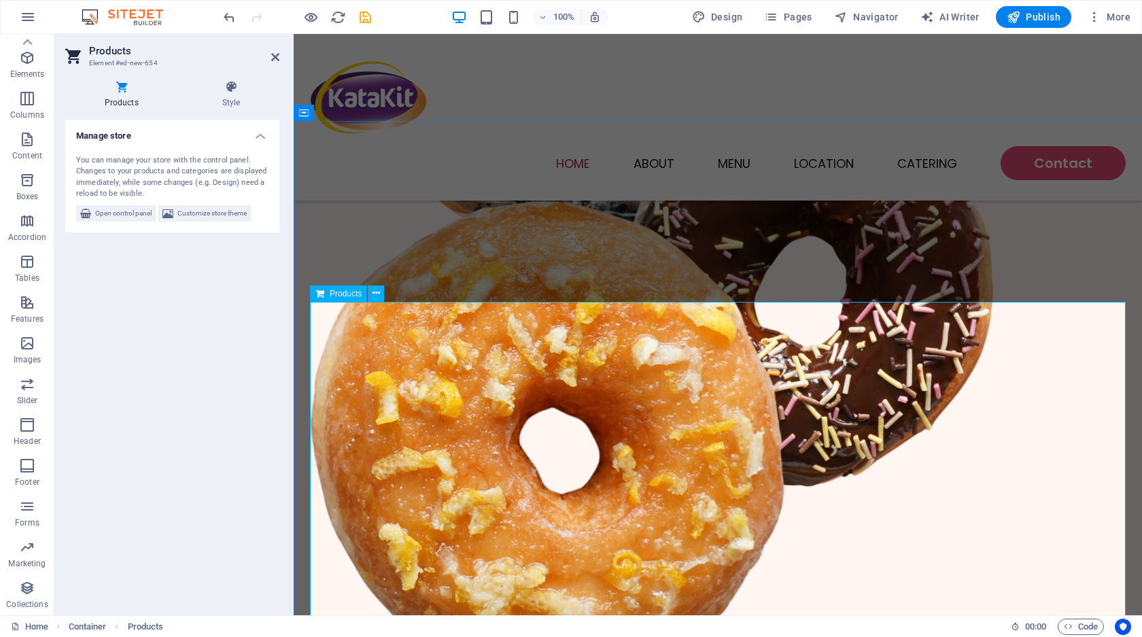
click at [109, 212] on span "Open control panel" at bounding box center [123, 213] width 56 height 16
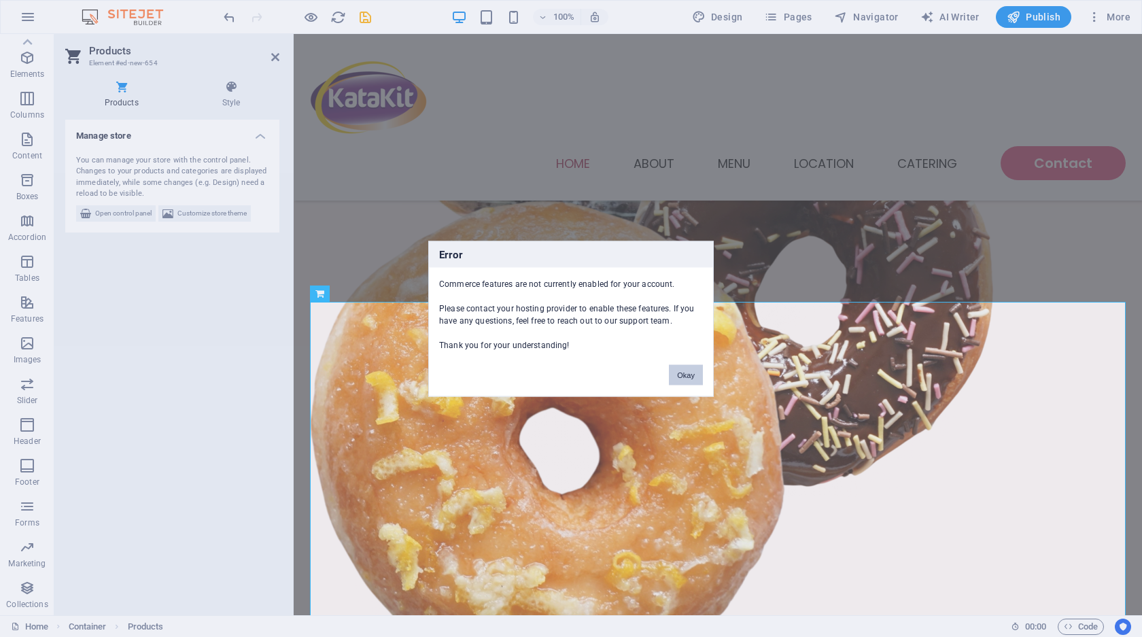
click at [687, 375] on button "Okay" at bounding box center [686, 374] width 34 height 20
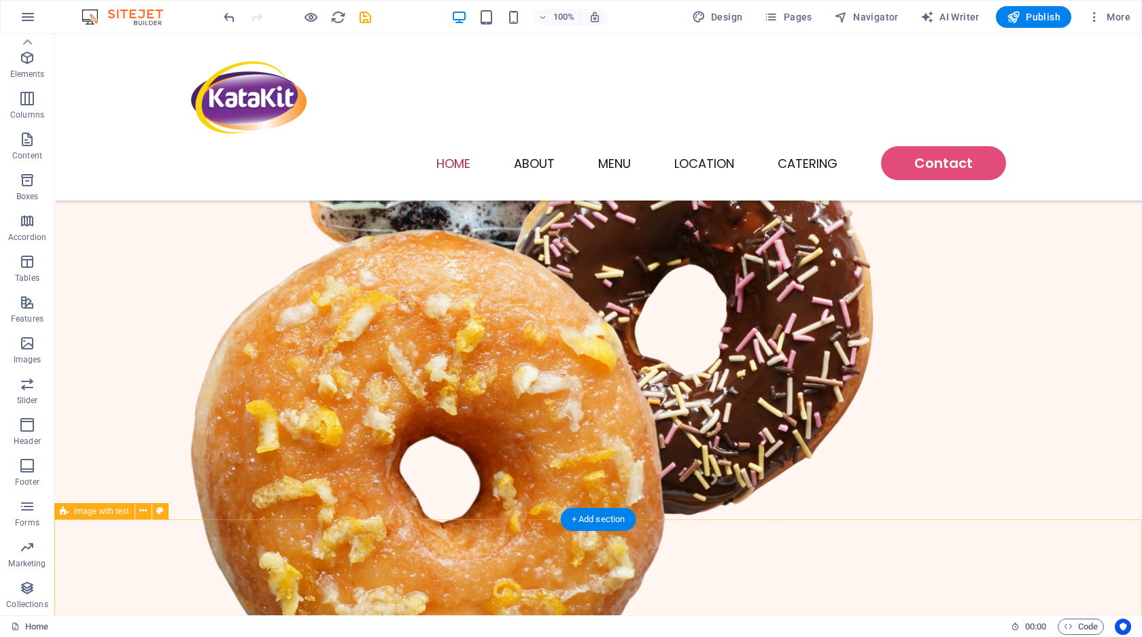
scroll to position [356, 0]
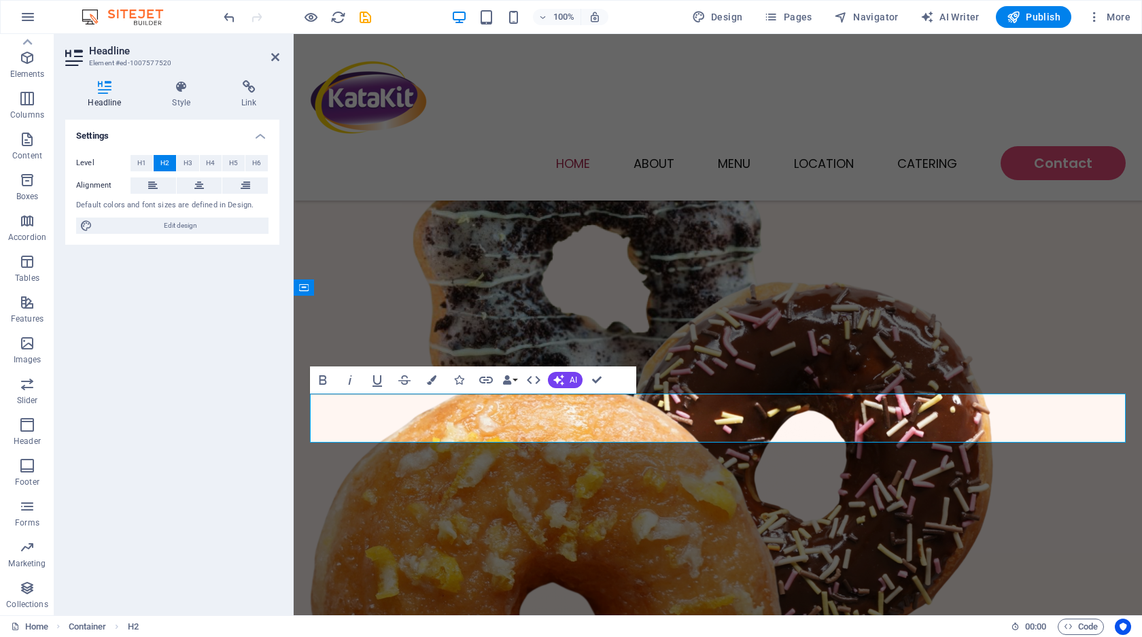
click at [566, 379] on button "AI" at bounding box center [565, 380] width 35 height 16
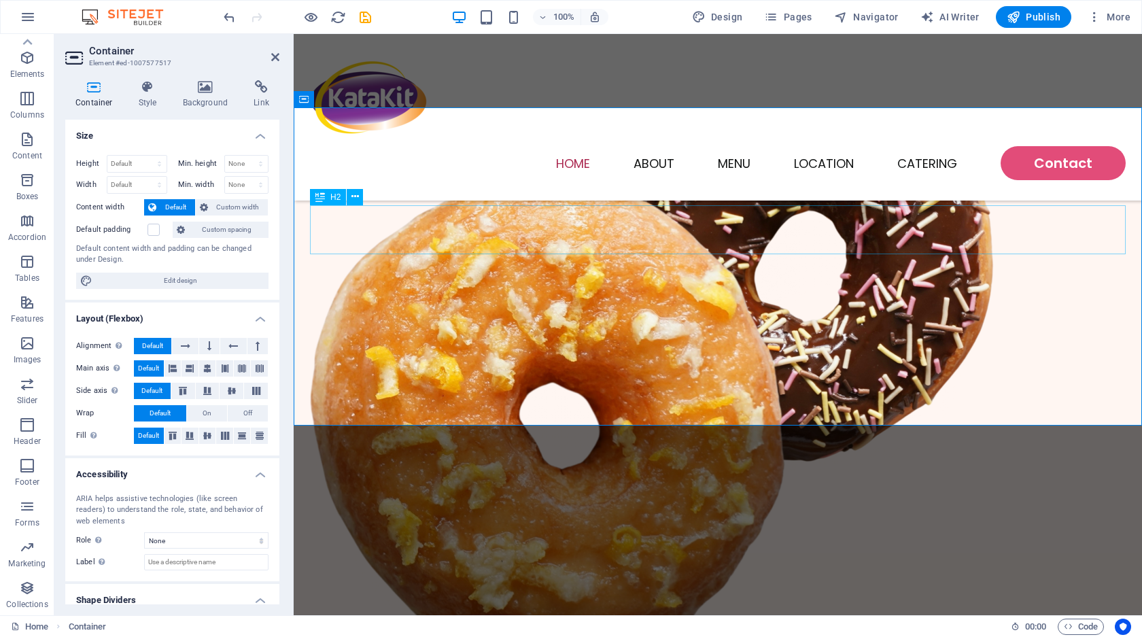
scroll to position [559, 0]
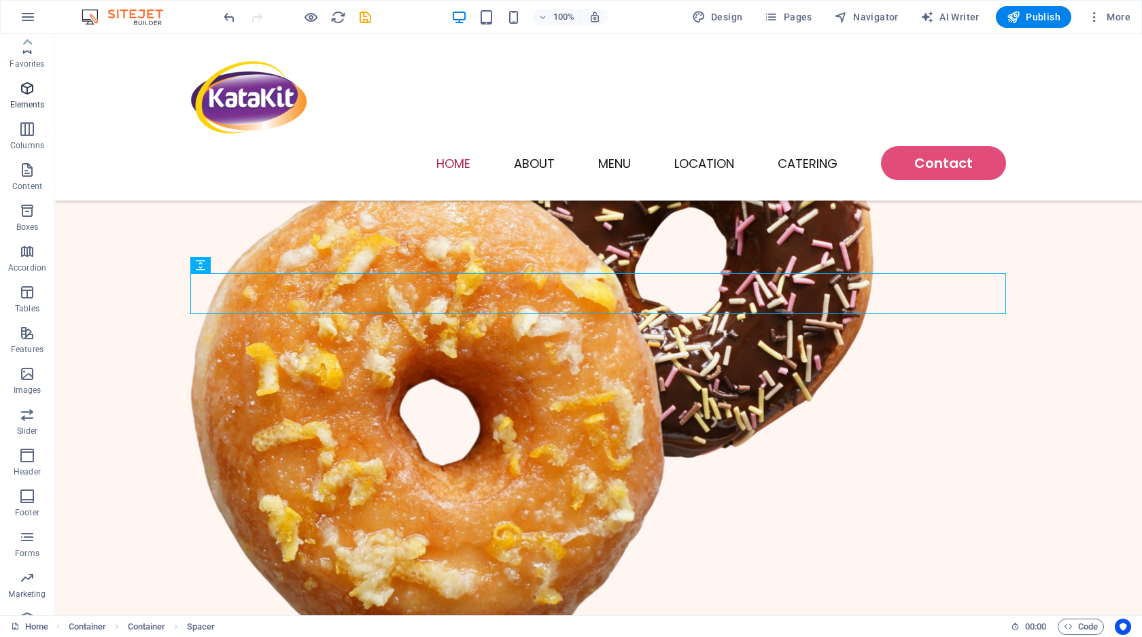
scroll to position [0, 0]
click at [34, 91] on icon "button" at bounding box center [27, 88] width 16 height 16
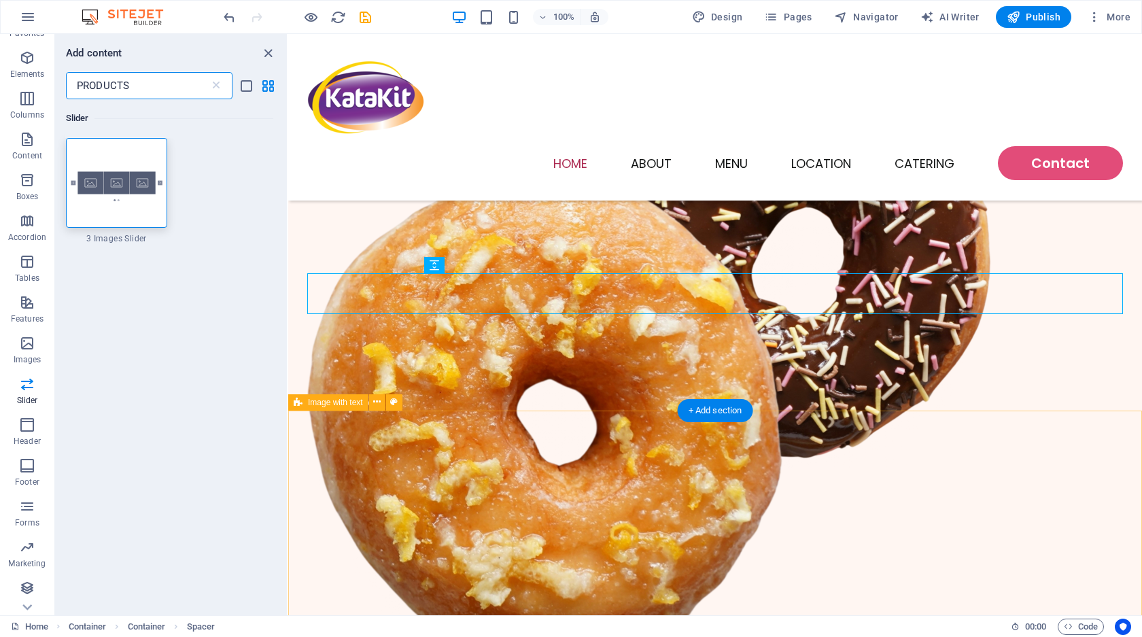
scroll to position [31, 0]
type input "PRODUCTS"
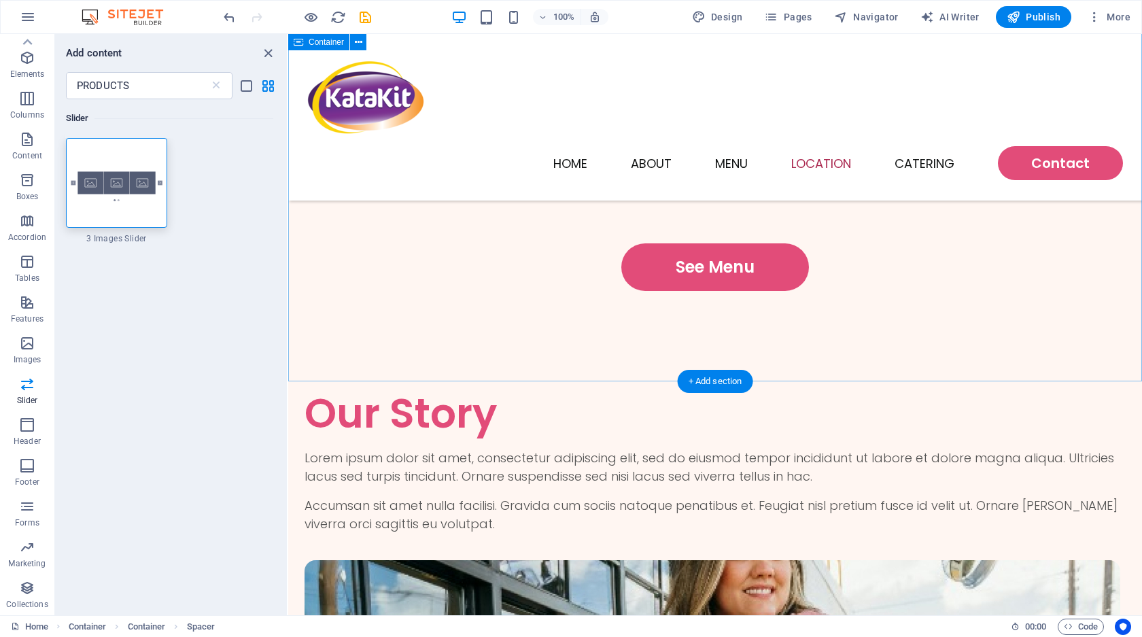
scroll to position [1571, 0]
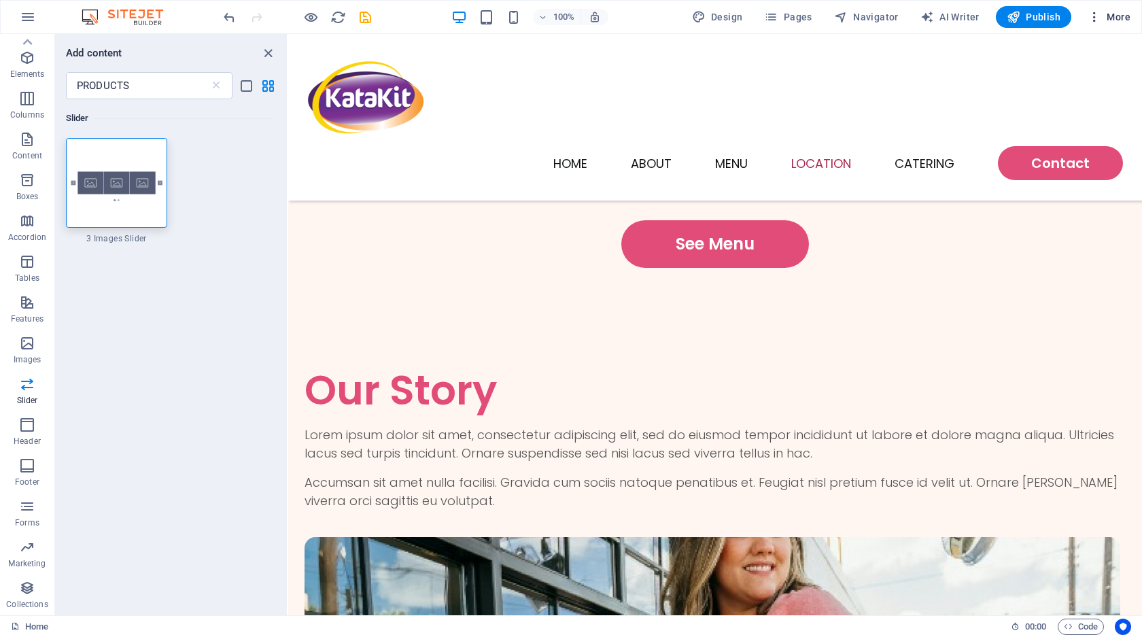
click at [1090, 14] on icon "button" at bounding box center [1095, 17] width 14 height 14
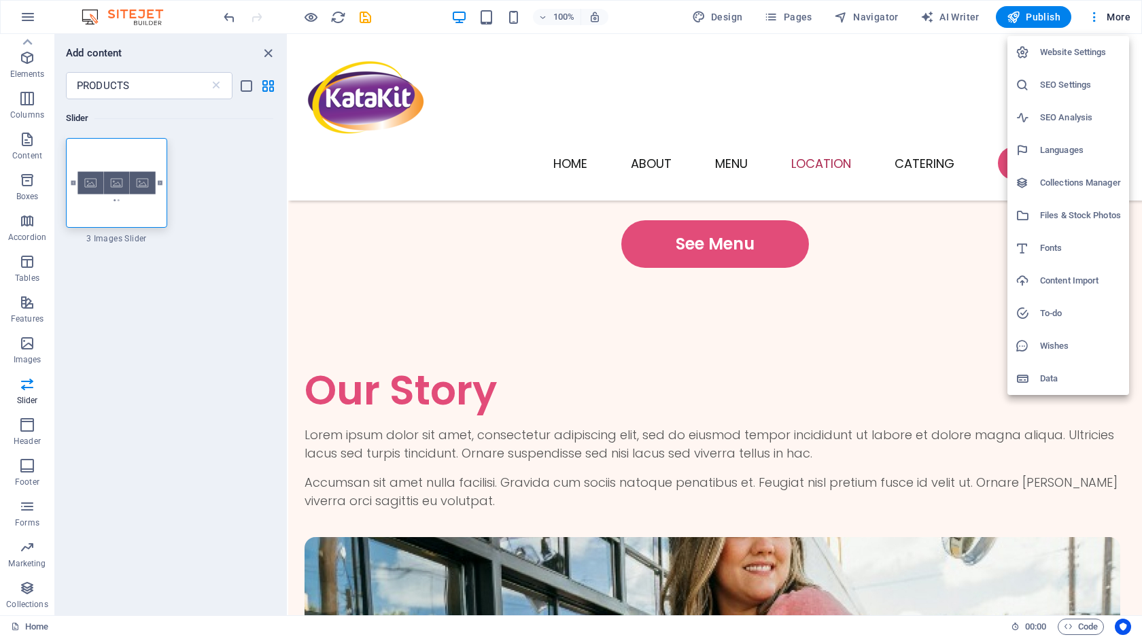
click at [749, 411] on div at bounding box center [571, 318] width 1142 height 637
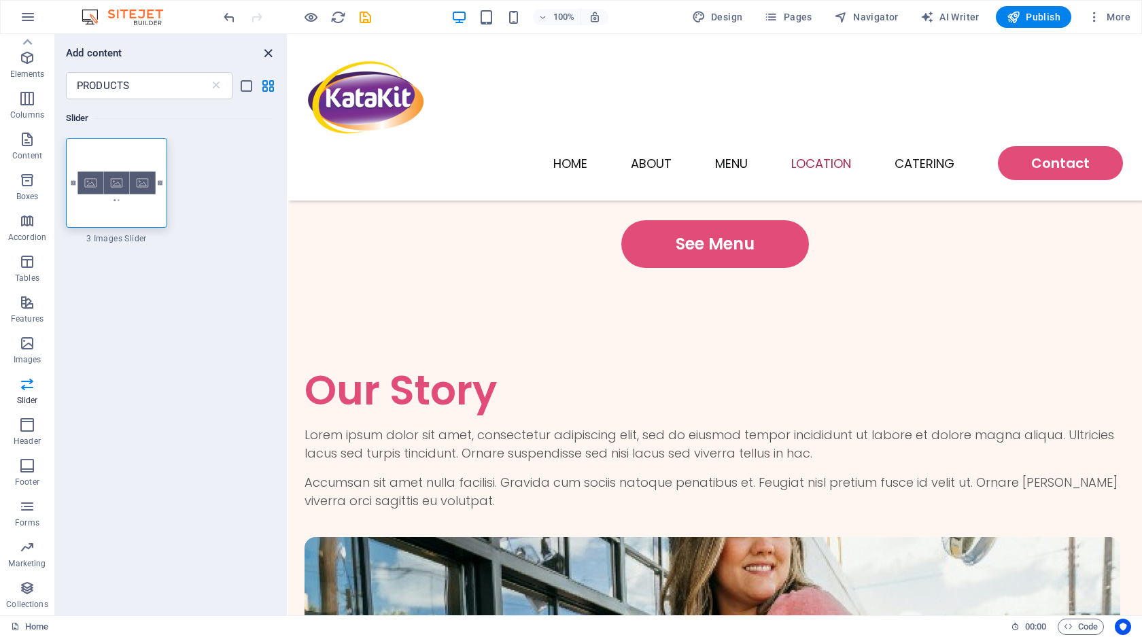
click at [268, 47] on icon "close panel" at bounding box center [268, 54] width 16 height 16
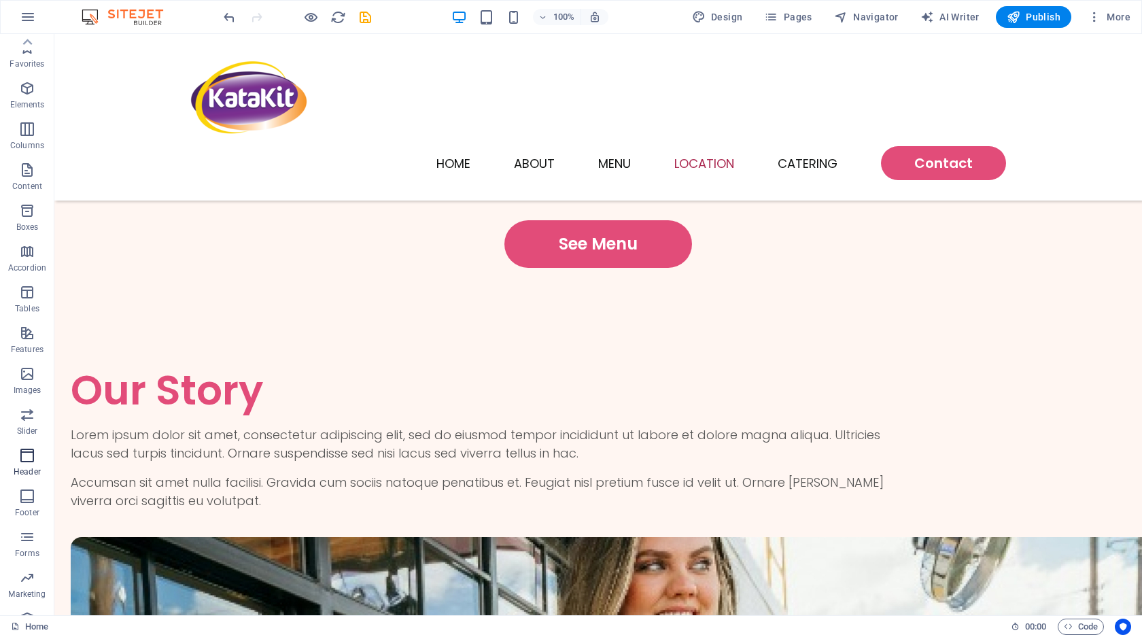
scroll to position [0, 0]
click at [31, 426] on p "Slider" at bounding box center [27, 431] width 21 height 11
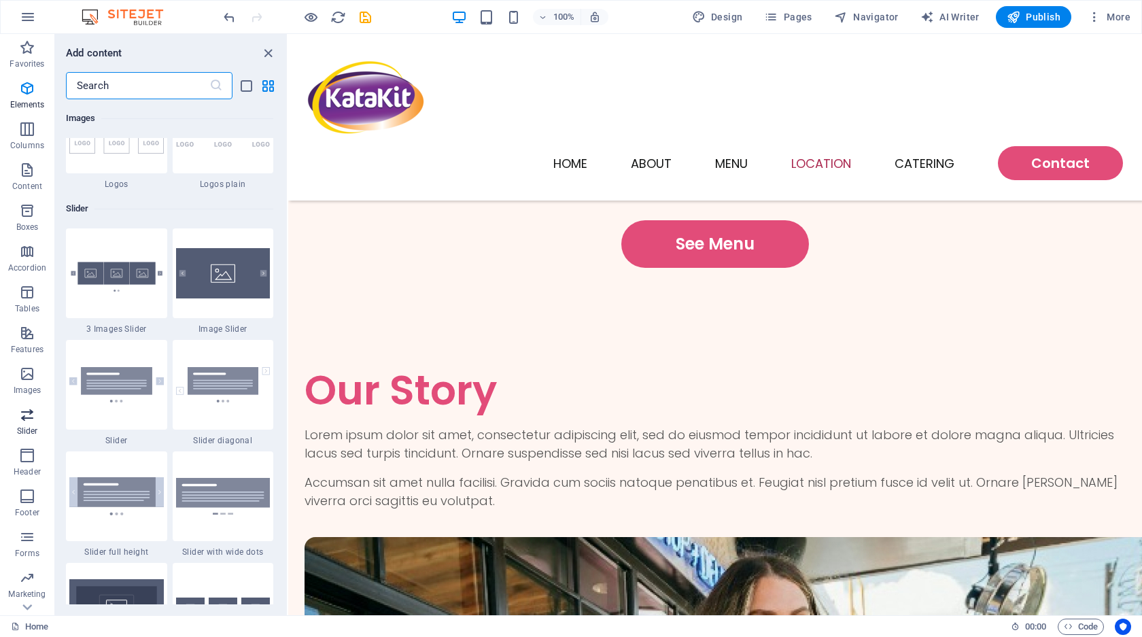
scroll to position [7706, 0]
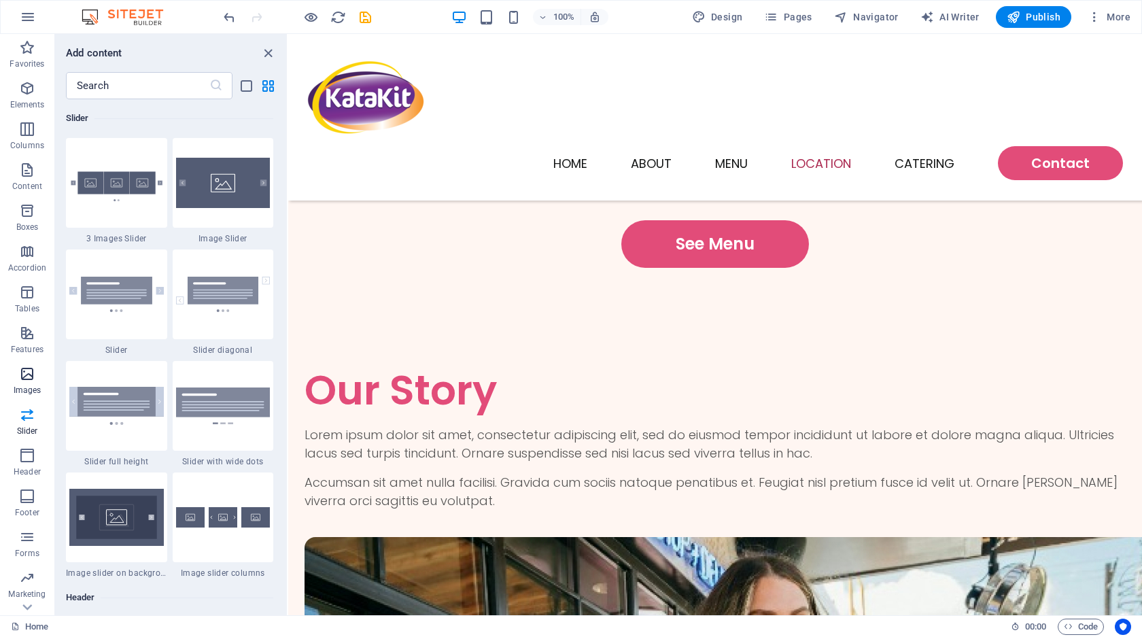
click at [29, 386] on p "Images" at bounding box center [28, 390] width 28 height 11
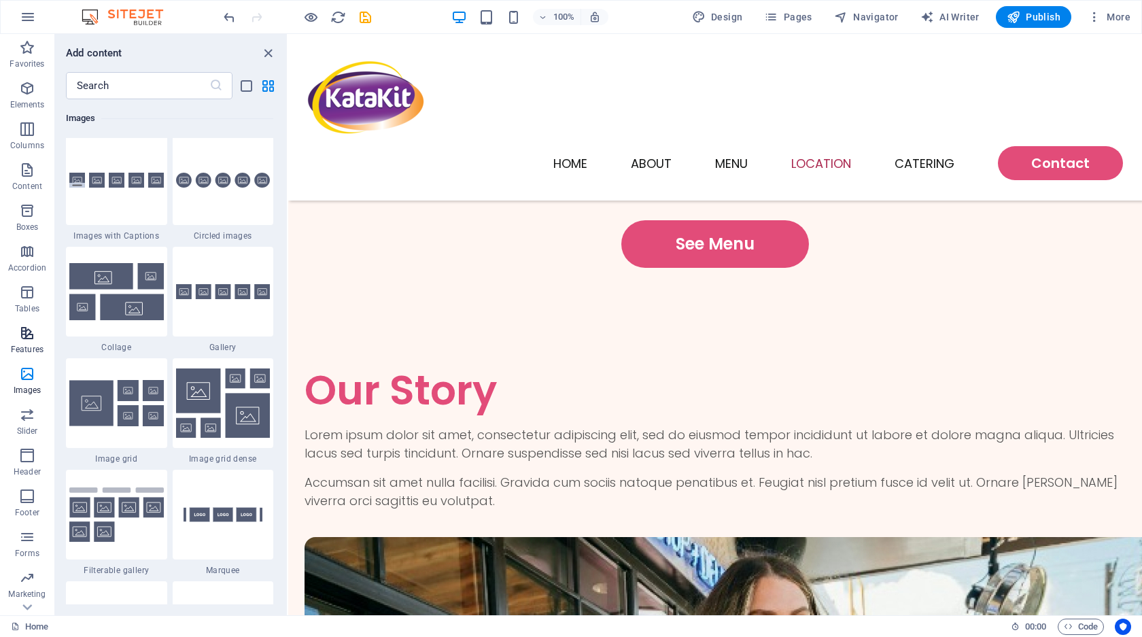
click at [34, 328] on icon "button" at bounding box center [27, 333] width 16 height 16
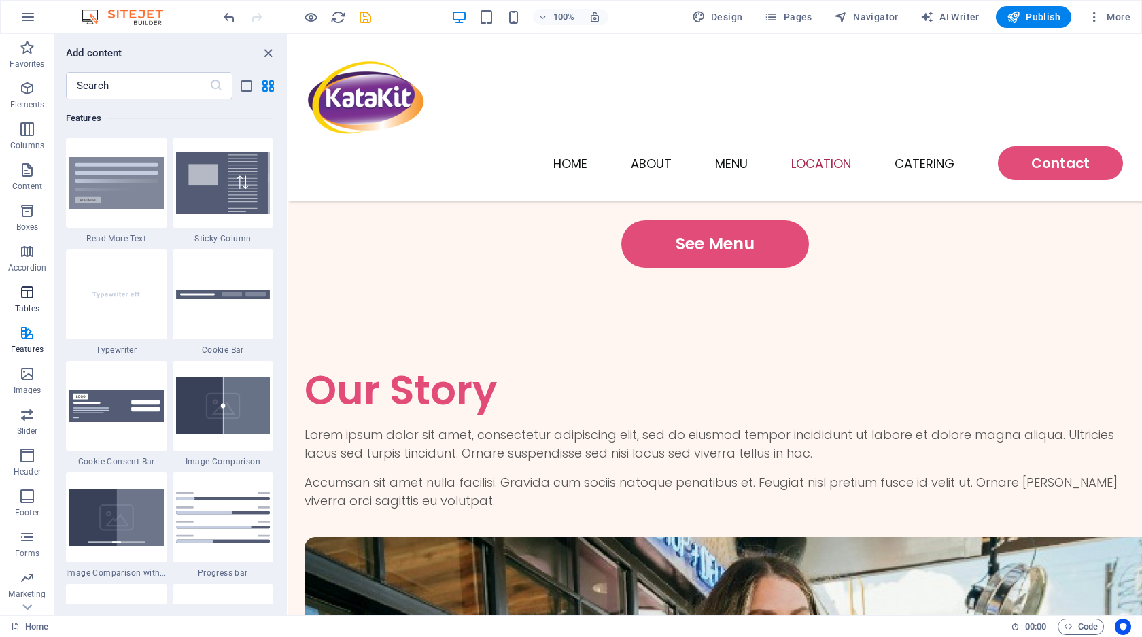
click at [33, 293] on icon "button" at bounding box center [27, 292] width 16 height 16
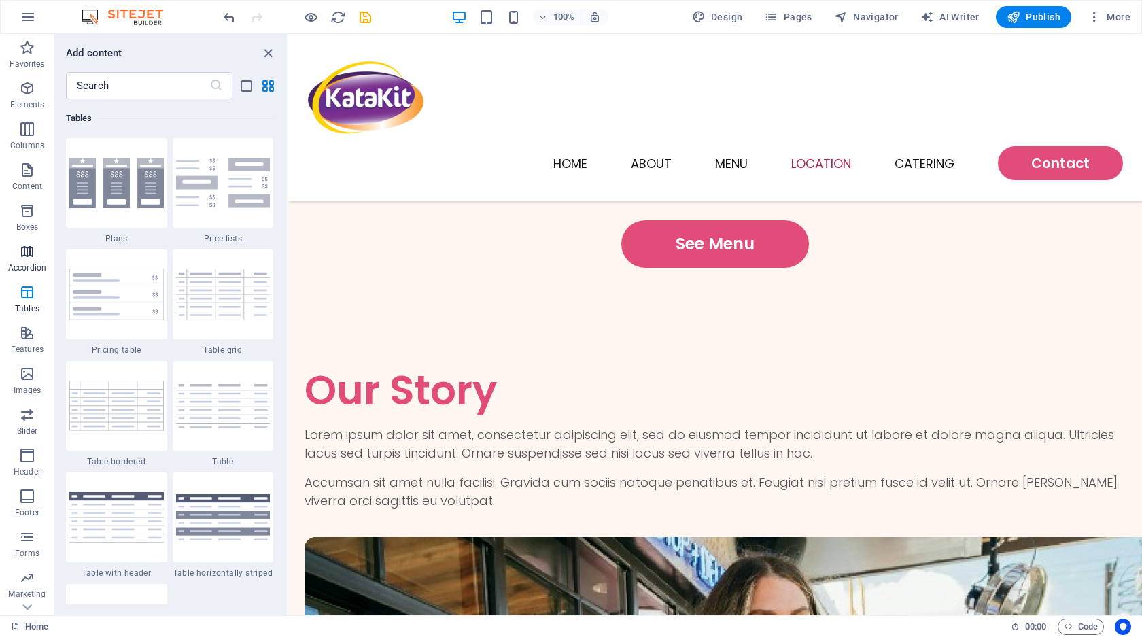
click at [31, 252] on icon "button" at bounding box center [27, 251] width 16 height 16
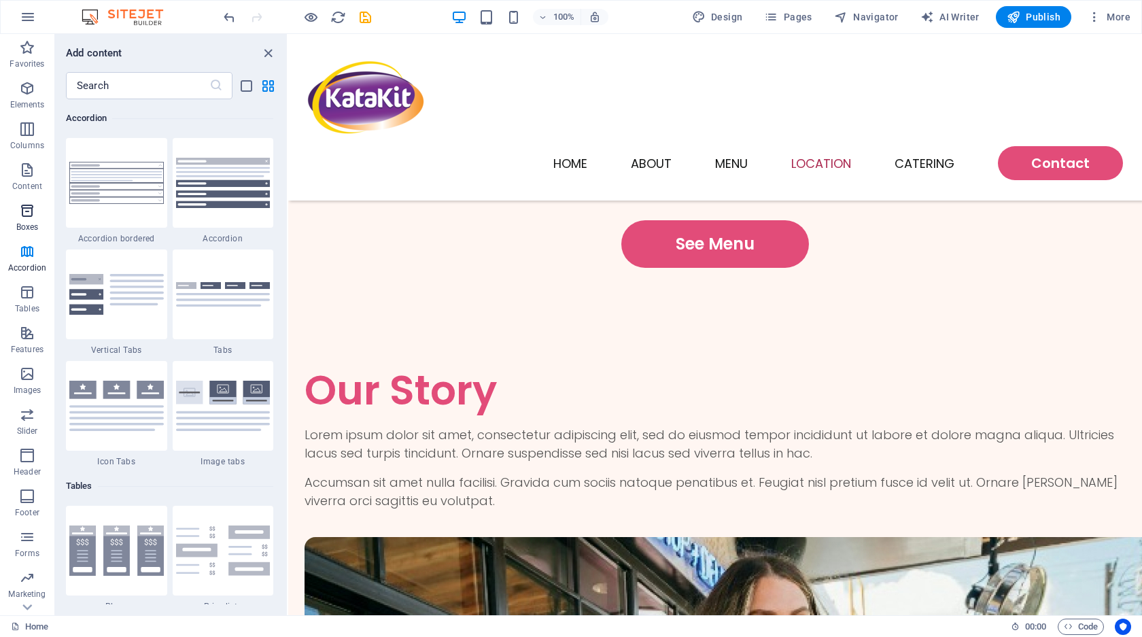
click at [35, 215] on icon "button" at bounding box center [27, 211] width 16 height 16
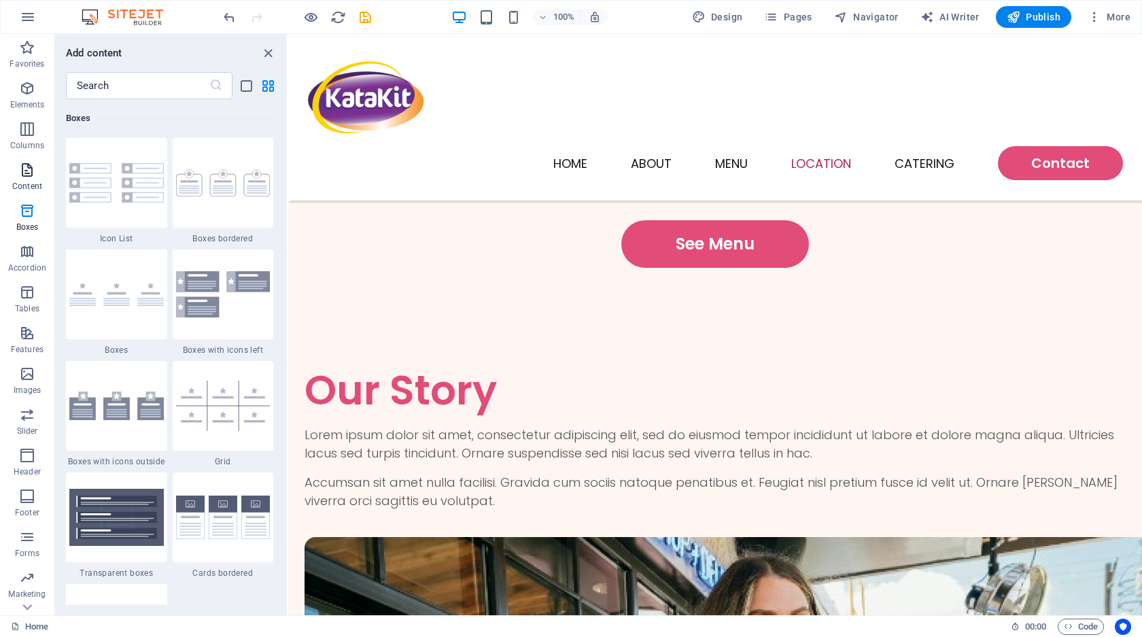
click at [33, 186] on p "Content" at bounding box center [27, 186] width 30 height 11
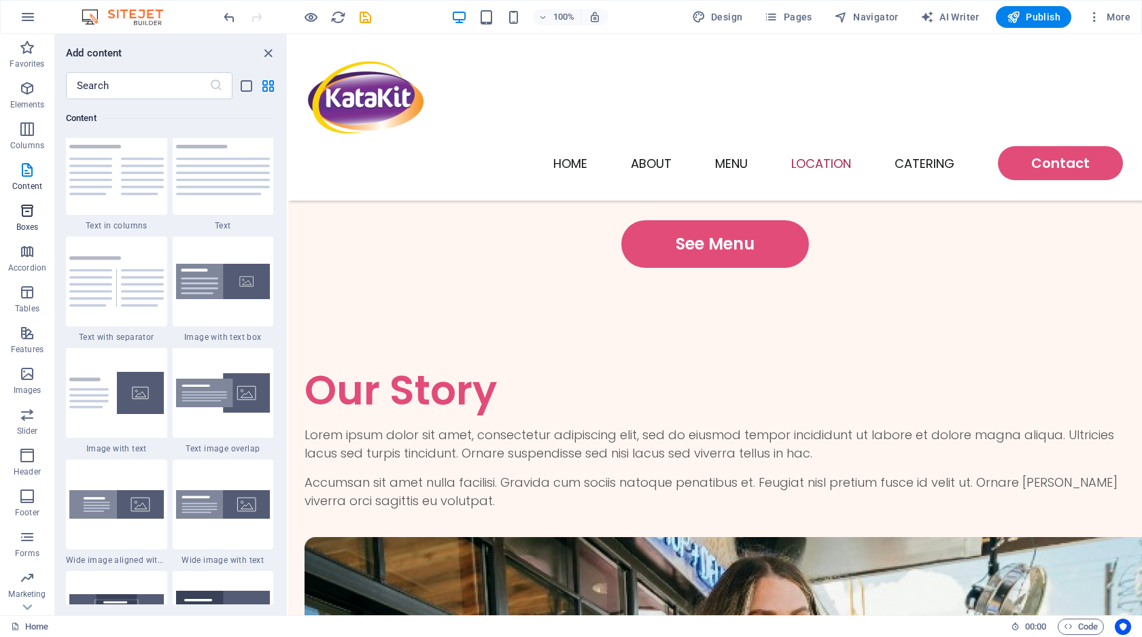
scroll to position [2378, 0]
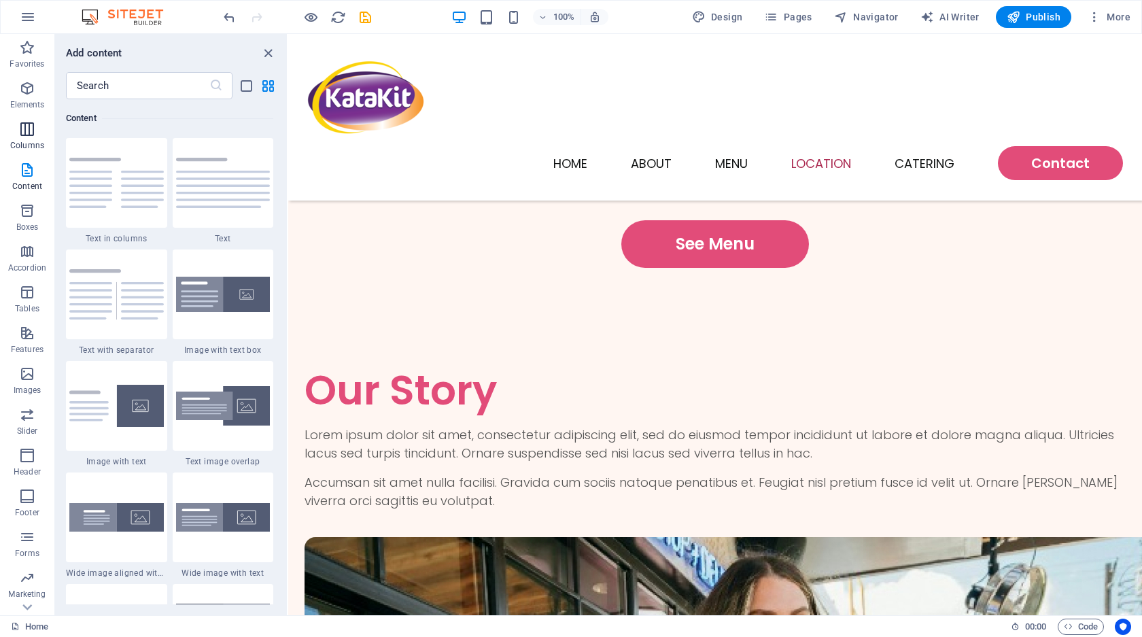
click at [34, 151] on span "Columns" at bounding box center [27, 137] width 54 height 33
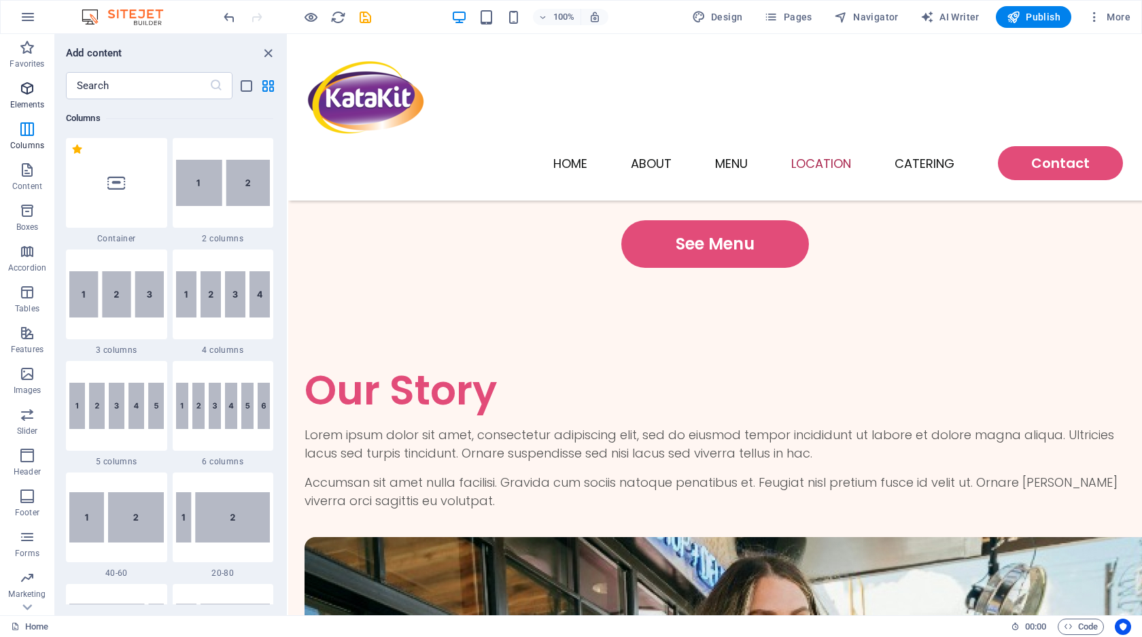
click at [33, 90] on icon "button" at bounding box center [27, 88] width 16 height 16
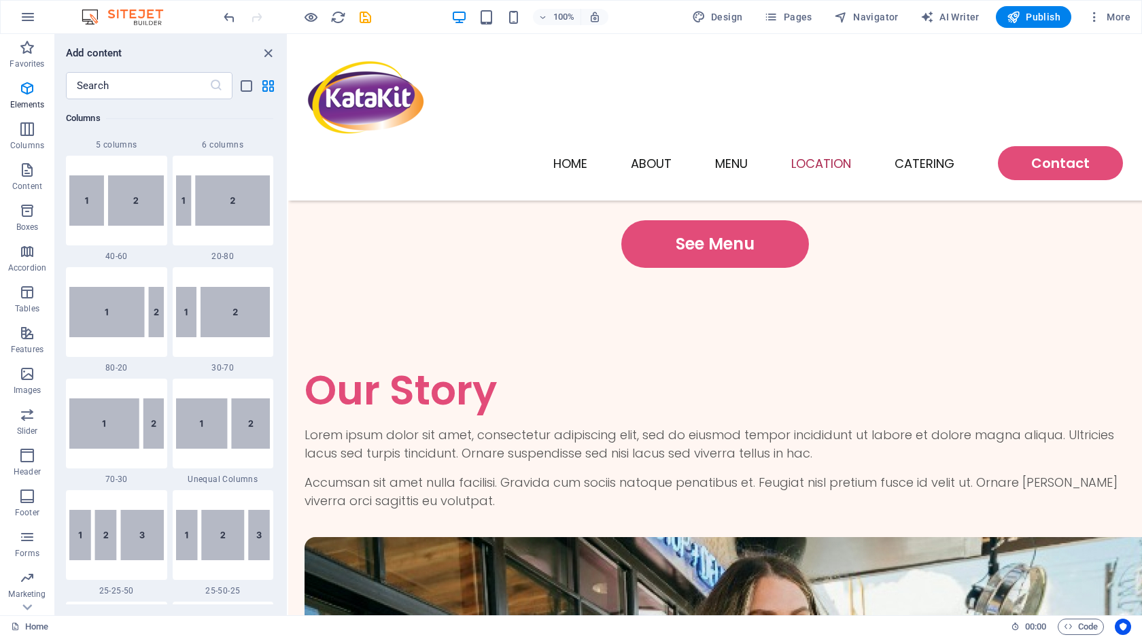
scroll to position [990, 0]
click at [92, 318] on img at bounding box center [116, 311] width 94 height 50
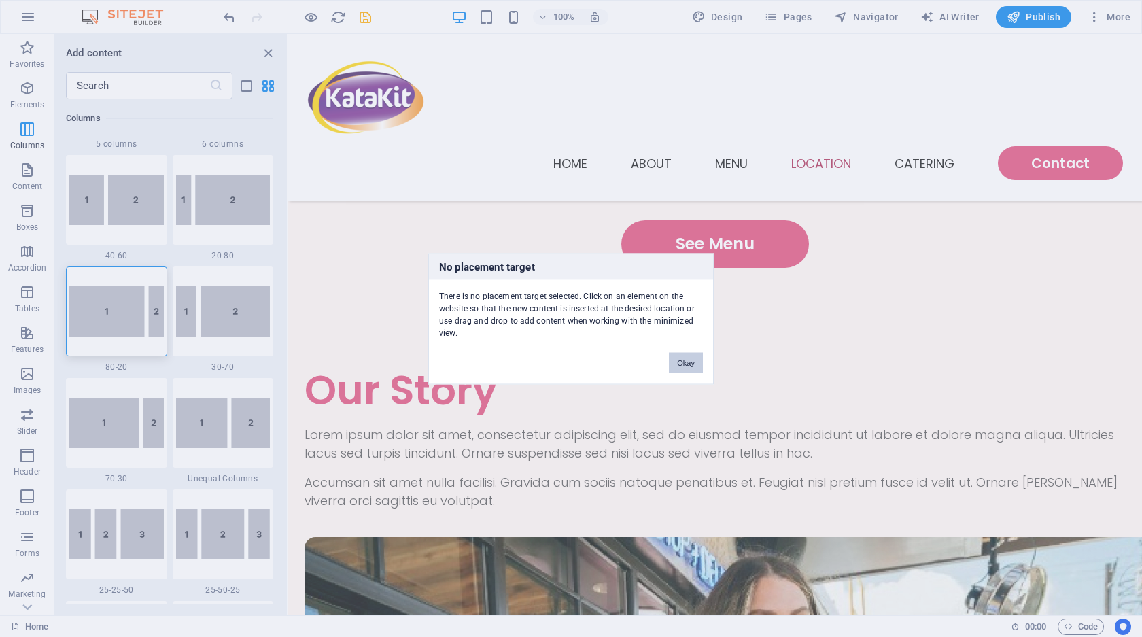
click at [691, 356] on button "Okay" at bounding box center [686, 362] width 34 height 20
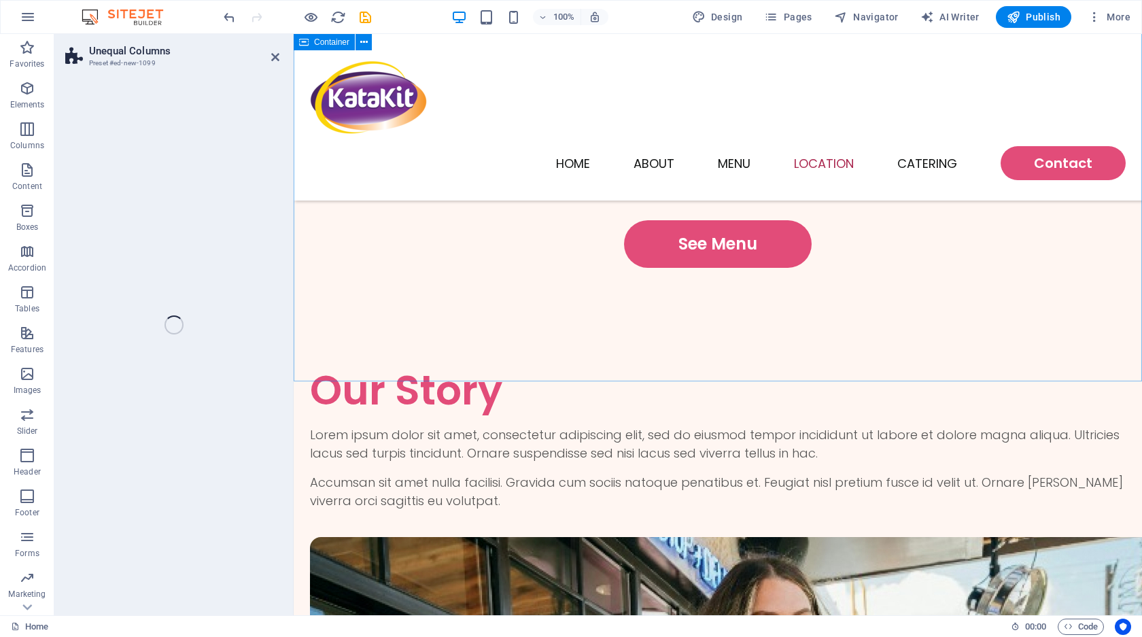
select select "%"
select select "rem"
select select "preset-unequal-columns-v2-3-80-20"
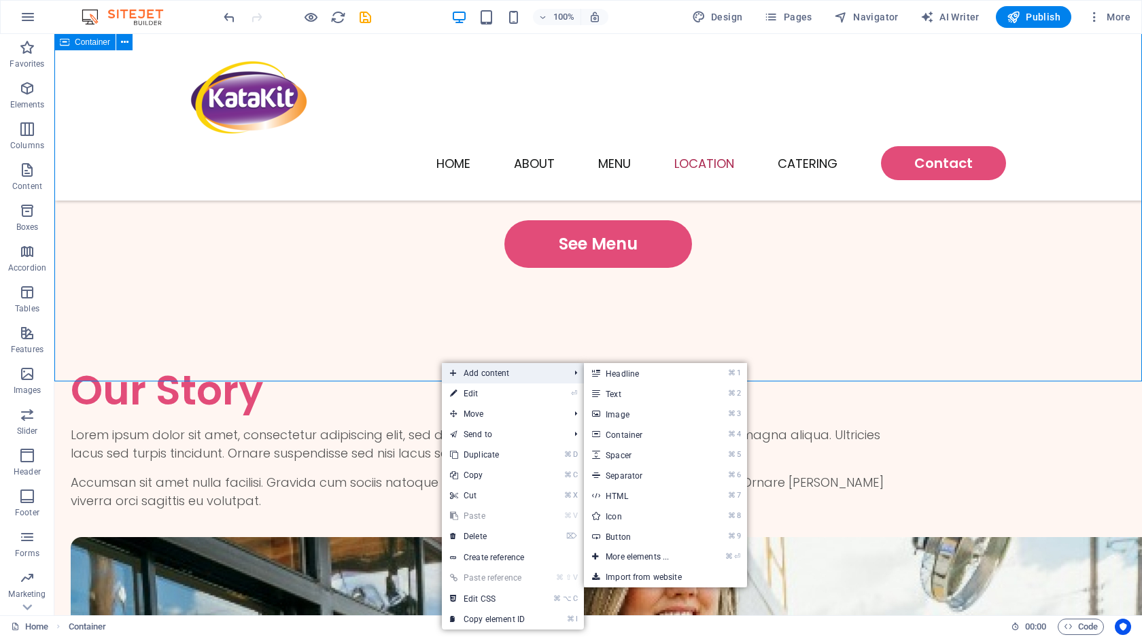
click at [474, 379] on span "Add content" at bounding box center [503, 373] width 122 height 20
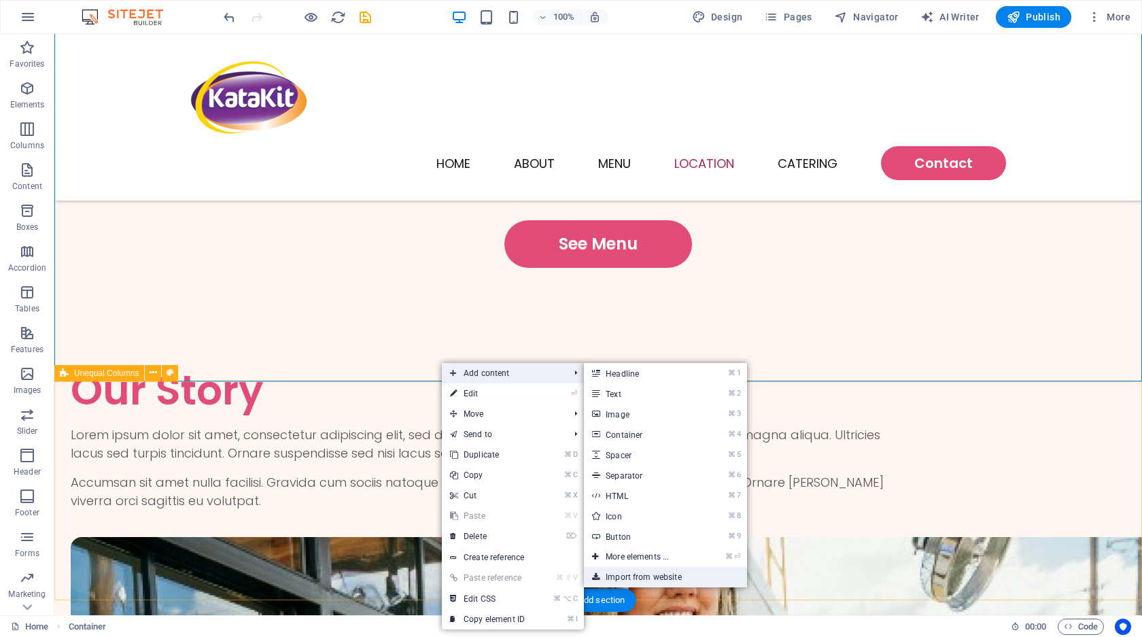
click at [702, 574] on link "Import from website" at bounding box center [665, 577] width 163 height 20
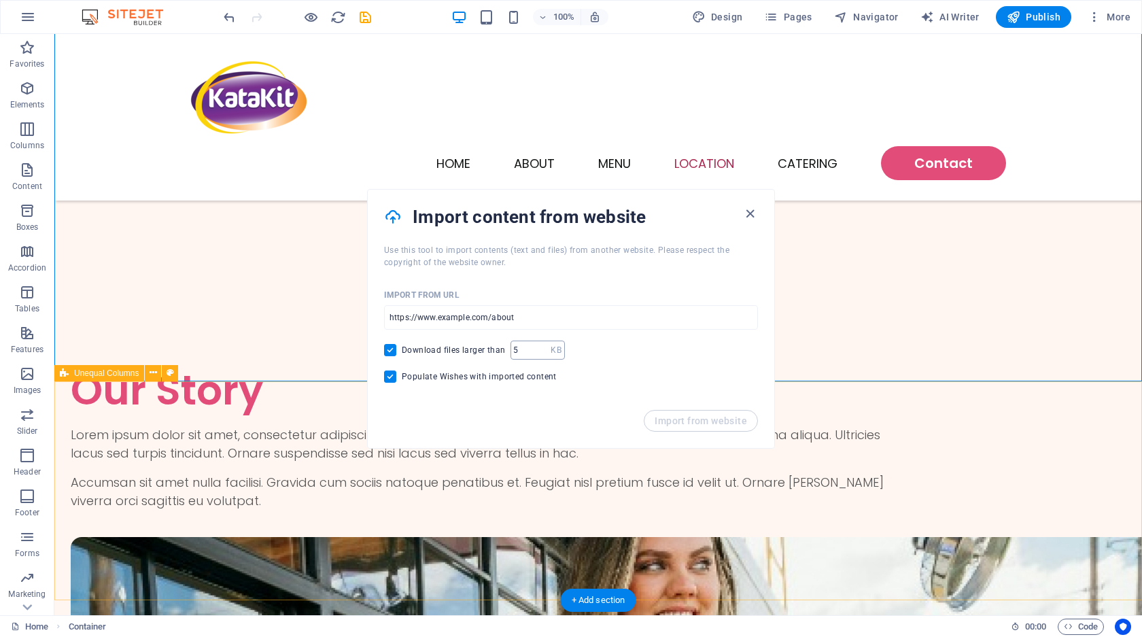
click at [536, 347] on input "number" at bounding box center [530, 350] width 40 height 19
click at [520, 320] on input "url" at bounding box center [571, 317] width 374 height 24
type input "[DOMAIN_NAME]"
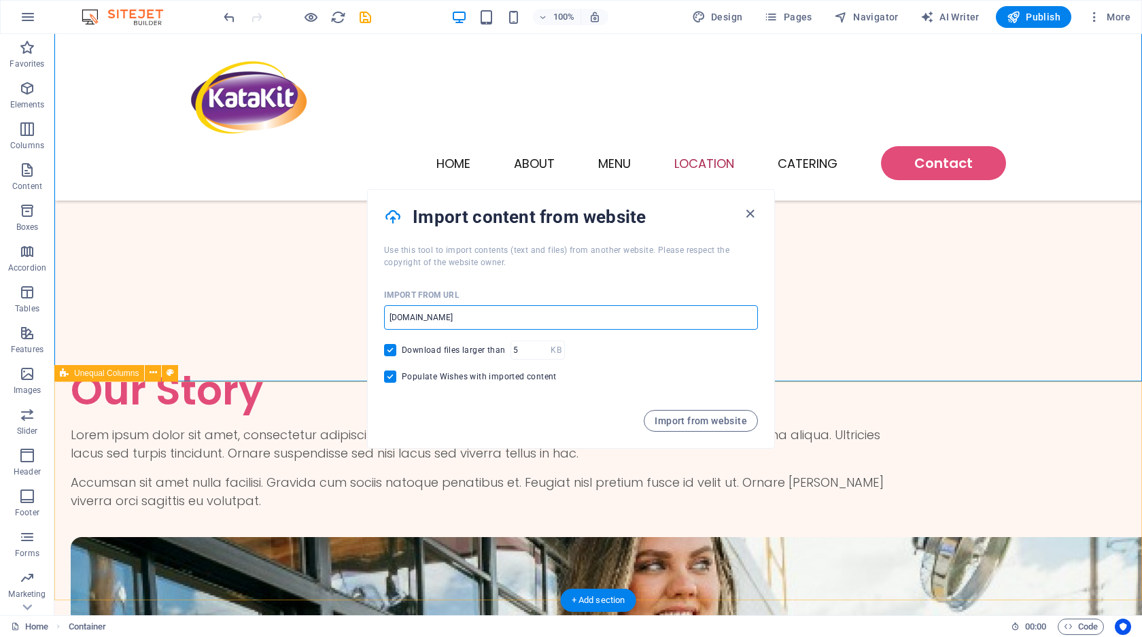
click at [718, 434] on div "Import from website" at bounding box center [571, 429] width 406 height 38
click at [718, 422] on span "Import from website" at bounding box center [701, 420] width 92 height 11
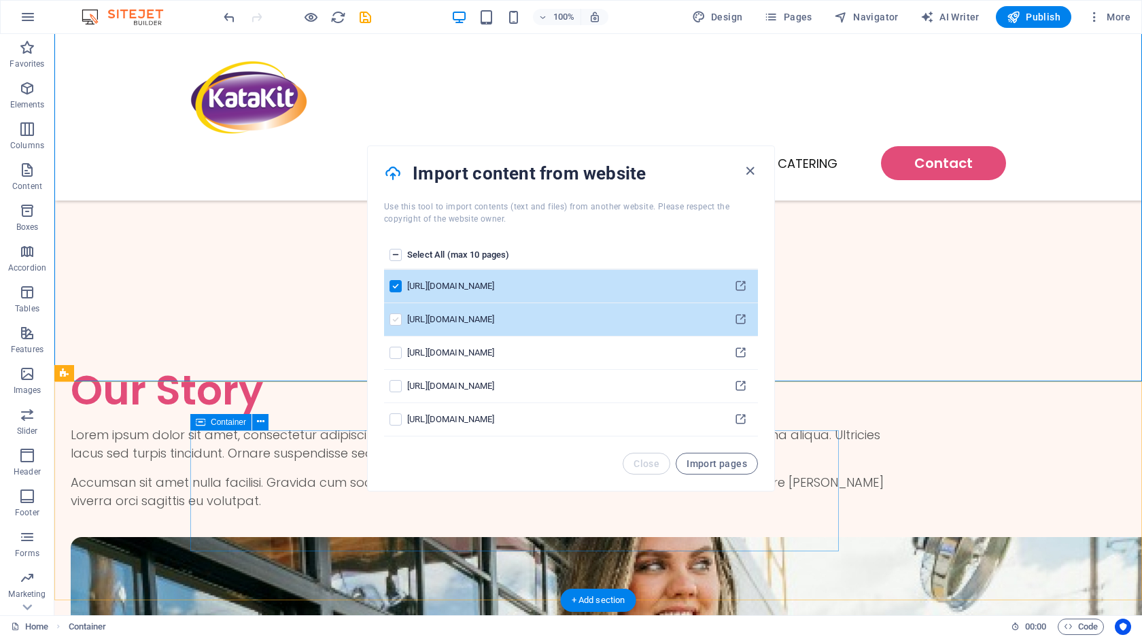
click at [396, 319] on label "pages list" at bounding box center [395, 319] width 12 height 12
click at [0, 0] on input "pages list" at bounding box center [0, 0] width 0 height 0
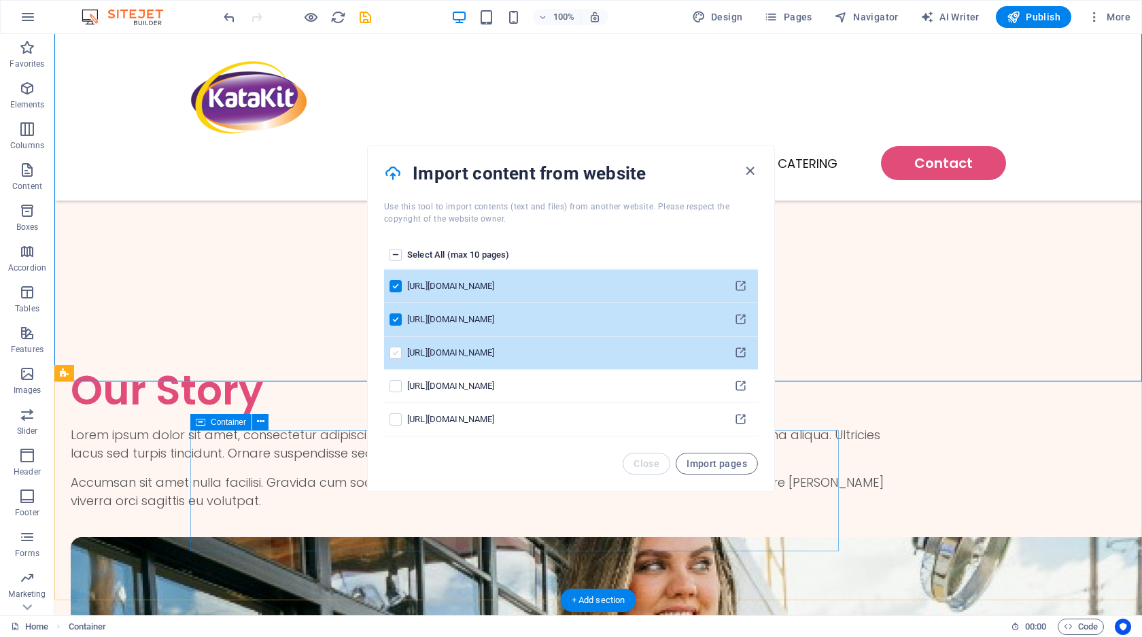
click at [396, 351] on label "pages list" at bounding box center [395, 353] width 12 height 12
click at [0, 0] on input "pages list" at bounding box center [0, 0] width 0 height 0
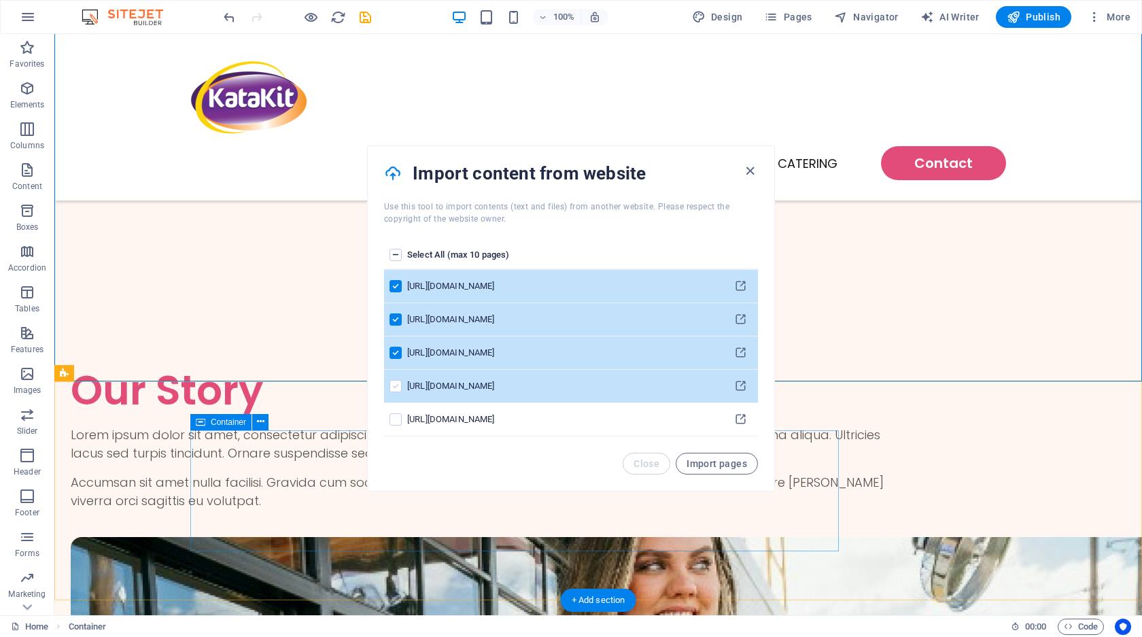
click at [396, 385] on label "pages list" at bounding box center [395, 386] width 12 height 12
click at [0, 0] on input "pages list" at bounding box center [0, 0] width 0 height 0
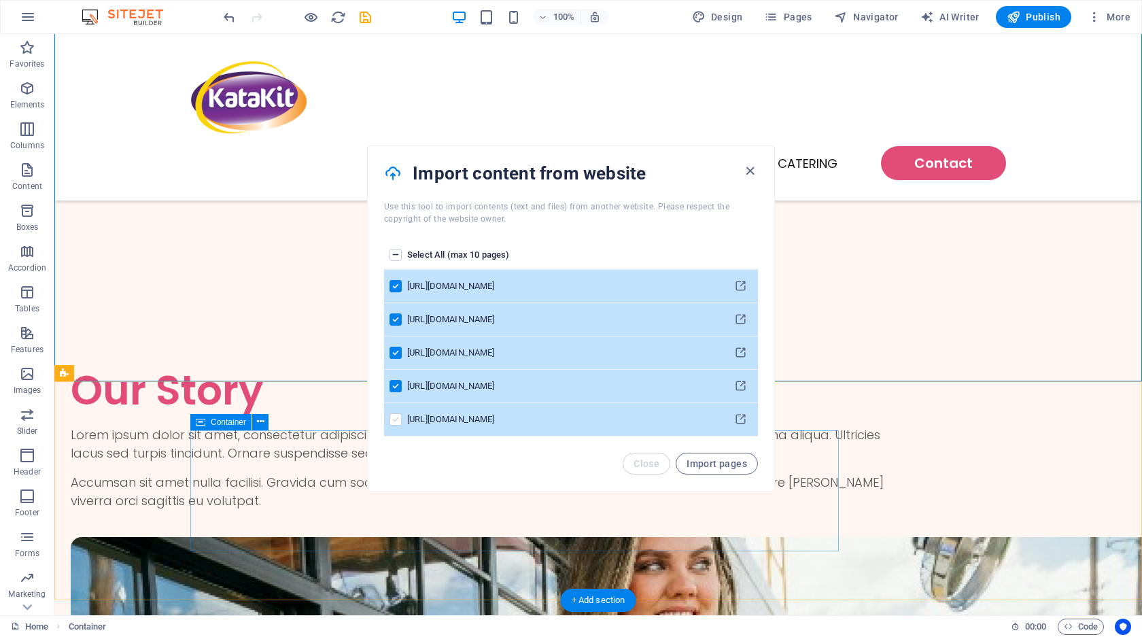
click at [398, 420] on label "pages list" at bounding box center [395, 419] width 12 height 12
click at [0, 0] on input "pages list" at bounding box center [0, 0] width 0 height 0
click at [706, 460] on span "Import pages" at bounding box center [717, 463] width 60 height 11
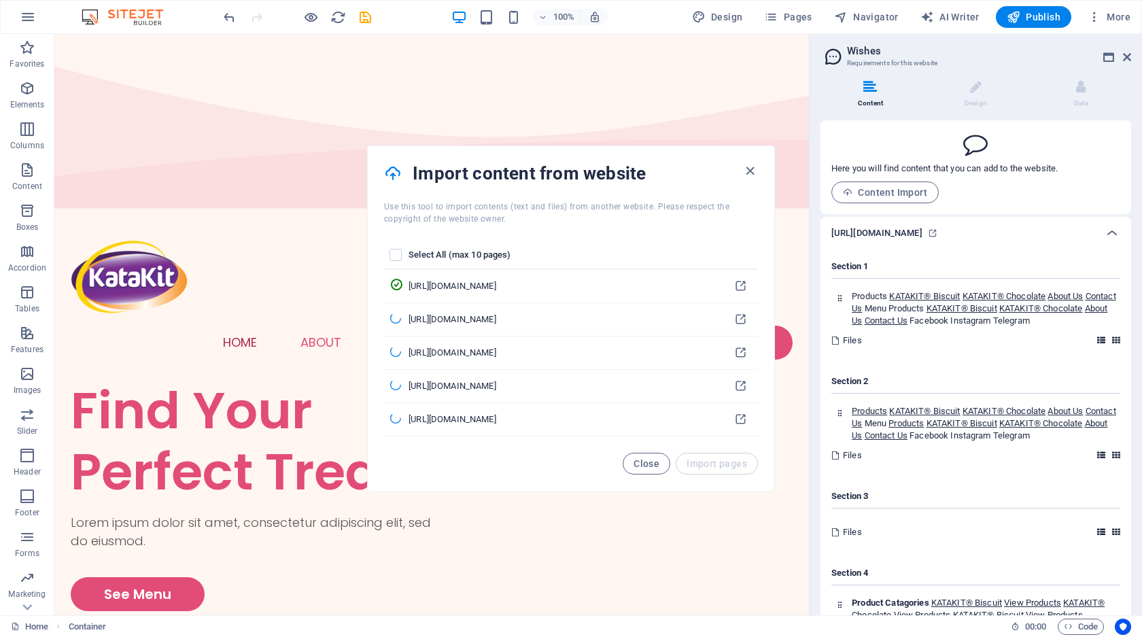
scroll to position [0, 0]
click at [948, 319] on span "Facebook" at bounding box center [928, 320] width 39 height 10
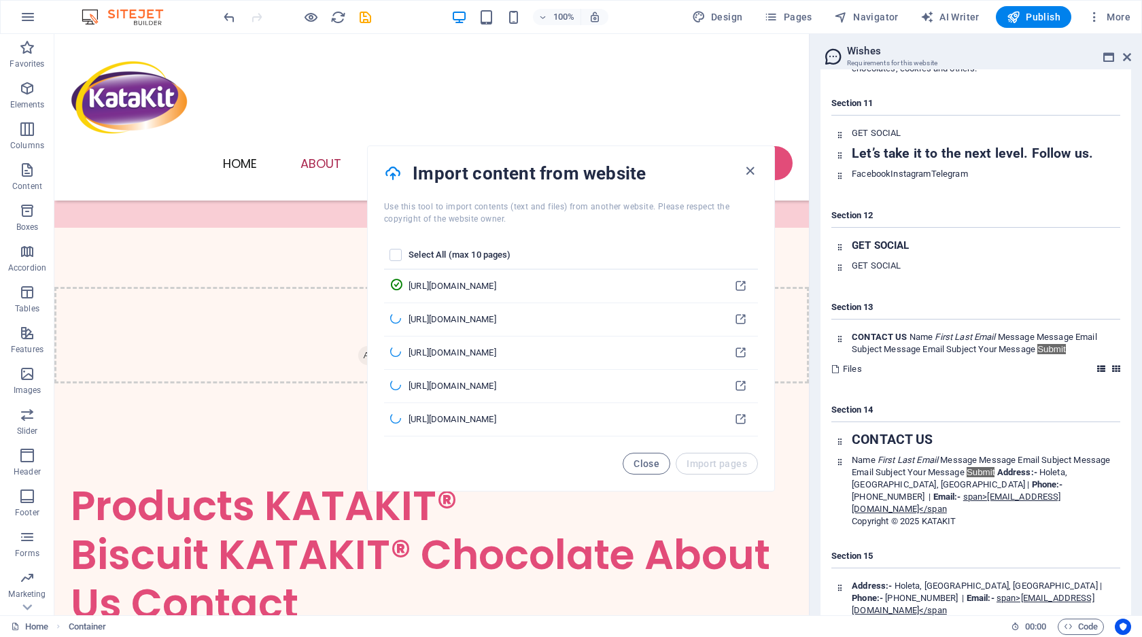
scroll to position [2007, 0]
click at [644, 454] on button "Close" at bounding box center [647, 464] width 48 height 22
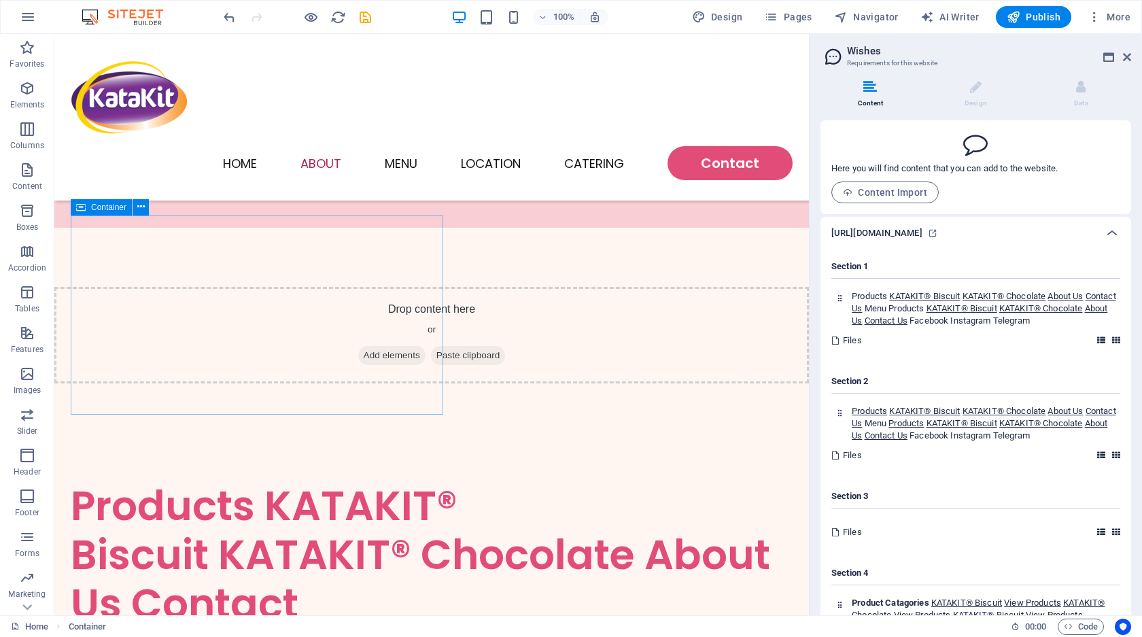
scroll to position [0, 0]
click at [957, 72] on div "Content Design Data Here you will find content that you can add to the website.…" at bounding box center [976, 342] width 332 height 546
click at [962, 77] on div "Content Design Data Here you will find content that you can add to the website.…" at bounding box center [976, 342] width 332 height 546
click at [1103, 22] on span "More" at bounding box center [1109, 17] width 43 height 14
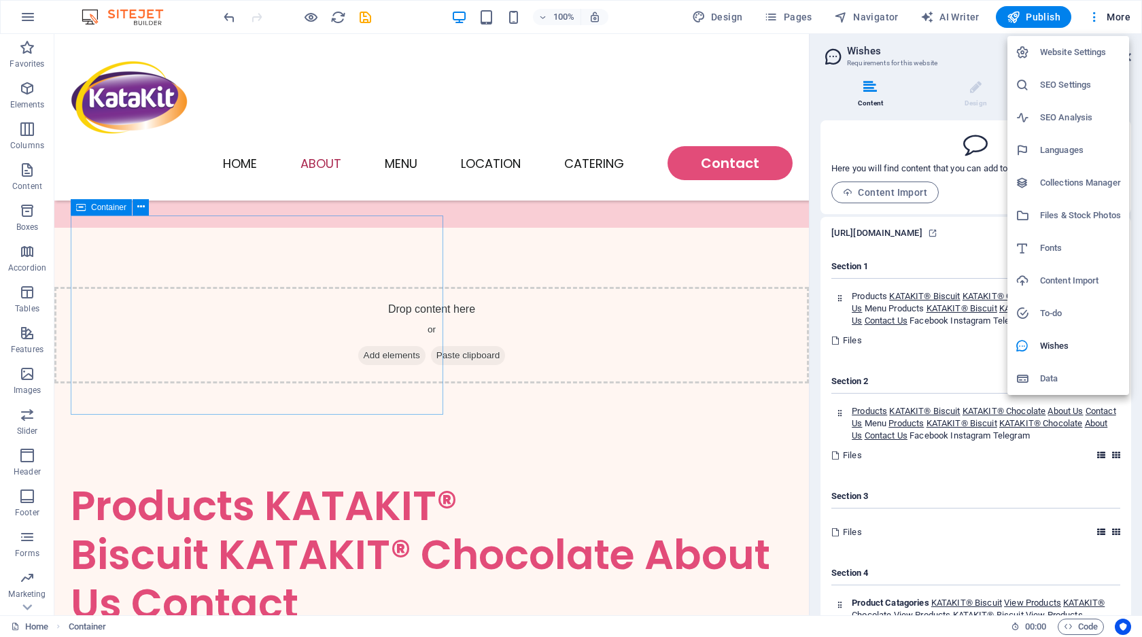
click at [267, 67] on div at bounding box center [571, 318] width 1142 height 637
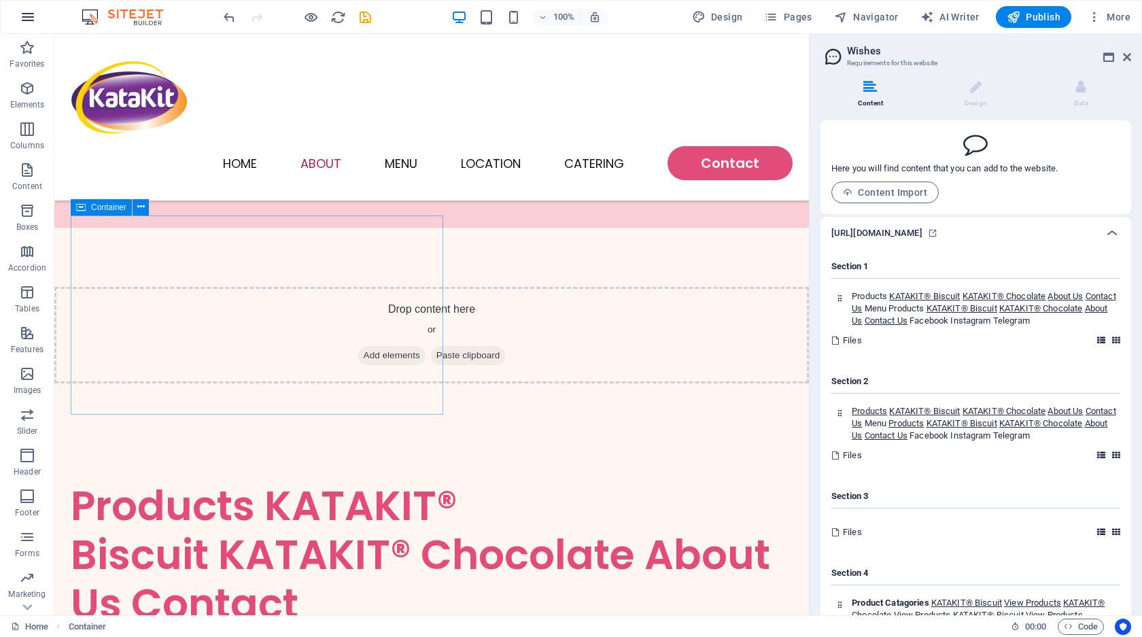
click at [37, 19] on button "button" at bounding box center [28, 17] width 33 height 33
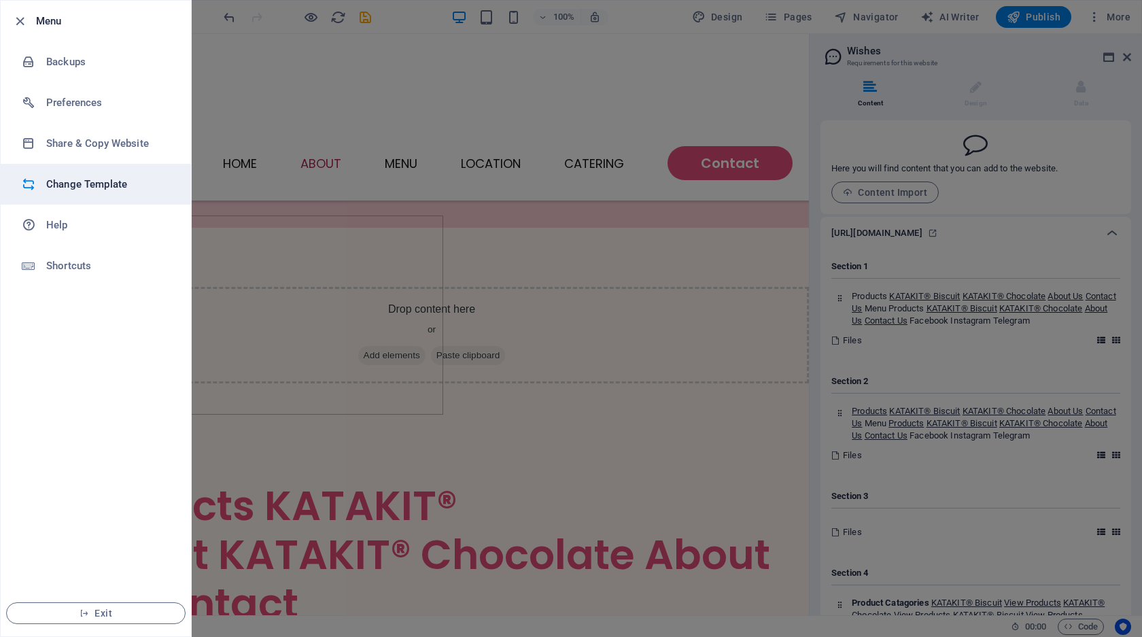
click at [114, 192] on h6 "Change Template" at bounding box center [109, 184] width 126 height 16
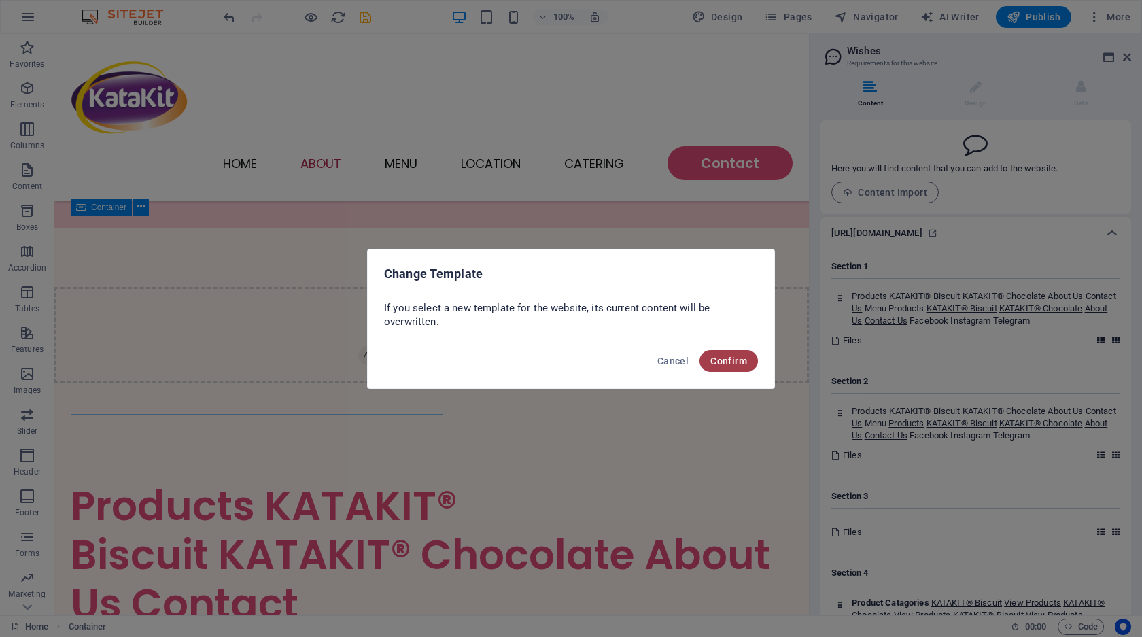
click at [724, 354] on button "Confirm" at bounding box center [728, 361] width 58 height 22
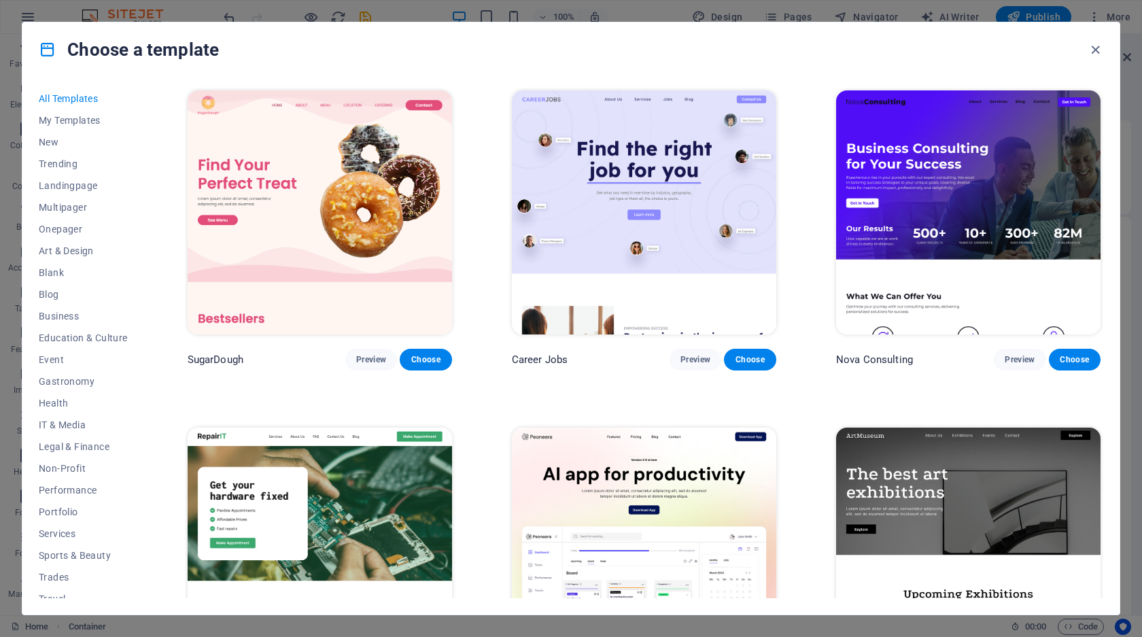
click at [330, 220] on img at bounding box center [320, 212] width 264 height 244
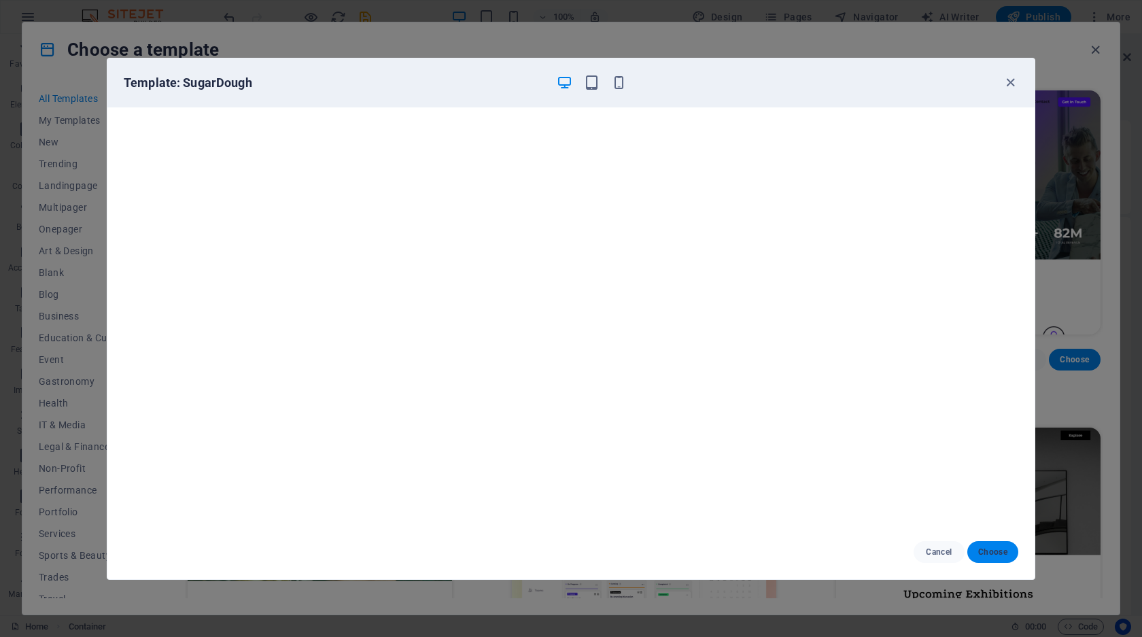
click at [996, 541] on button "Choose" at bounding box center [992, 552] width 51 height 22
